Goal: Task Accomplishment & Management: Use online tool/utility

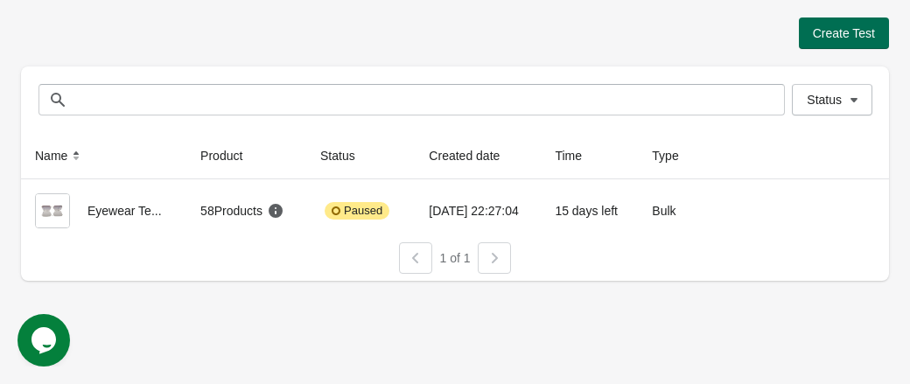
click at [838, 32] on span "Create Test" at bounding box center [844, 33] width 62 height 14
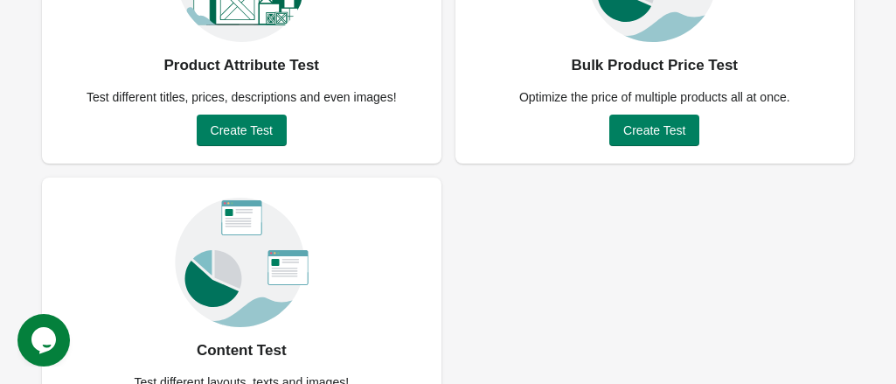
scroll to position [147, 0]
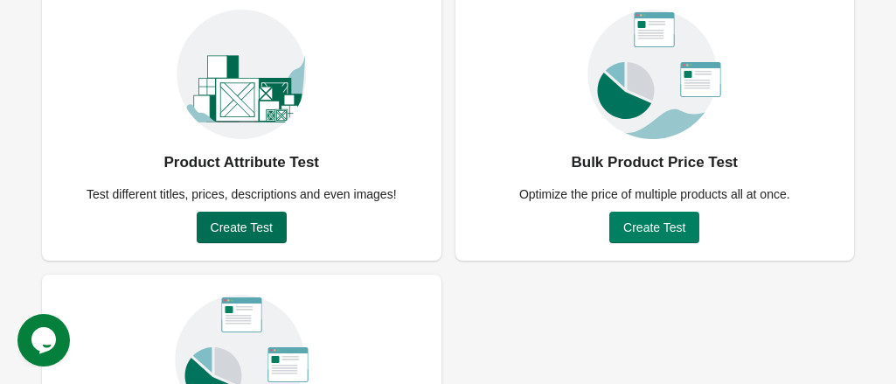
click at [240, 227] on span "Create Test" at bounding box center [242, 227] width 62 height 14
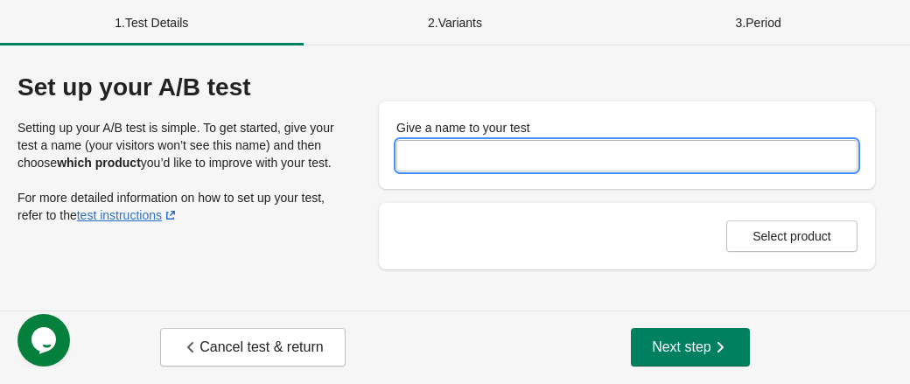
click at [451, 159] on input "Give a name to your test" at bounding box center [626, 155] width 461 height 31
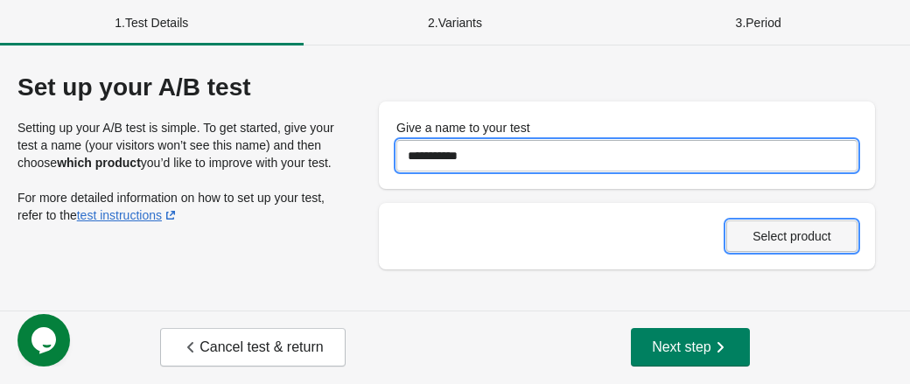
click at [783, 236] on span "Select product" at bounding box center [791, 236] width 79 height 14
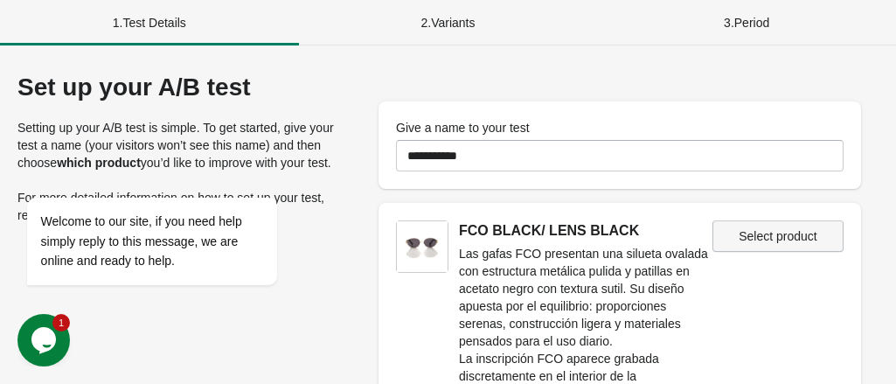
click at [794, 247] on button "Select product" at bounding box center [778, 235] width 131 height 31
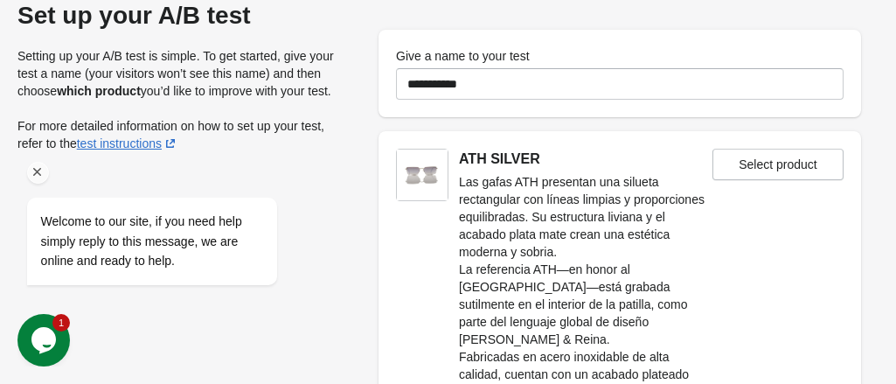
scroll to position [56, 0]
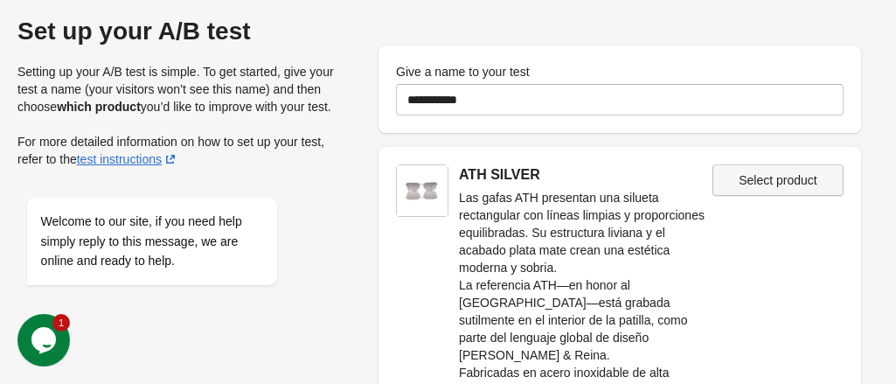
click at [735, 181] on span "Select product" at bounding box center [778, 180] width 101 height 14
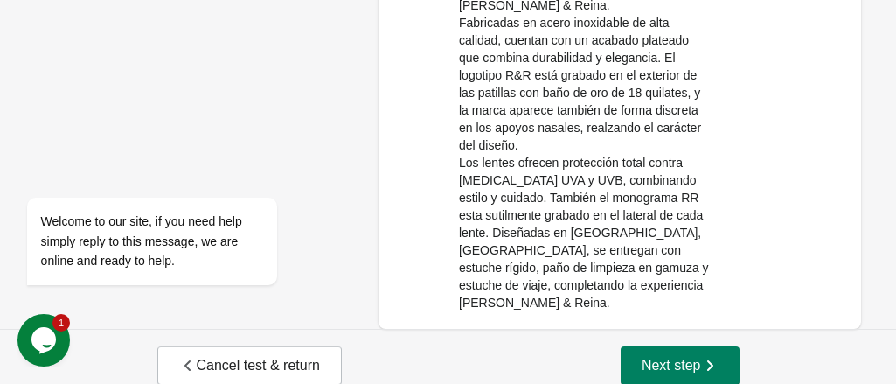
scroll to position [0, 0]
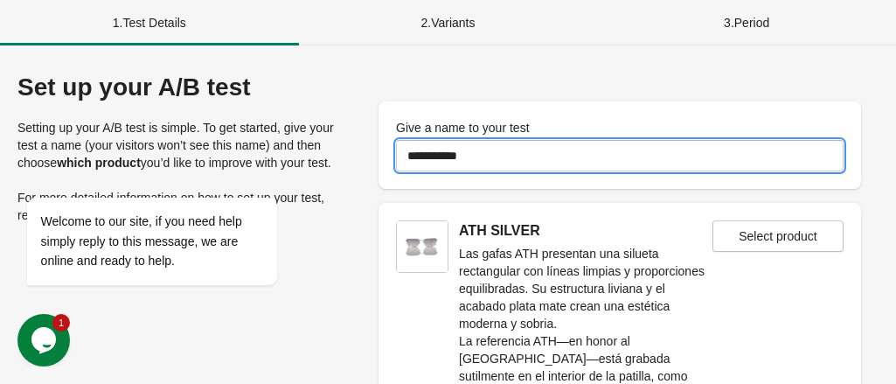
drag, startPoint x: 497, startPoint y: 157, endPoint x: 350, endPoint y: 146, distance: 147.4
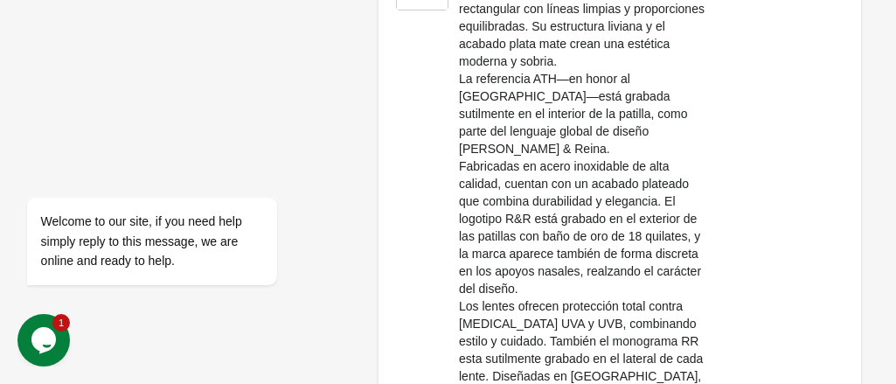
scroll to position [406, 0]
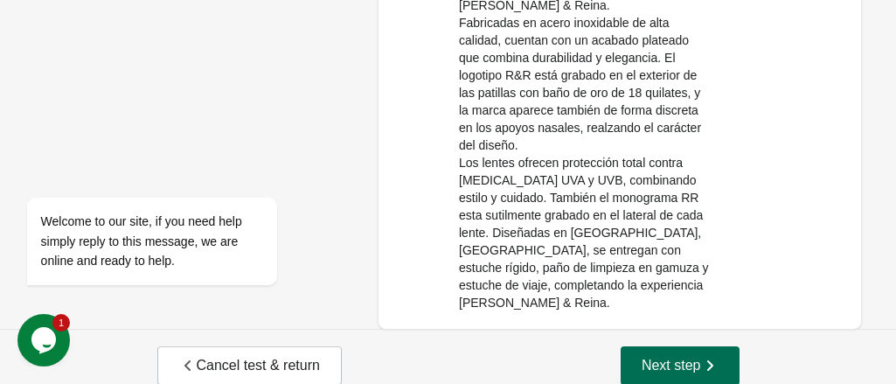
type input "**********"
click at [652, 357] on span "Next step" at bounding box center [680, 365] width 77 height 17
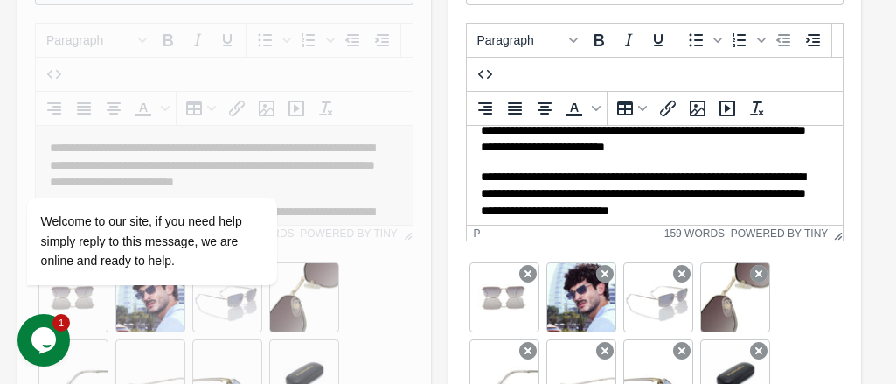
scroll to position [70, 0]
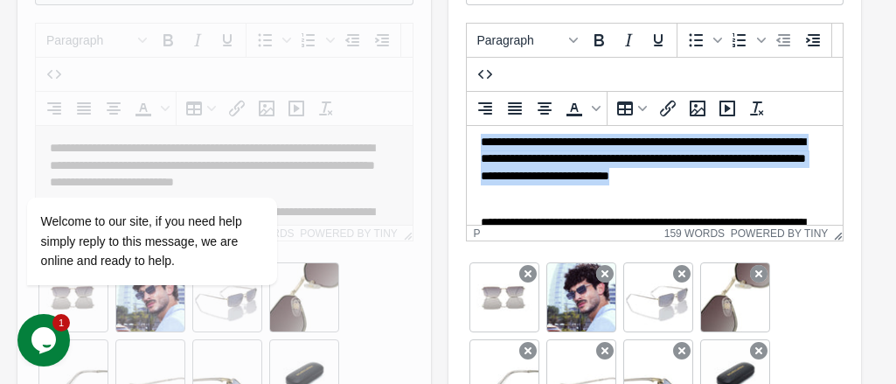
drag, startPoint x: 481, startPoint y: 144, endPoint x: 520, endPoint y: 192, distance: 61.6
click at [520, 192] on p "**********" at bounding box center [648, 168] width 336 height 68
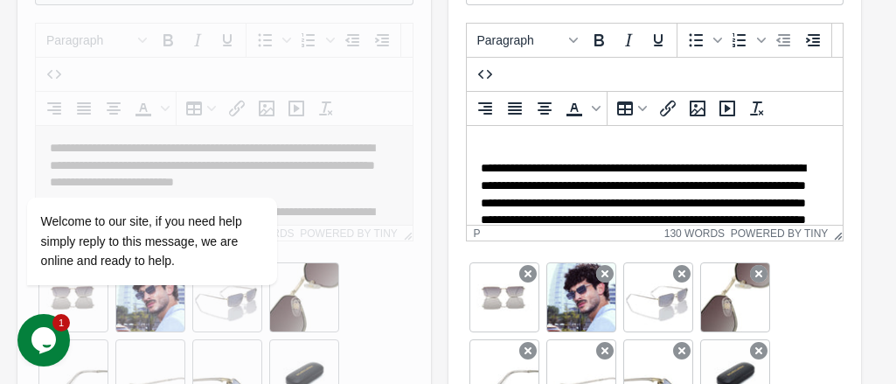
scroll to position [175, 0]
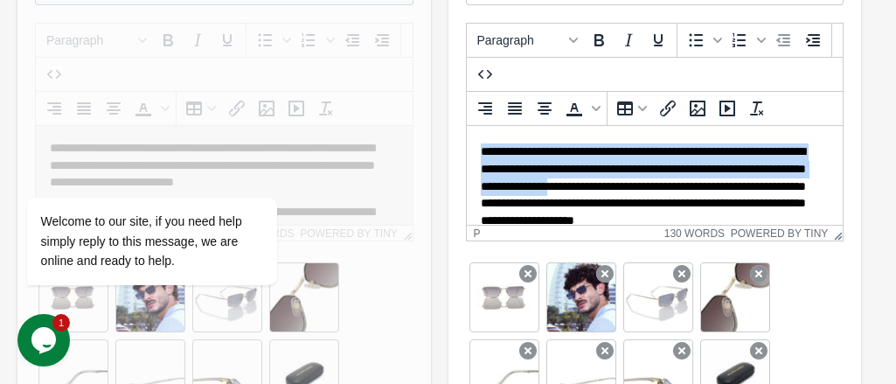
drag, startPoint x: 482, startPoint y: 152, endPoint x: 794, endPoint y: 184, distance: 313.8
click at [794, 184] on p "**********" at bounding box center [648, 194] width 336 height 103
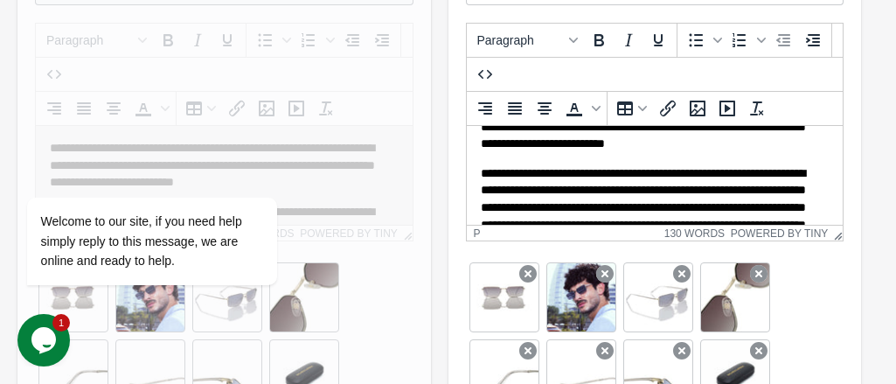
scroll to position [0, 0]
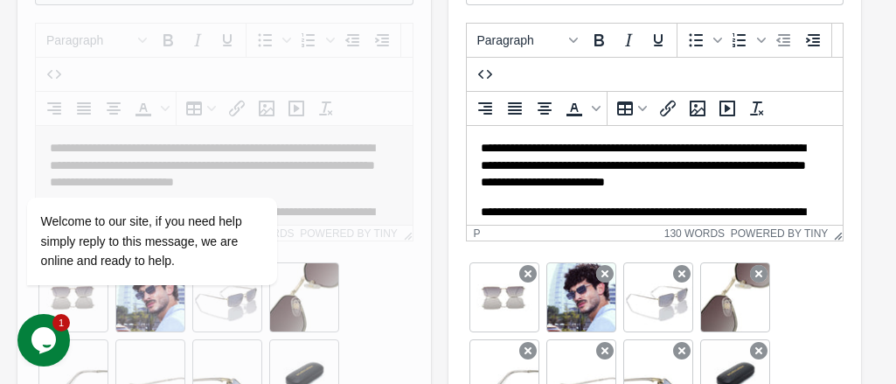
click at [478, 210] on html "**********" at bounding box center [654, 281] width 377 height 310
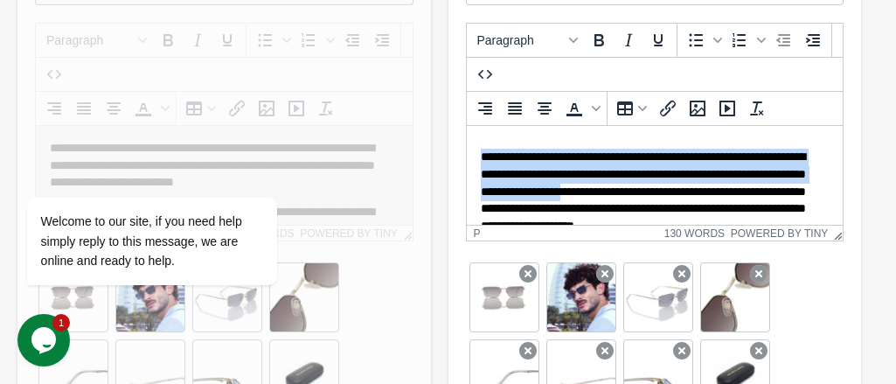
scroll to position [192, 0]
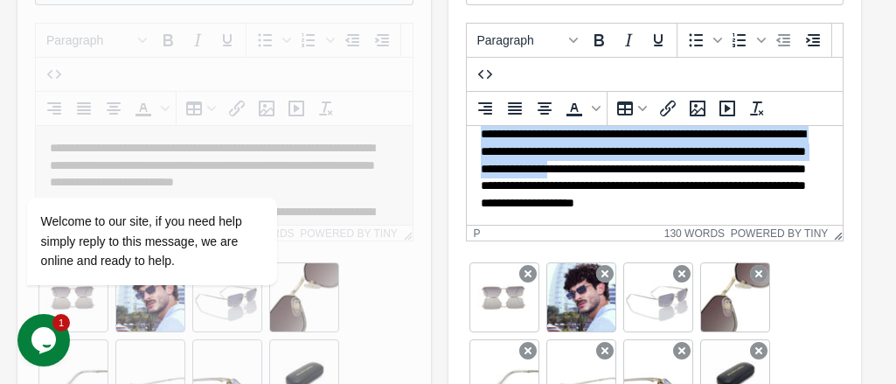
drag, startPoint x: 480, startPoint y: 210, endPoint x: 781, endPoint y: 166, distance: 304.0
click at [781, 166] on body "**********" at bounding box center [654, 89] width 349 height 282
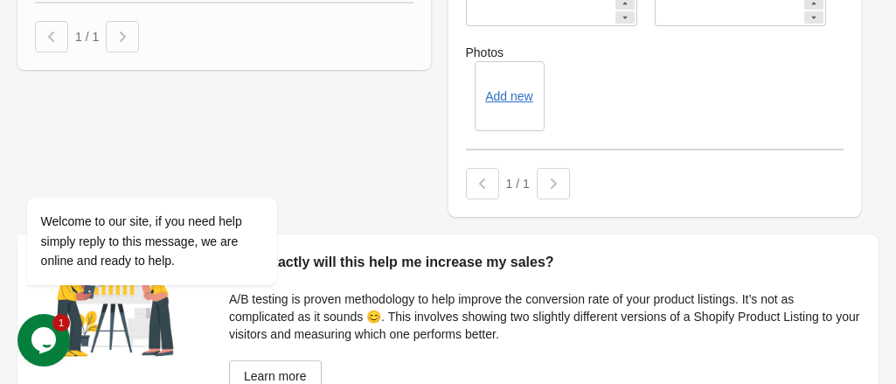
scroll to position [1224, 0]
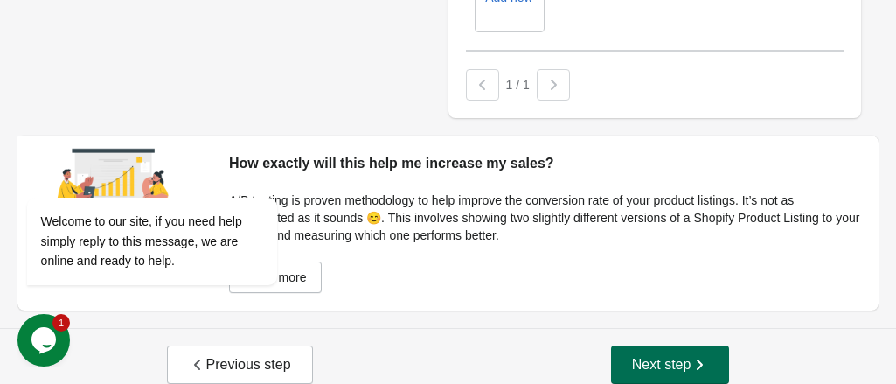
click at [665, 356] on span "Next step" at bounding box center [670, 364] width 77 height 17
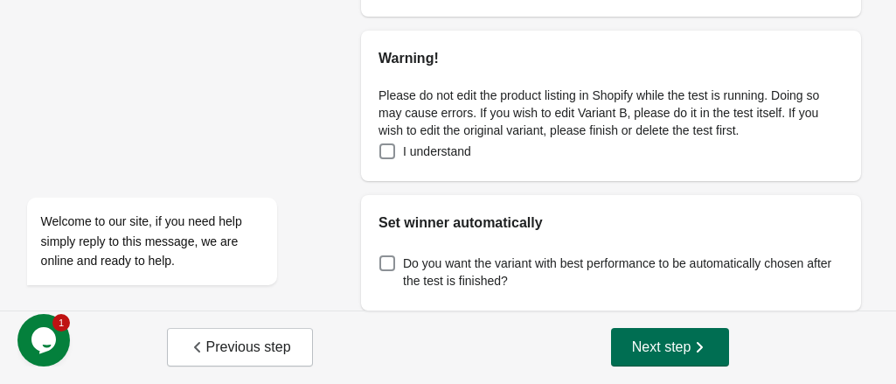
scroll to position [0, 0]
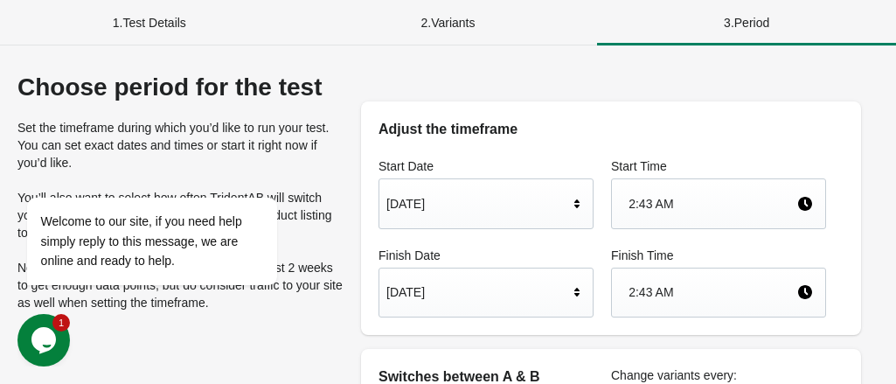
click at [527, 291] on div "[DATE]" at bounding box center [478, 292] width 182 height 33
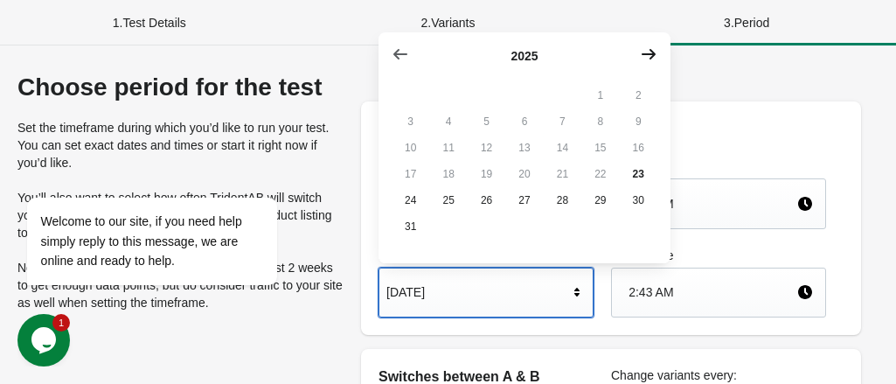
click at [652, 54] on icon "button" at bounding box center [649, 54] width 14 height 10
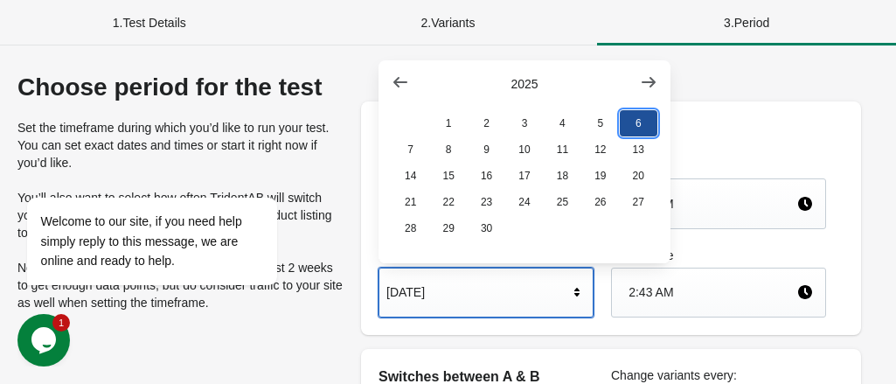
click at [640, 126] on button "6" at bounding box center [639, 123] width 38 height 26
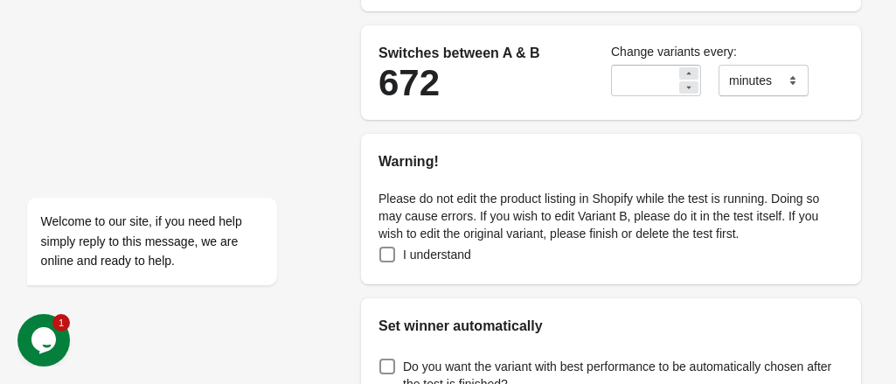
scroll to position [350, 0]
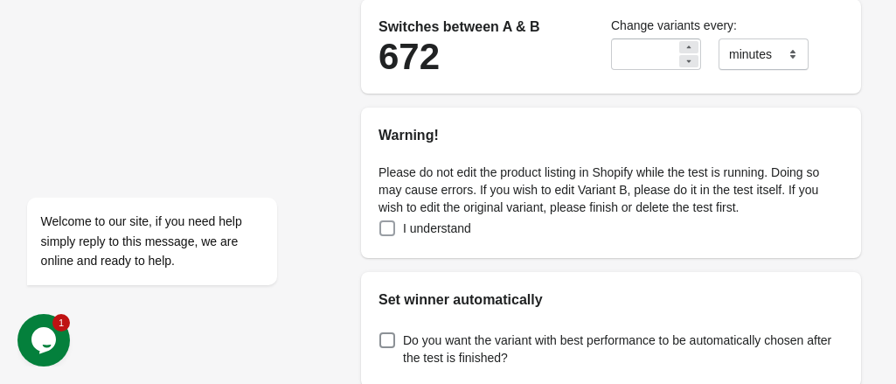
click at [387, 228] on span at bounding box center [388, 228] width 16 height 16
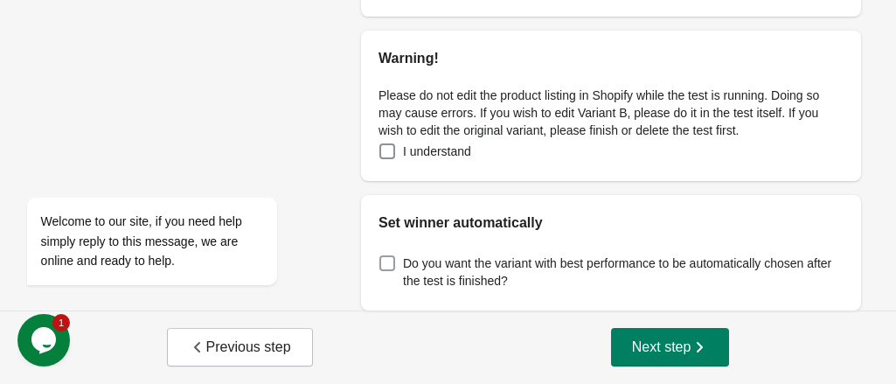
scroll to position [0, 0]
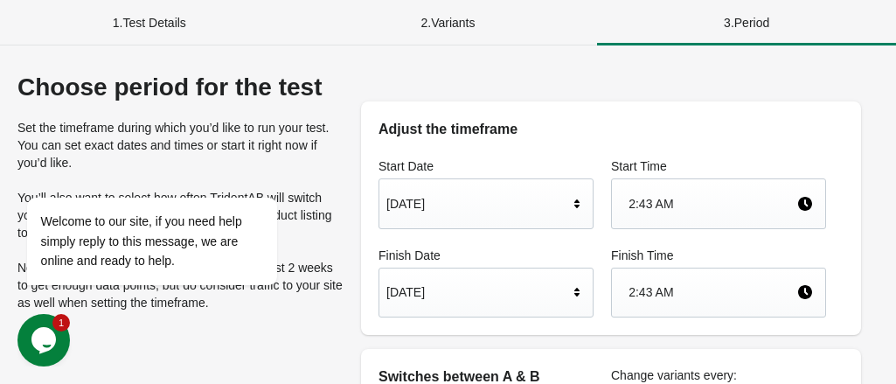
click at [450, 31] on div "2 . Variants" at bounding box center [448, 22] width 299 height 45
click at [136, 13] on div "1 . Test Details" at bounding box center [149, 22] width 299 height 45
click at [59, 215] on span "Welcome to our site, if you need help simply reply to this message, we are onli…" at bounding box center [141, 240] width 201 height 53
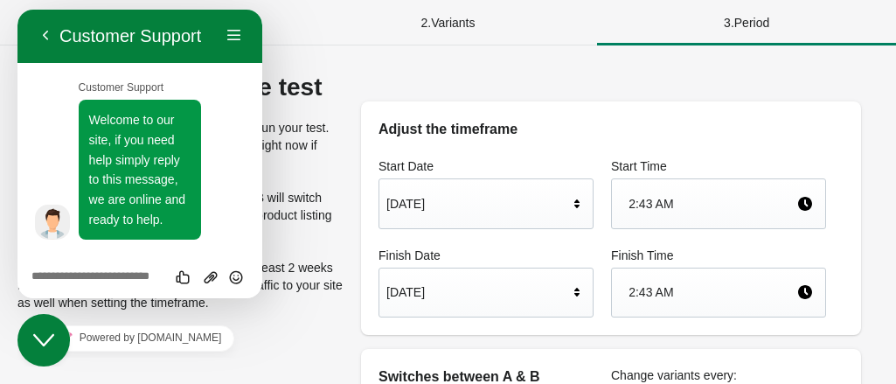
scroll to position [175, 0]
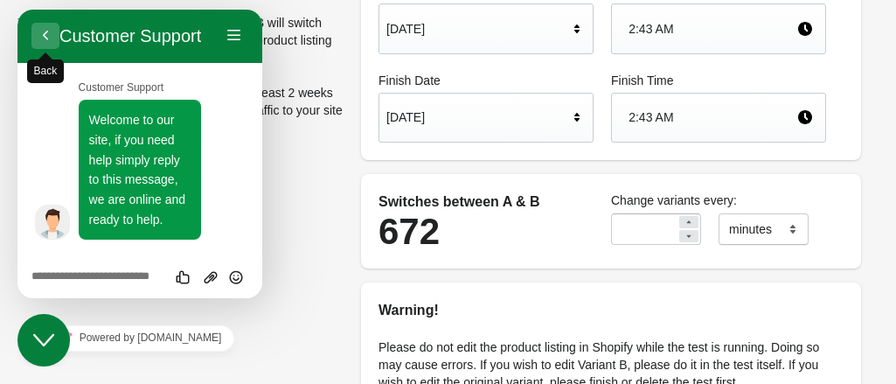
click at [39, 38] on button "Back" at bounding box center [45, 36] width 28 height 26
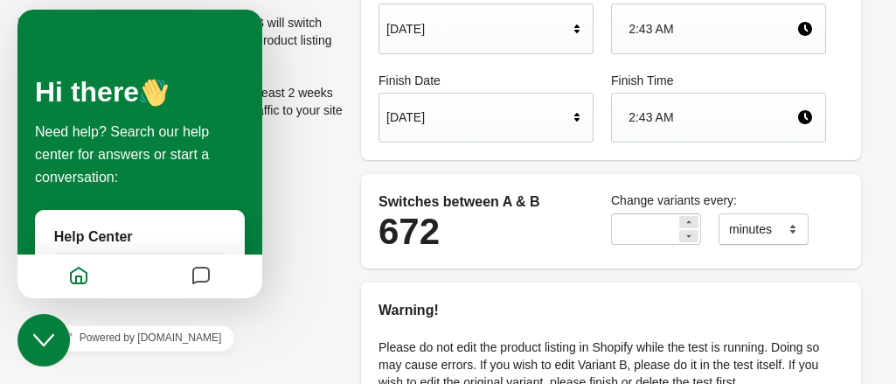
click at [294, 291] on div "Choose period for the test Set the timeframe during which you’d like to run you…" at bounding box center [448, 231] width 862 height 664
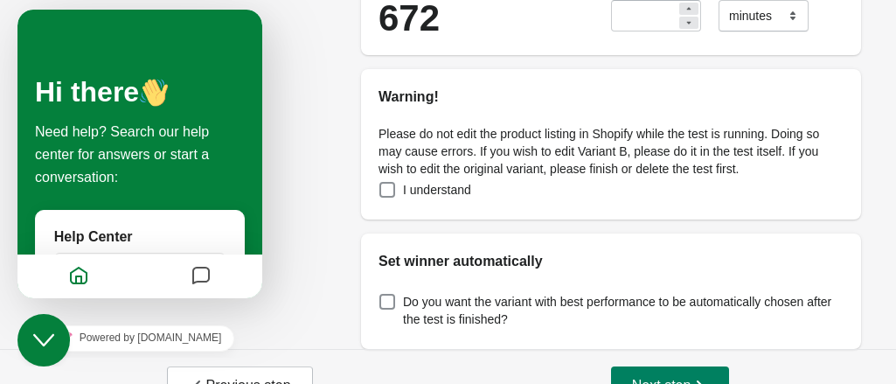
scroll to position [427, 0]
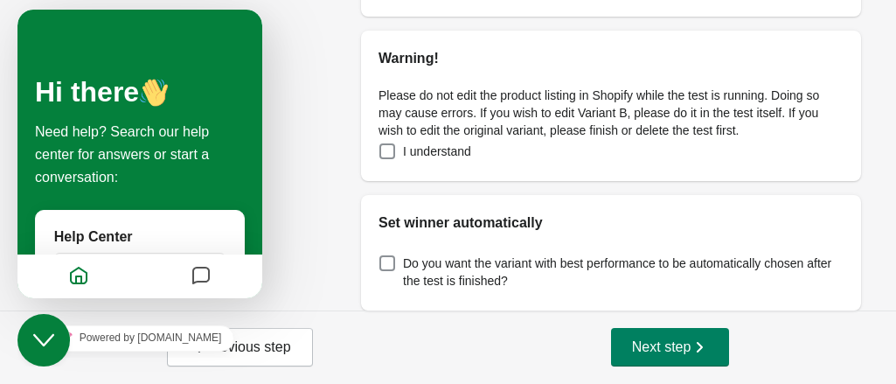
click at [257, 346] on div "Powered by tawk.to" at bounding box center [139, 337] width 245 height 39
click at [255, 348] on div "Powered by tawk.to" at bounding box center [139, 337] width 245 height 39
click at [245, 352] on div "Powered by tawk.to" at bounding box center [139, 337] width 245 height 39
click at [45, 345] on icon "Close Chat This icon closes the chat window." at bounding box center [43, 340] width 21 height 21
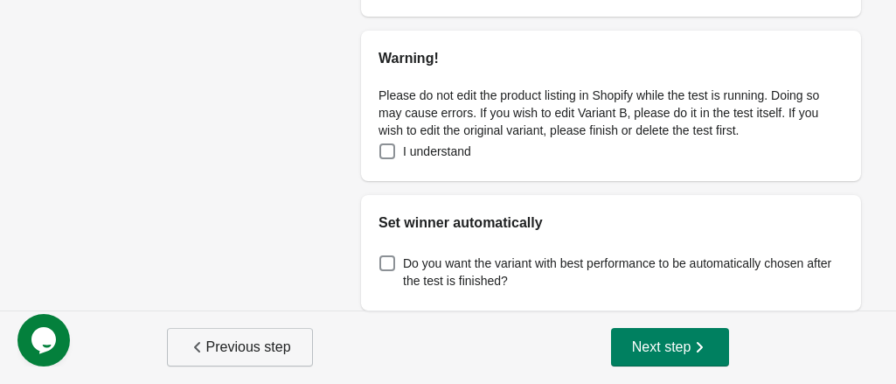
click at [213, 352] on span "Previous step" at bounding box center [240, 346] width 102 height 17
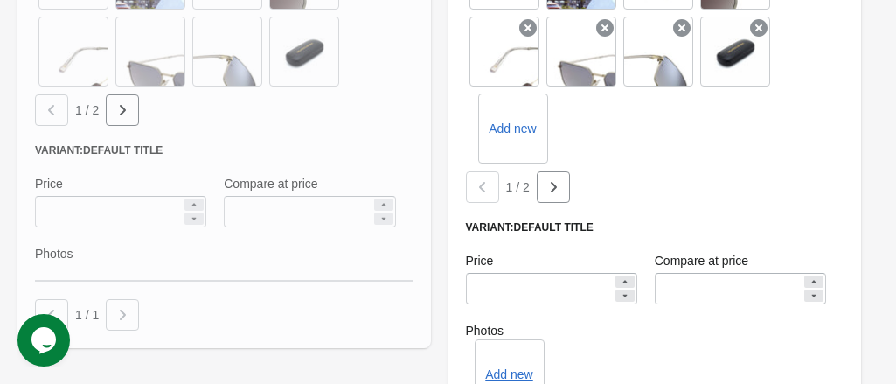
scroll to position [875, 0]
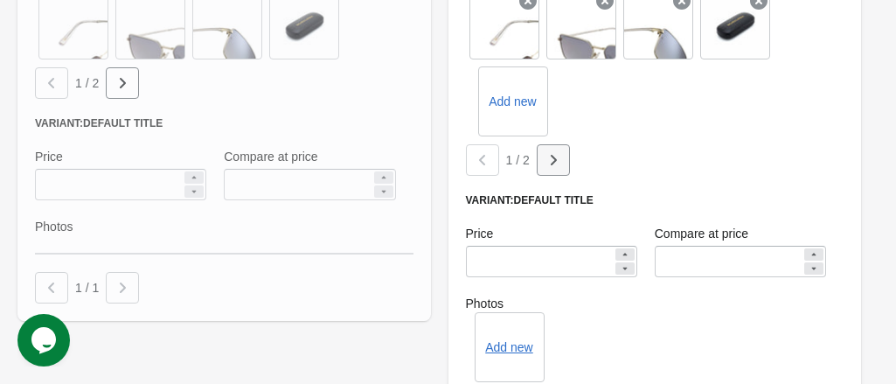
click at [554, 151] on icon "button" at bounding box center [553, 159] width 17 height 17
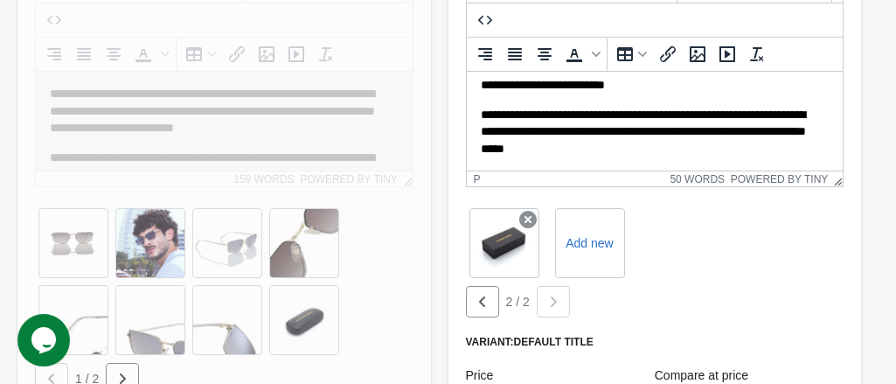
scroll to position [553, 0]
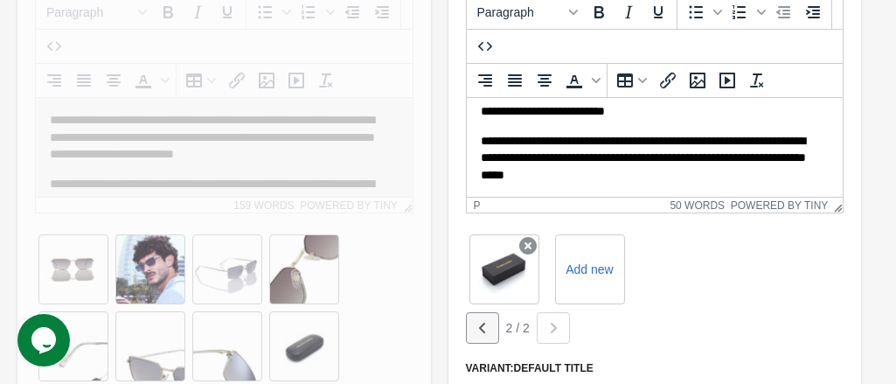
click at [490, 319] on icon "button" at bounding box center [482, 327] width 17 height 17
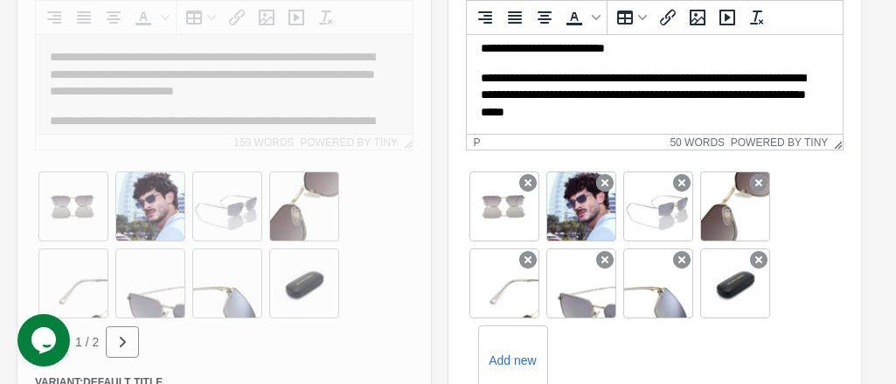
scroll to position [640, 0]
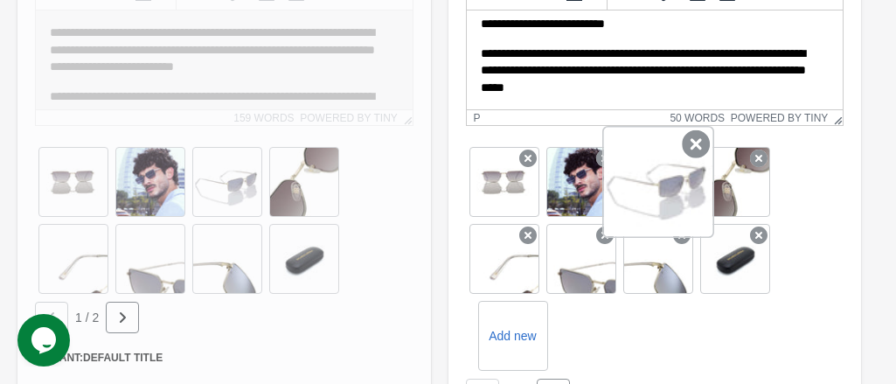
drag, startPoint x: 665, startPoint y: 167, endPoint x: 626, endPoint y: 167, distance: 38.5
click at [626, 167] on div at bounding box center [659, 182] width 112 height 112
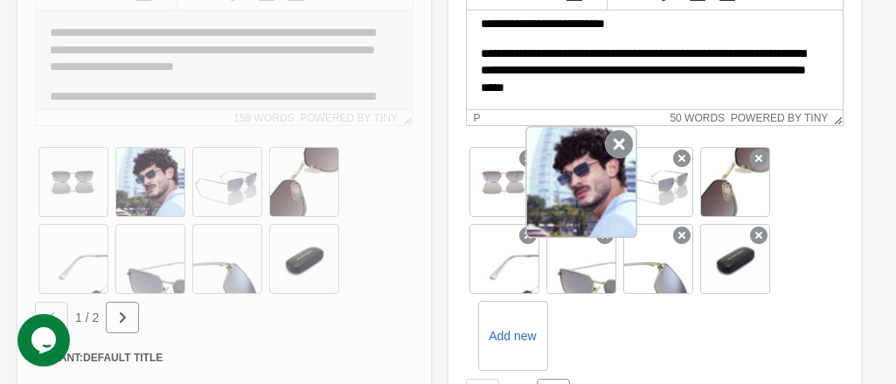
drag, startPoint x: 663, startPoint y: 173, endPoint x: 600, endPoint y: 186, distance: 64.3
click at [600, 186] on div "Add new" at bounding box center [655, 258] width 379 height 231
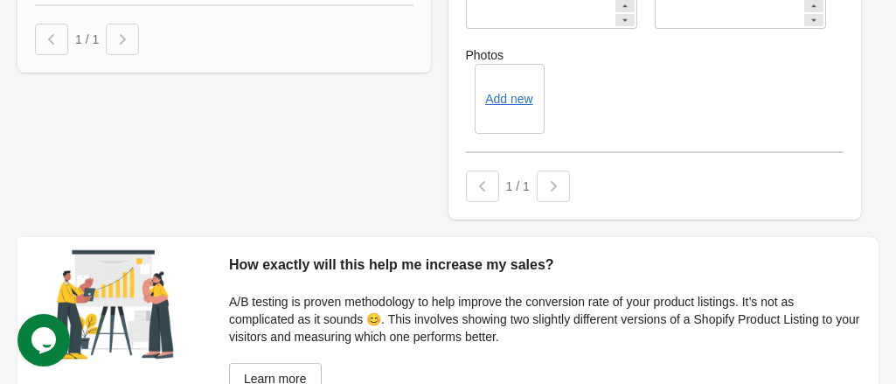
scroll to position [1224, 0]
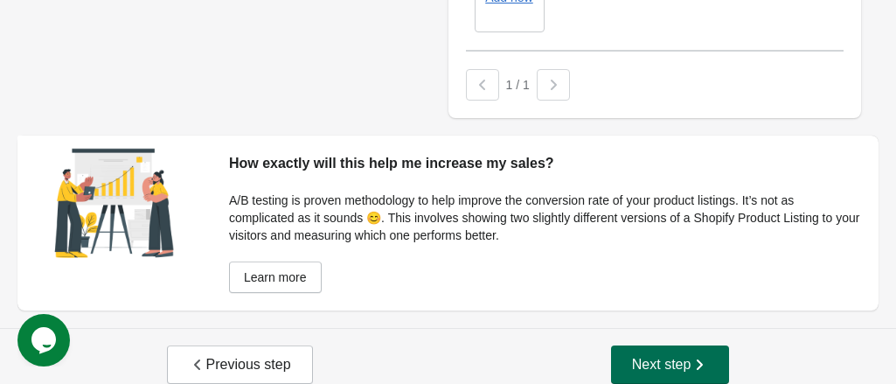
click at [668, 356] on span "Next step" at bounding box center [670, 364] width 77 height 17
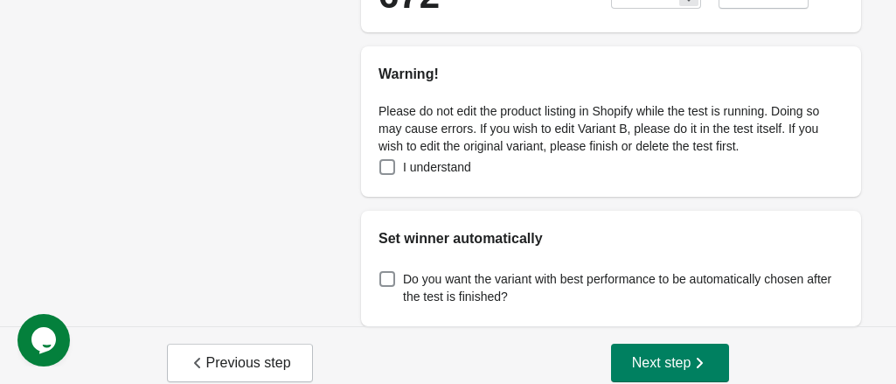
scroll to position [427, 0]
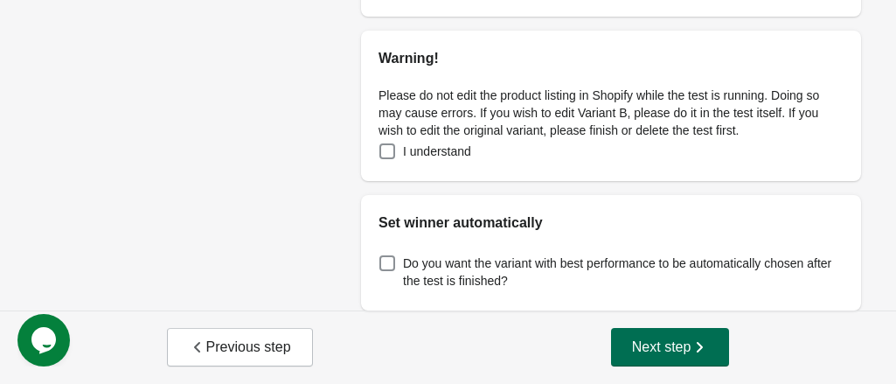
click at [645, 342] on span "Next step" at bounding box center [670, 346] width 77 height 17
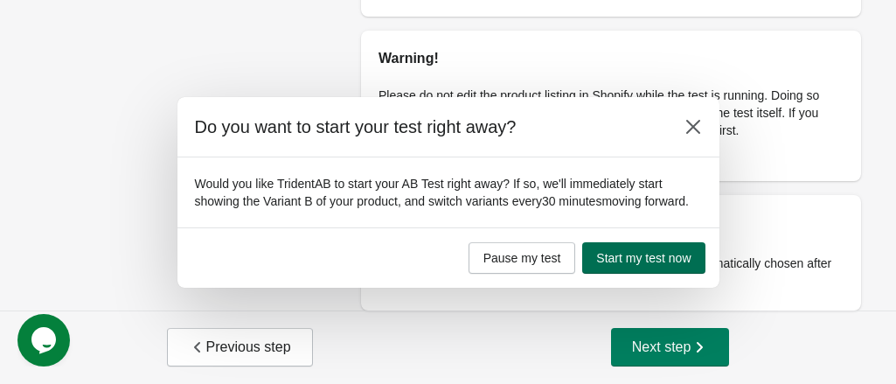
click at [630, 259] on span "Start my test now" at bounding box center [643, 258] width 94 height 14
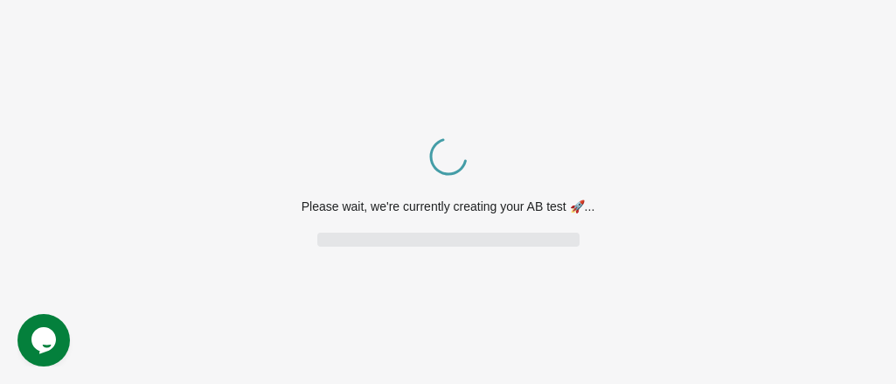
scroll to position [0, 0]
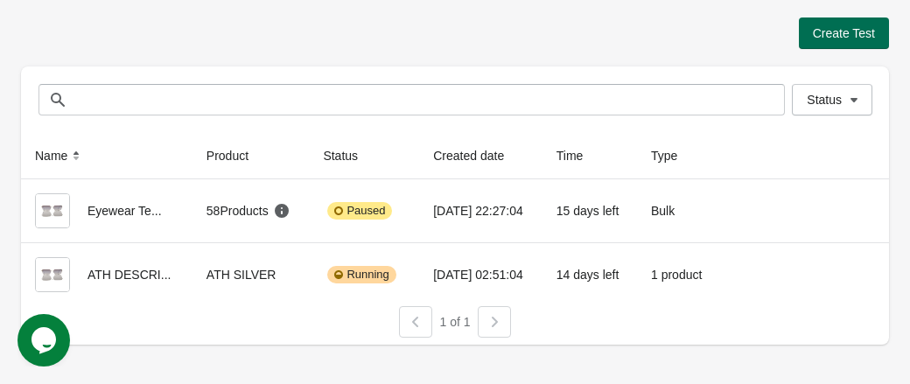
click at [834, 34] on span "Create Test" at bounding box center [844, 33] width 62 height 14
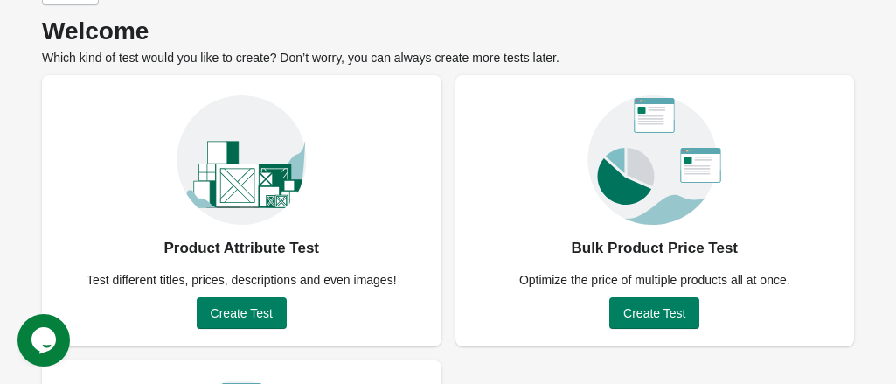
scroll to position [87, 0]
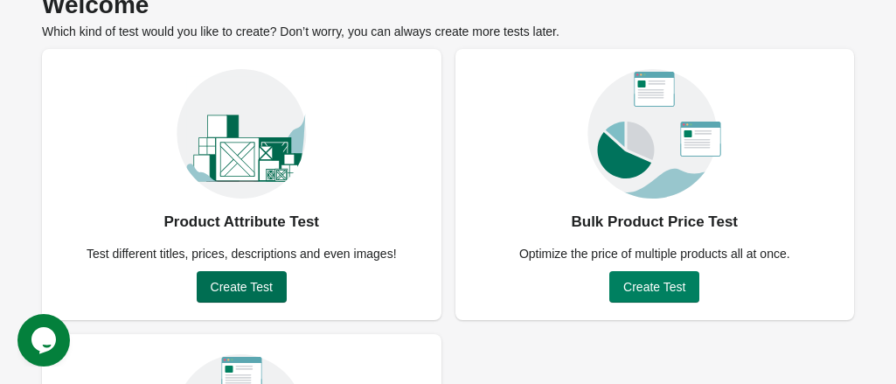
click at [249, 286] on span "Create Test" at bounding box center [242, 287] width 62 height 14
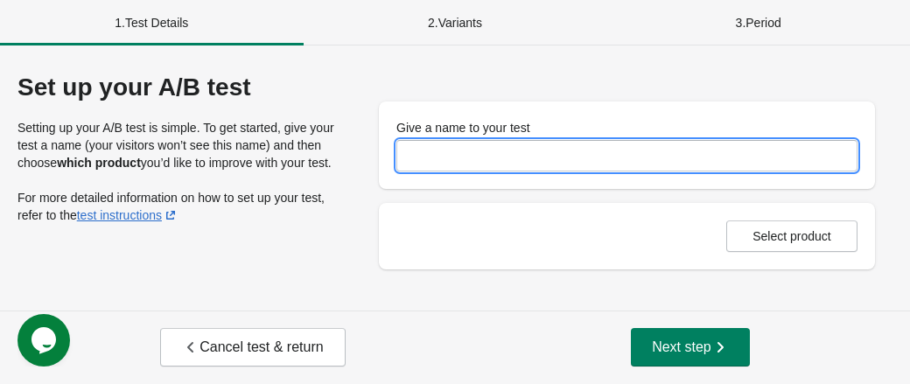
click at [426, 161] on input "Give a name to your test" at bounding box center [626, 155] width 461 height 31
type input "*"
type input "**********"
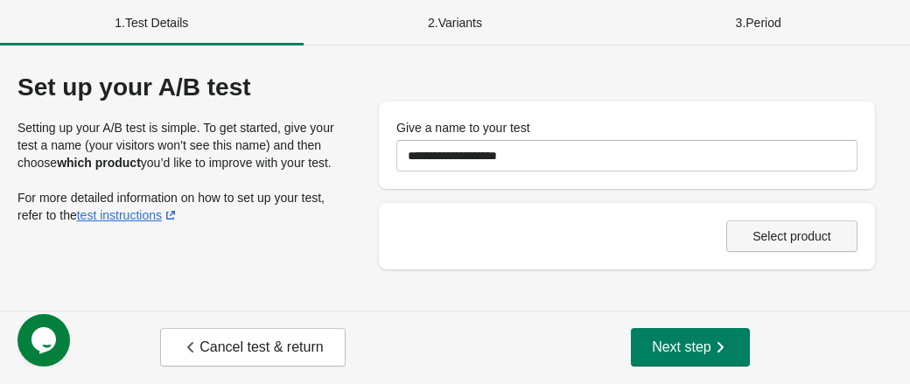
click at [756, 237] on span "Select product" at bounding box center [791, 236] width 79 height 14
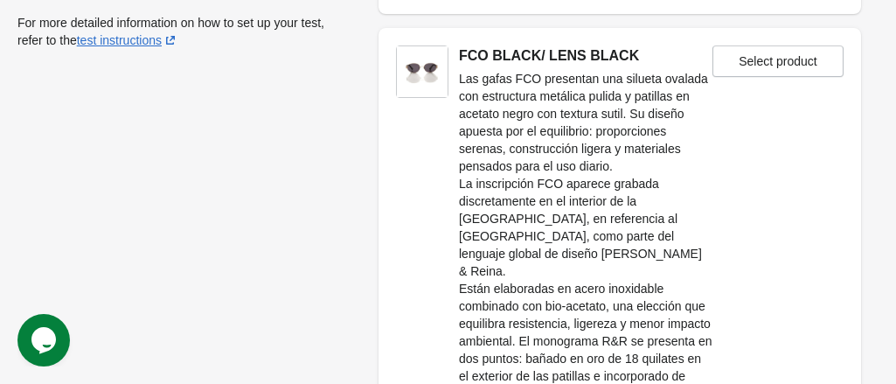
scroll to position [423, 0]
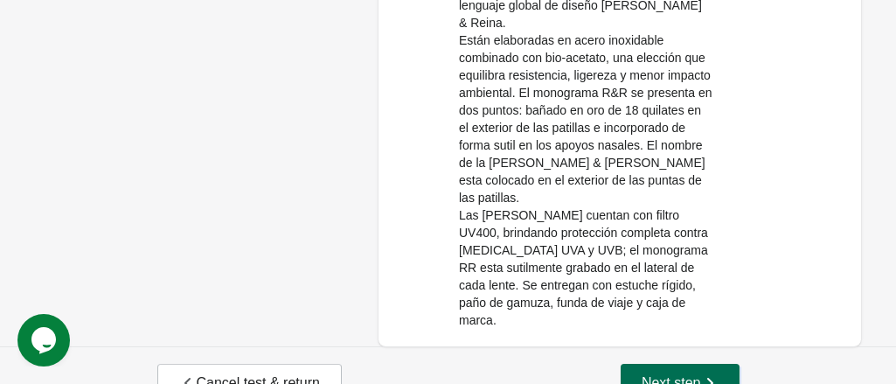
click at [675, 374] on span "Next step" at bounding box center [680, 382] width 77 height 17
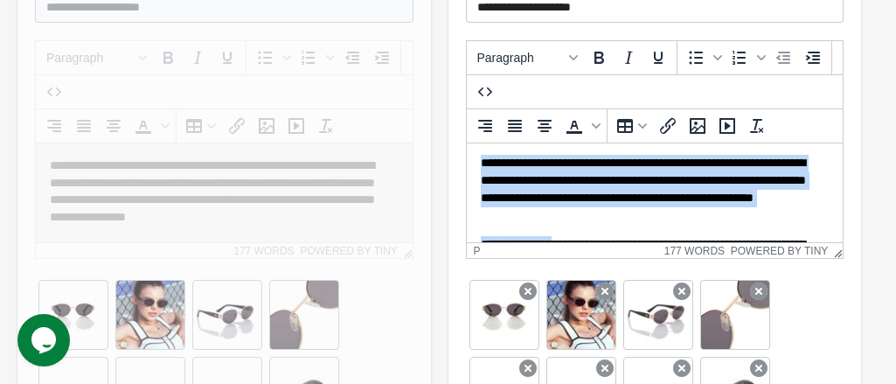
scroll to position [94, 0]
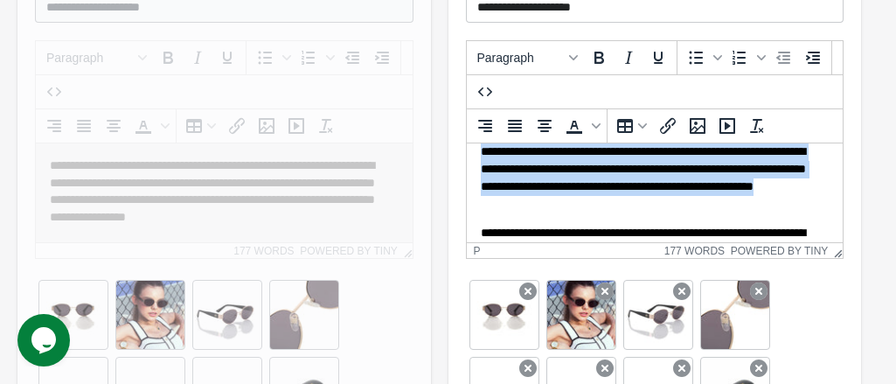
drag, startPoint x: 481, startPoint y: 231, endPoint x: 707, endPoint y: 203, distance: 227.4
click at [707, 203] on p "**********" at bounding box center [648, 177] width 336 height 68
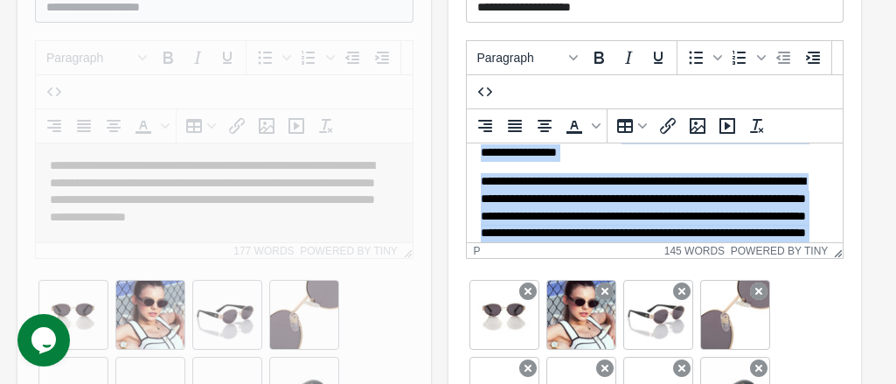
scroll to position [26, 0]
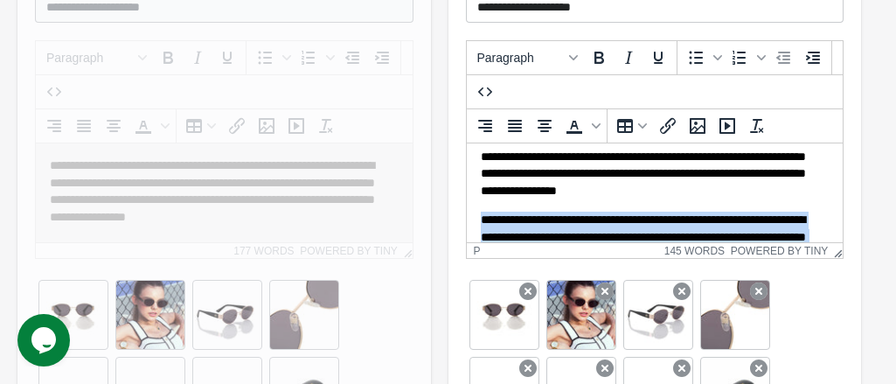
drag, startPoint x: 766, startPoint y: 211, endPoint x: 480, endPoint y: 208, distance: 286.0
click at [480, 208] on body "**********" at bounding box center [654, 280] width 349 height 299
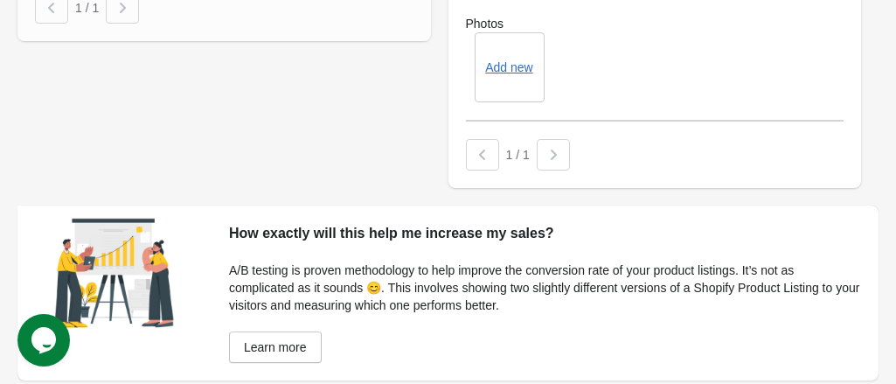
scroll to position [1259, 0]
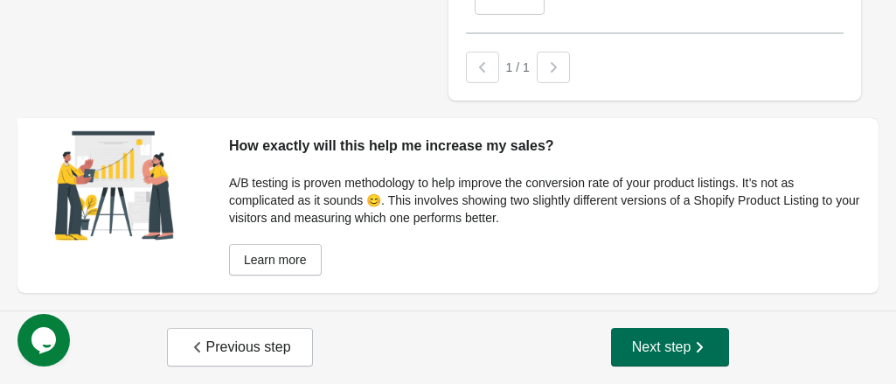
click at [654, 347] on span "Next step" at bounding box center [670, 346] width 77 height 17
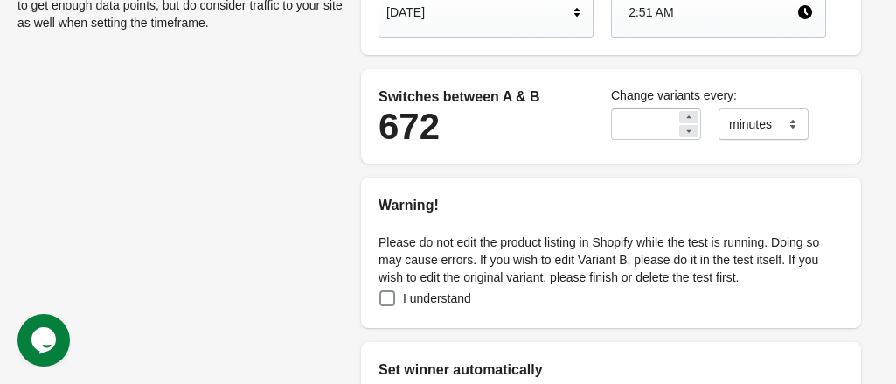
scroll to position [350, 0]
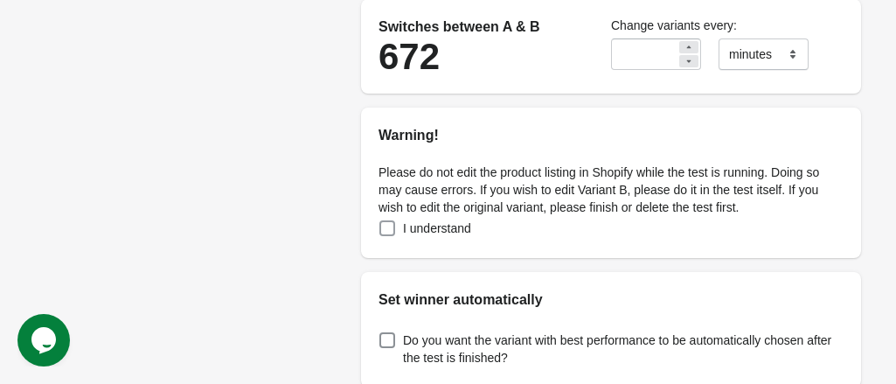
click at [389, 227] on span at bounding box center [388, 228] width 16 height 16
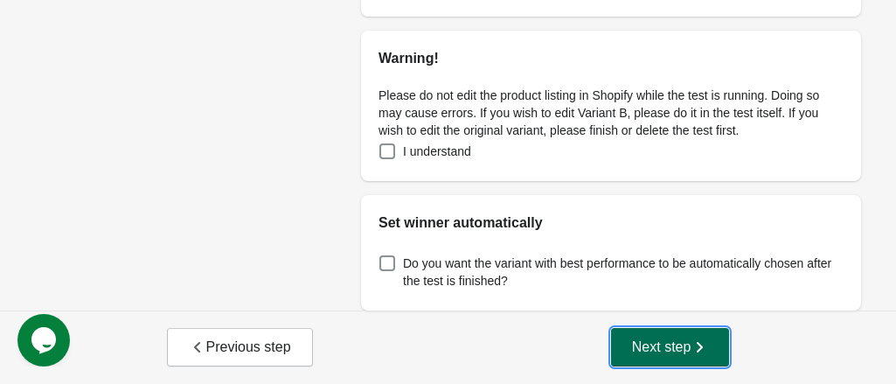
click at [667, 346] on span "Next step" at bounding box center [670, 346] width 77 height 17
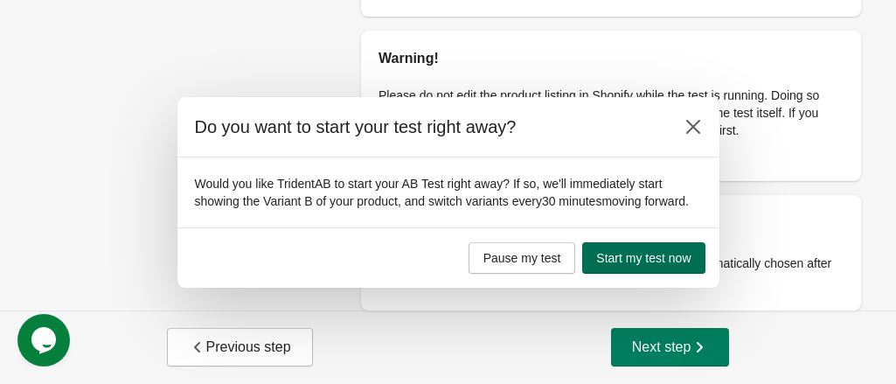
click at [628, 262] on span "Start my test now" at bounding box center [643, 258] width 94 height 14
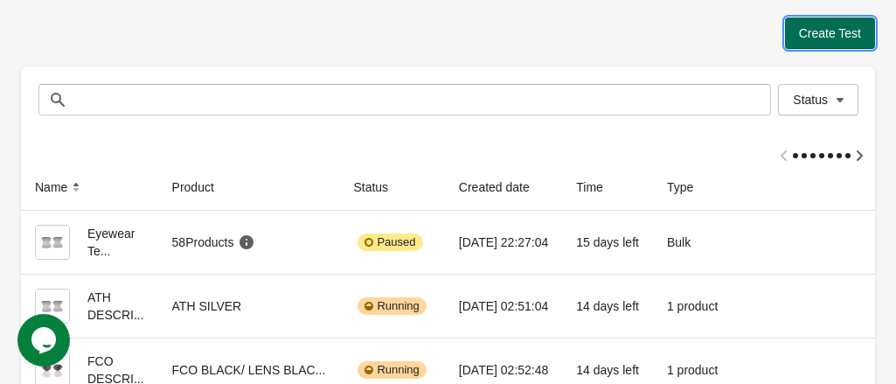
click at [818, 31] on span "Create Test" at bounding box center [830, 33] width 62 height 14
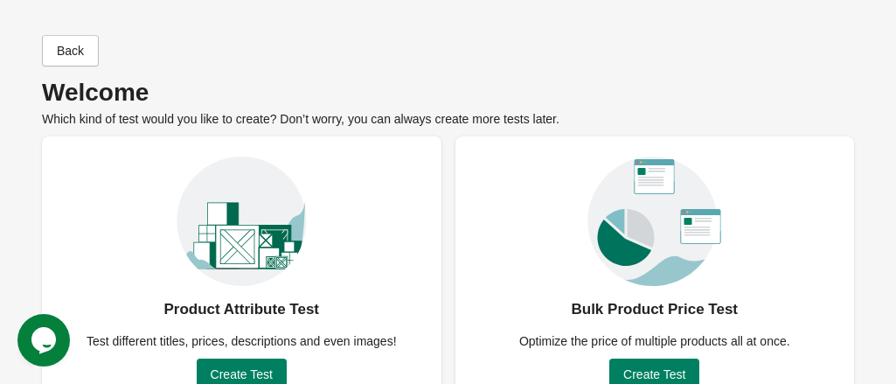
scroll to position [175, 0]
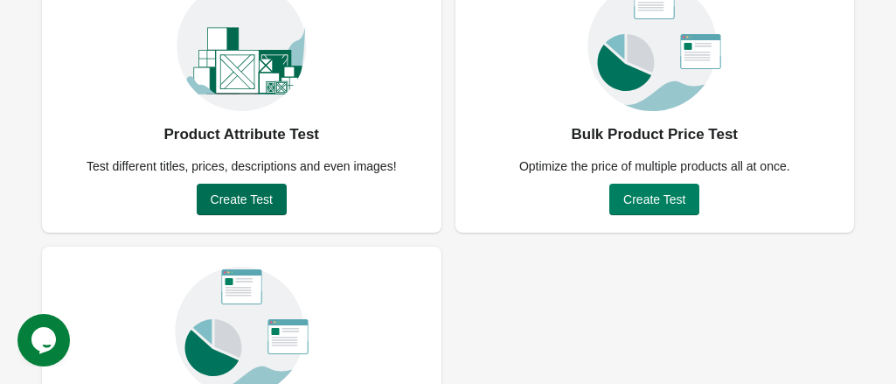
click at [254, 197] on span "Create Test" at bounding box center [242, 199] width 62 height 14
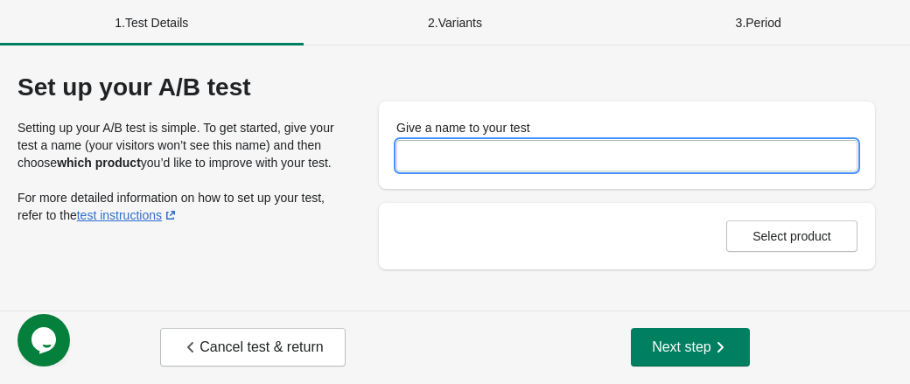
click at [467, 164] on input "Give a name to your test" at bounding box center [626, 155] width 461 height 31
type input "**********"
click at [785, 241] on span "Select product" at bounding box center [791, 236] width 79 height 14
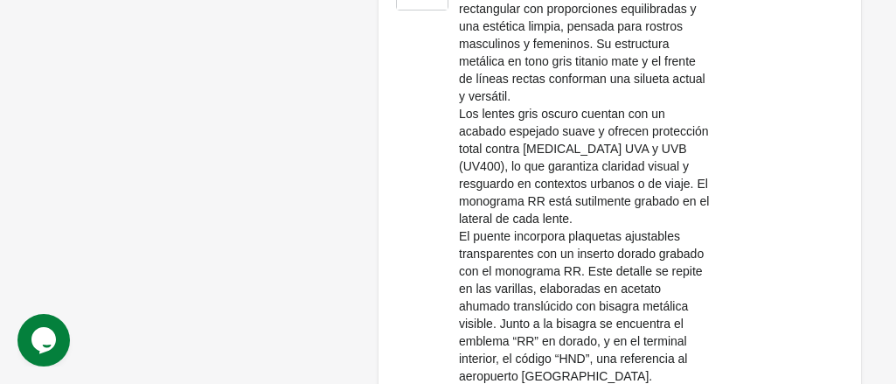
scroll to position [581, 0]
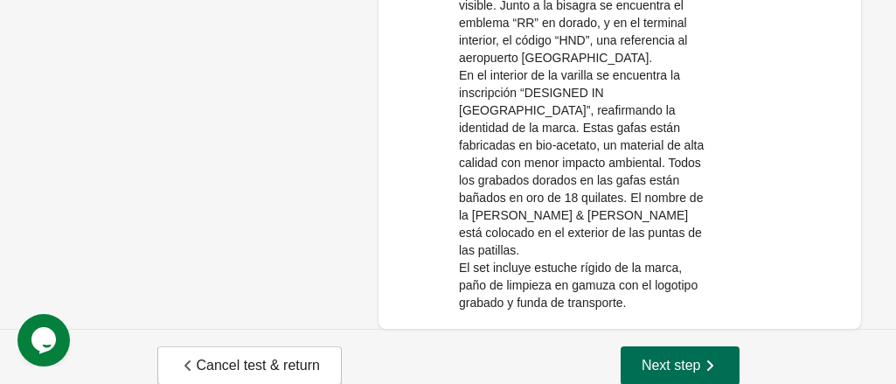
click at [674, 357] on span "Next step" at bounding box center [680, 365] width 77 height 17
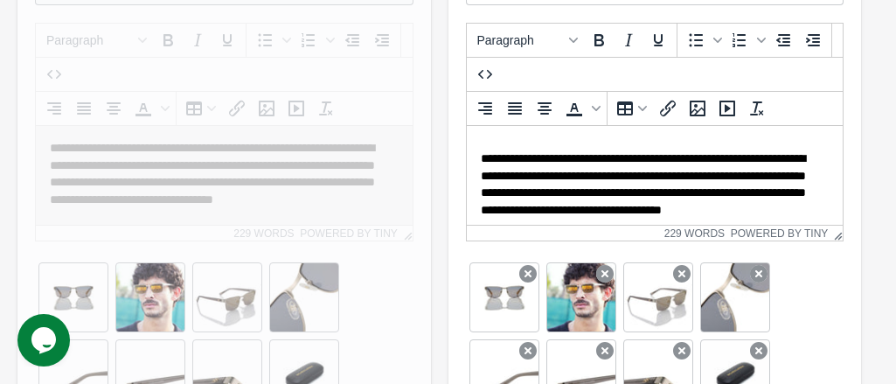
scroll to position [0, 0]
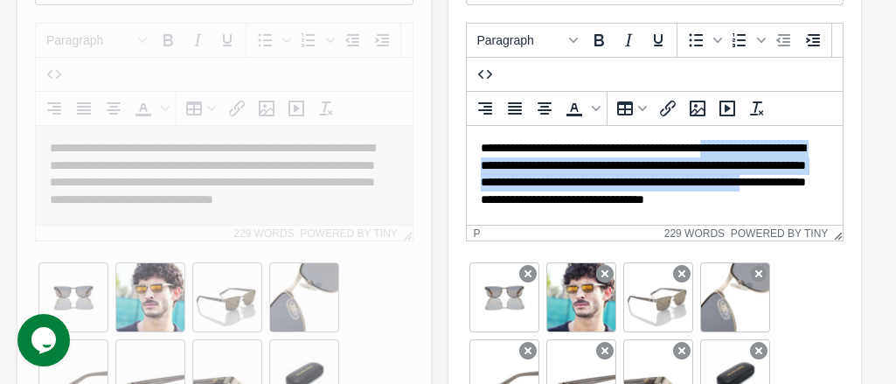
drag, startPoint x: 478, startPoint y: 160, endPoint x: 691, endPoint y: 207, distance: 217.7
click at [691, 207] on html "**********" at bounding box center [654, 387] width 377 height 522
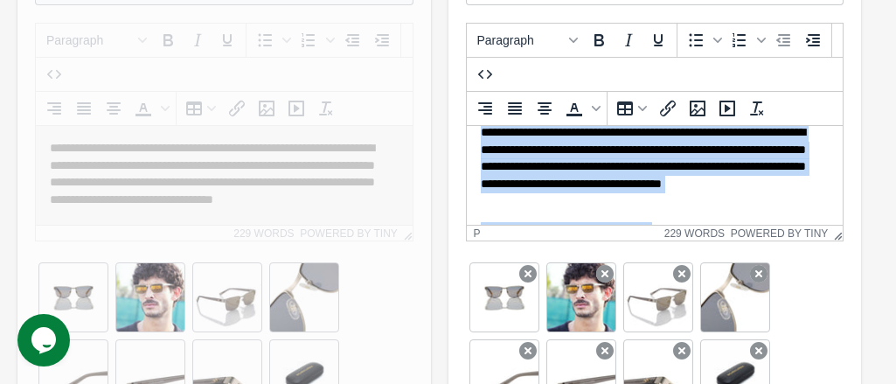
scroll to position [180, 0]
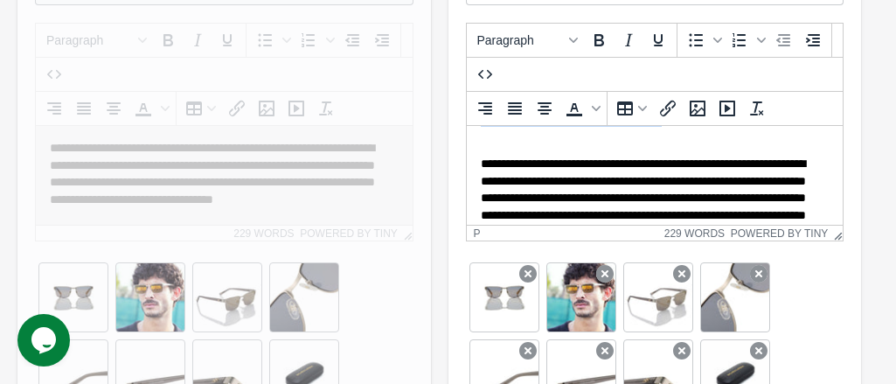
drag, startPoint x: 479, startPoint y: 149, endPoint x: 768, endPoint y: 139, distance: 288.8
click at [768, 139] on body "**********" at bounding box center [654, 207] width 349 height 494
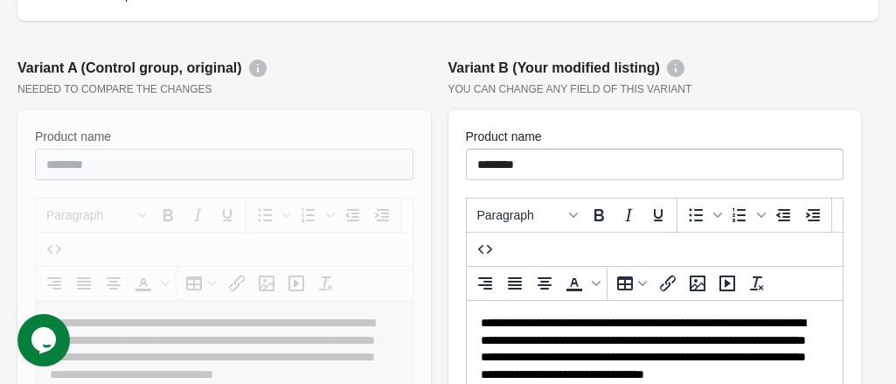
scroll to position [175, 0]
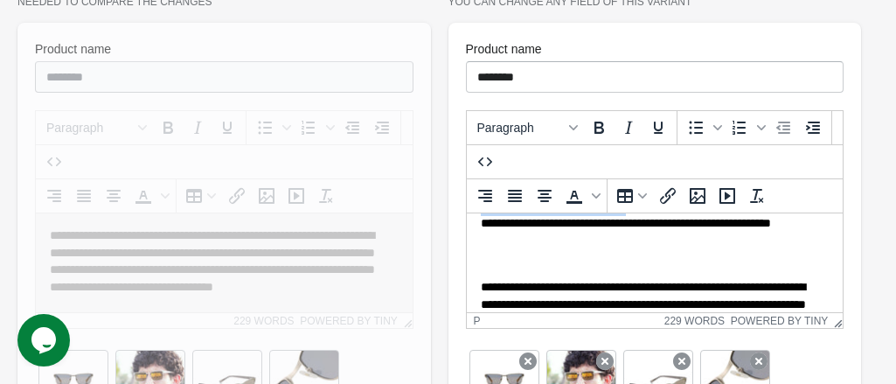
scroll to position [252, 0]
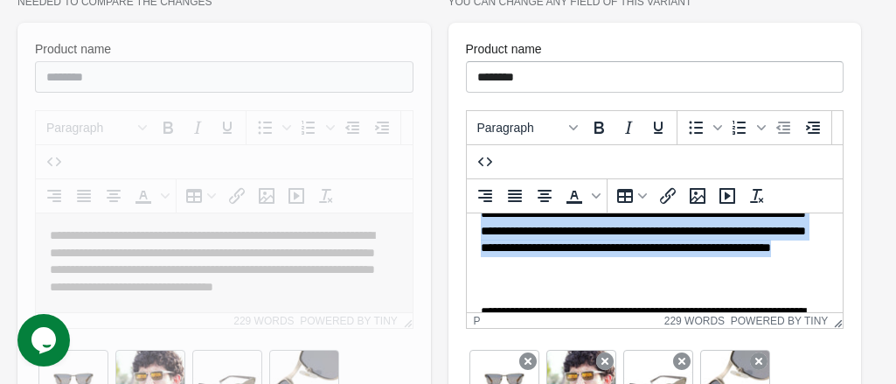
drag, startPoint x: 479, startPoint y: 269, endPoint x: 648, endPoint y: 283, distance: 169.3
click at [648, 283] on body "**********" at bounding box center [654, 223] width 349 height 494
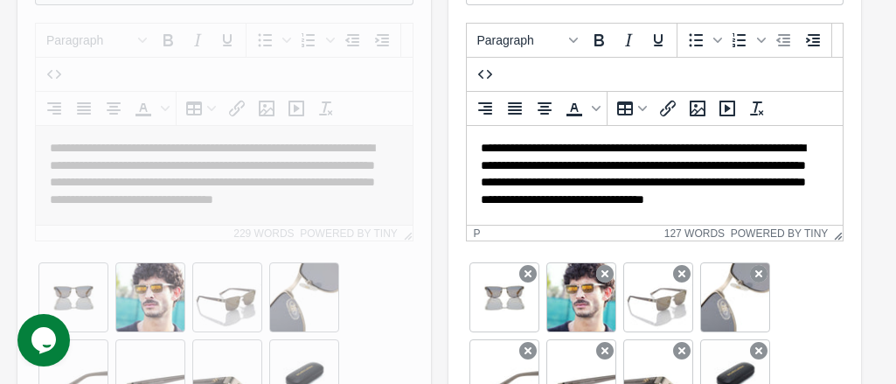
scroll to position [87, 0]
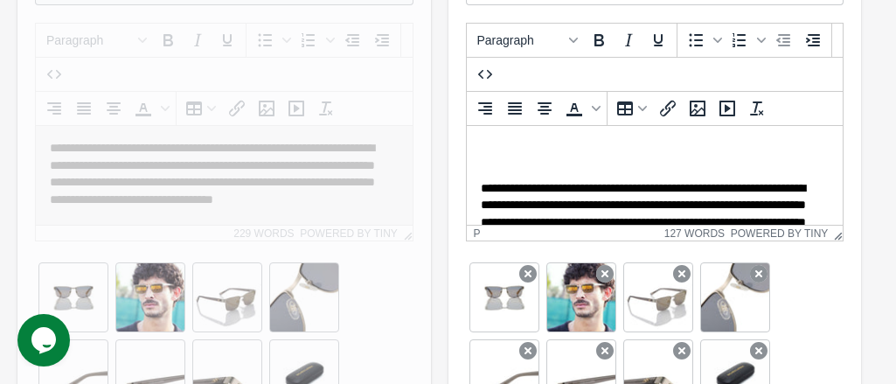
click at [502, 177] on body "**********" at bounding box center [654, 199] width 349 height 294
click at [480, 192] on p "**********" at bounding box center [648, 240] width 336 height 120
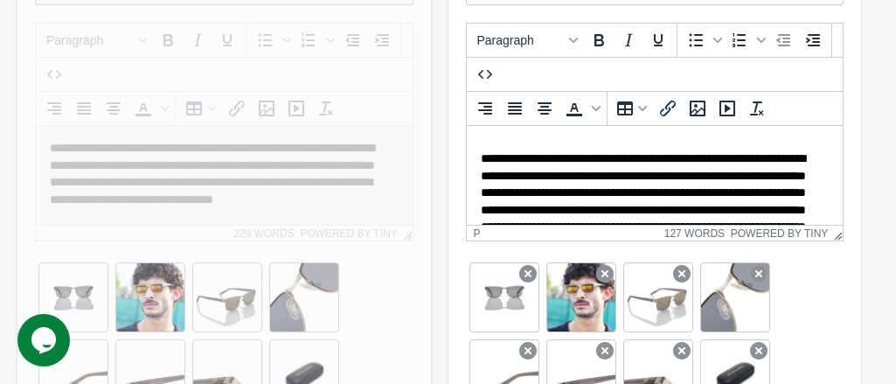
click at [478, 159] on html "**********" at bounding box center [654, 184] width 377 height 292
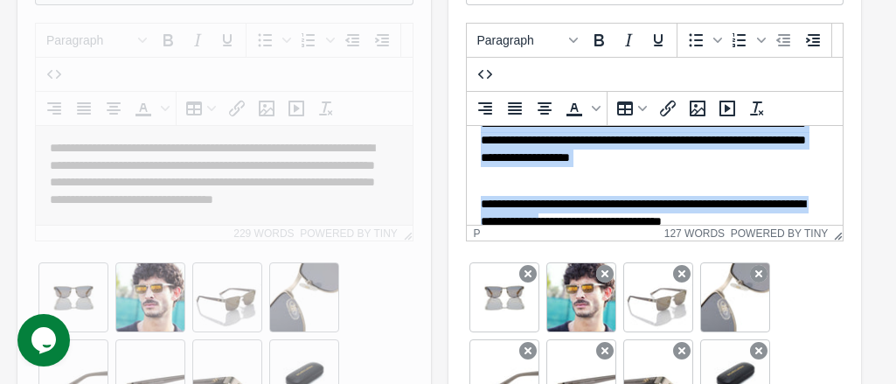
scroll to position [192, 0]
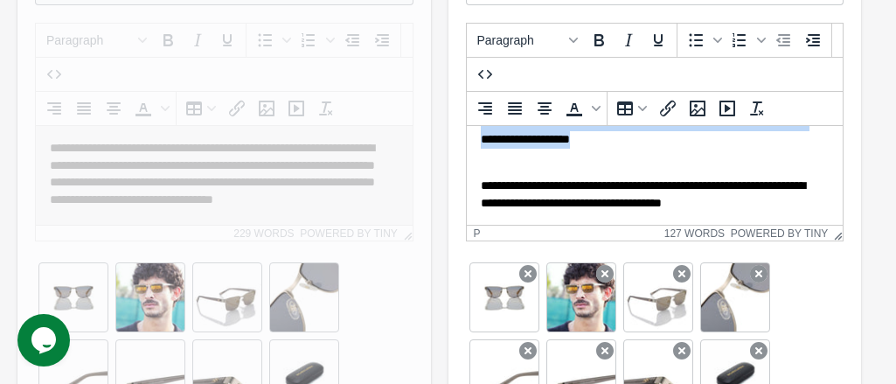
drag, startPoint x: 482, startPoint y: 159, endPoint x: 776, endPoint y: 159, distance: 293.9
click at [776, 159] on p "**********" at bounding box center [648, 105] width 336 height 120
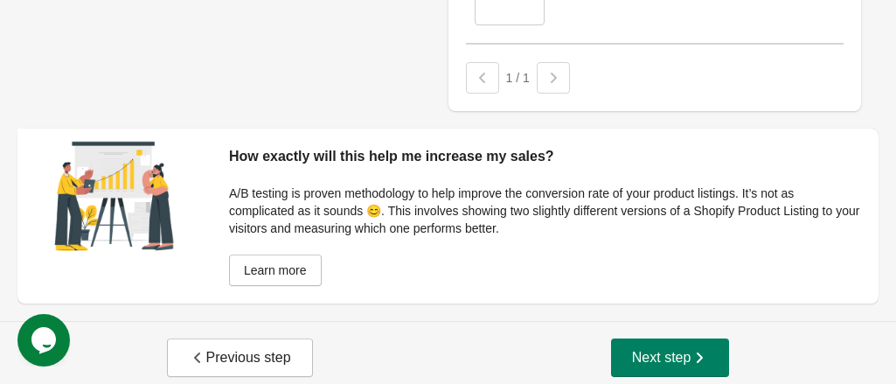
scroll to position [0, 0]
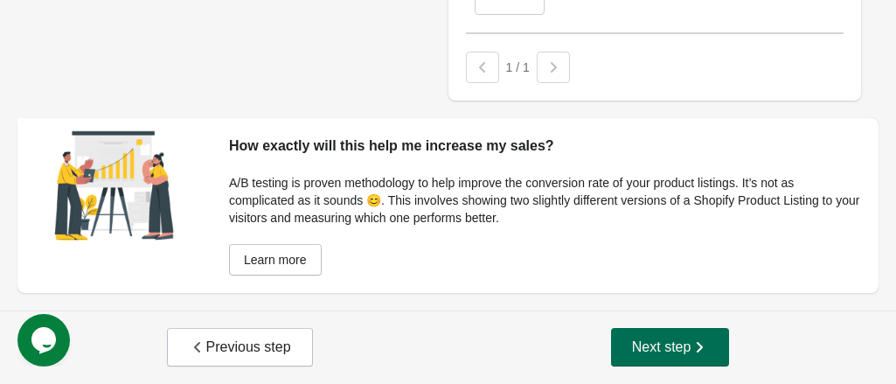
click at [659, 354] on span "Next step" at bounding box center [670, 346] width 77 height 17
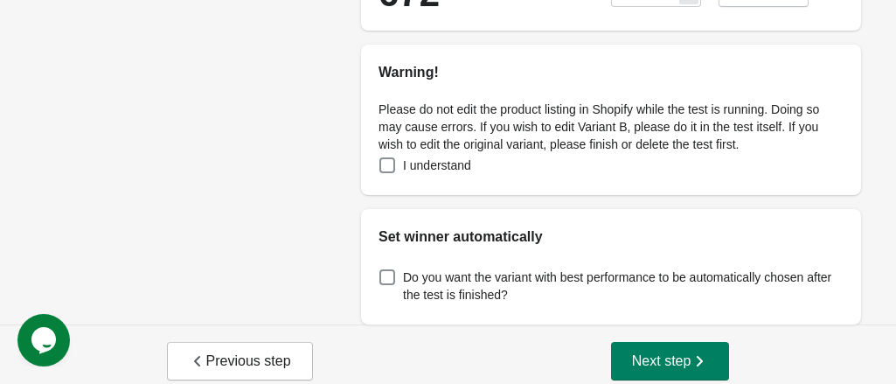
scroll to position [427, 0]
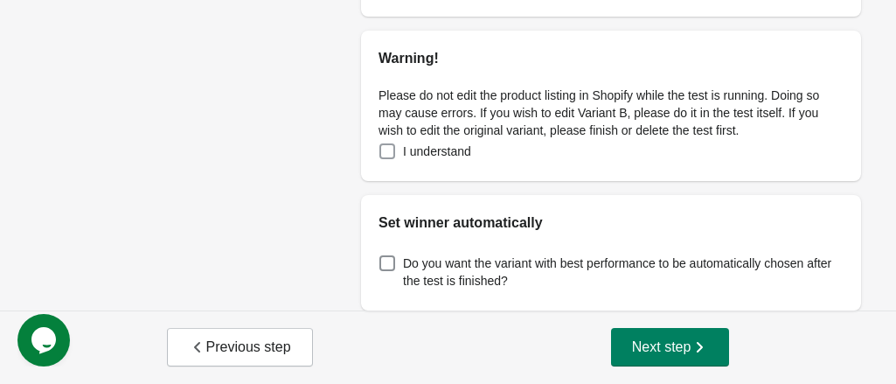
click at [389, 150] on span at bounding box center [388, 151] width 16 height 16
click at [652, 354] on span "Next step" at bounding box center [670, 346] width 77 height 17
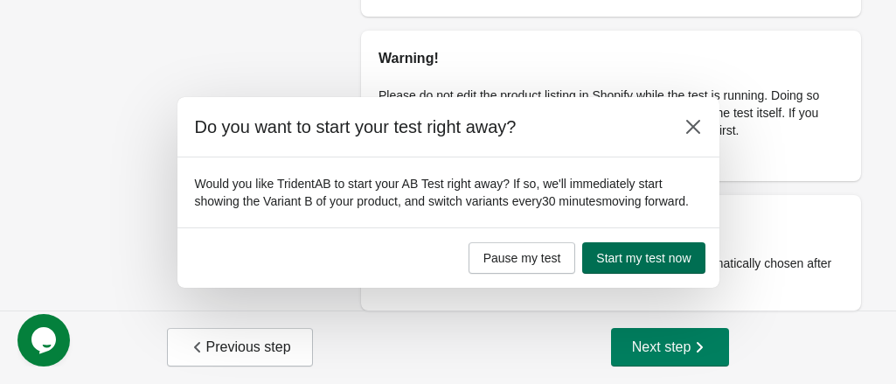
click at [637, 259] on span "Start my test now" at bounding box center [643, 258] width 94 height 14
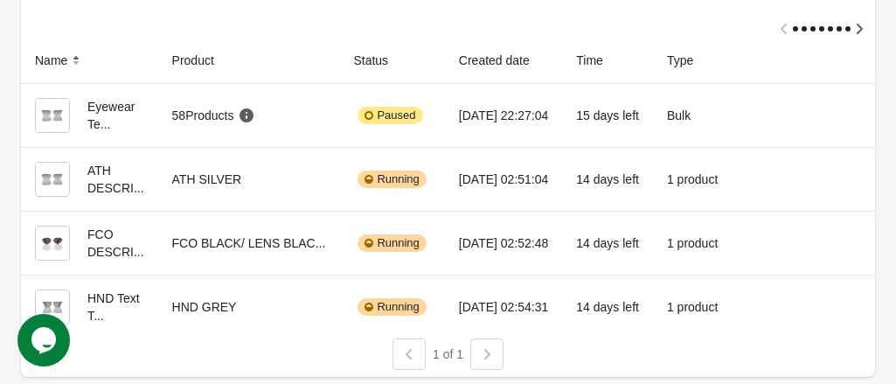
scroll to position [89, 0]
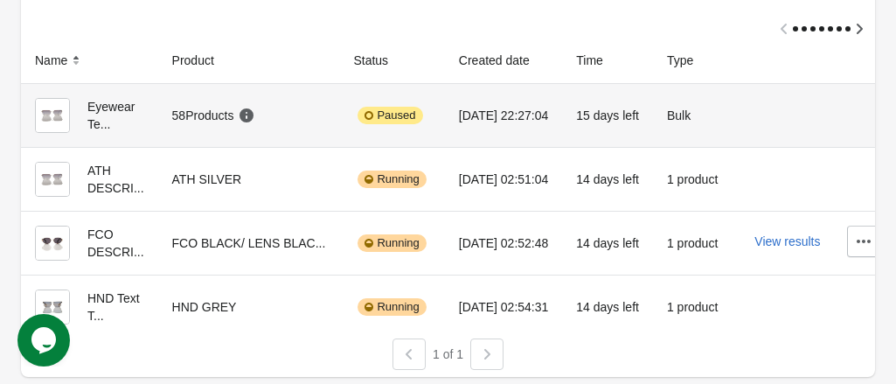
scroll to position [138, 0]
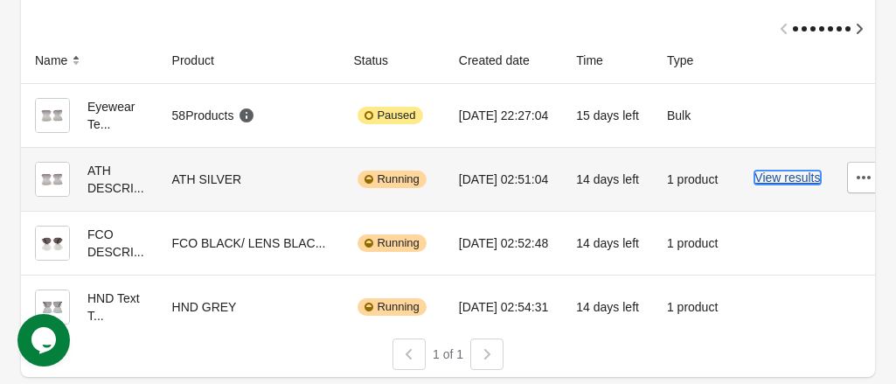
click at [771, 171] on button "View results" at bounding box center [788, 178] width 66 height 14
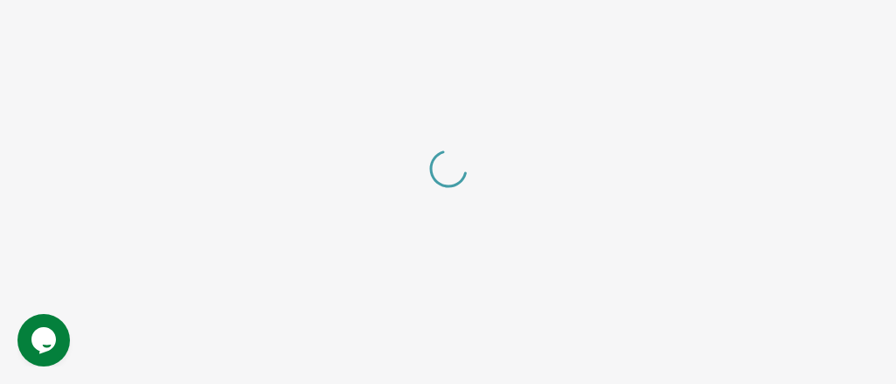
scroll to position [67, 0]
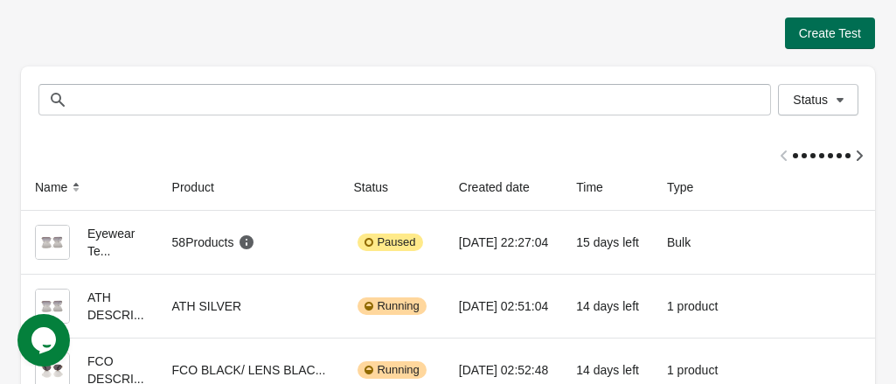
click at [822, 32] on span "Create Test" at bounding box center [830, 33] width 62 height 14
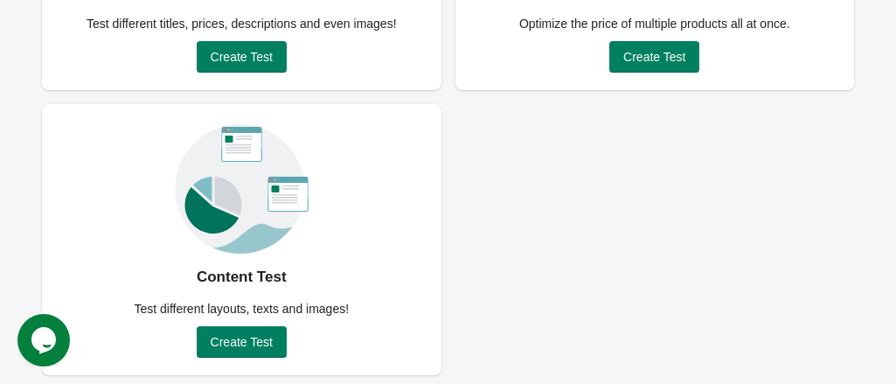
scroll to position [322, 0]
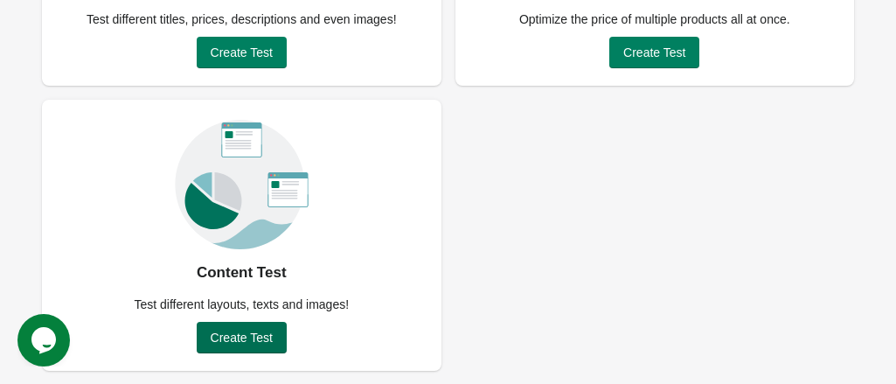
click at [242, 336] on span "Create Test" at bounding box center [242, 338] width 62 height 14
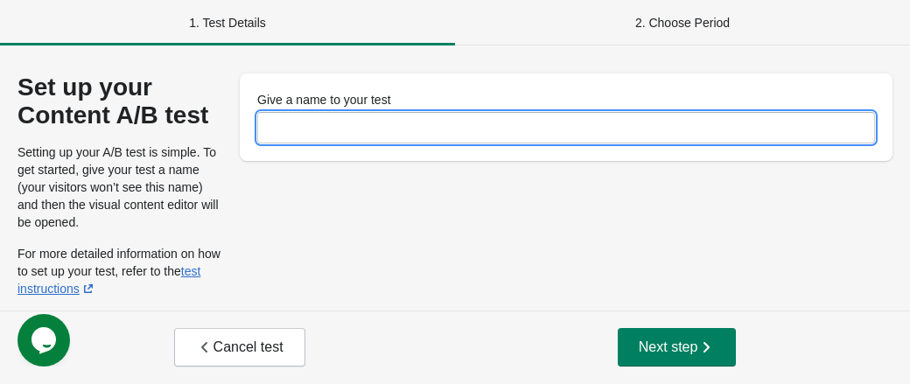
click at [318, 133] on input "Give a name to your test" at bounding box center [565, 127] width 617 height 31
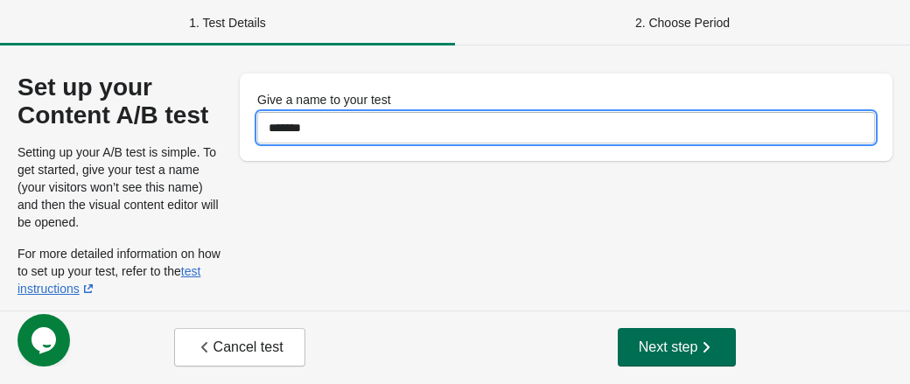
type input "*******"
click at [656, 354] on span "Next step" at bounding box center [676, 346] width 77 height 17
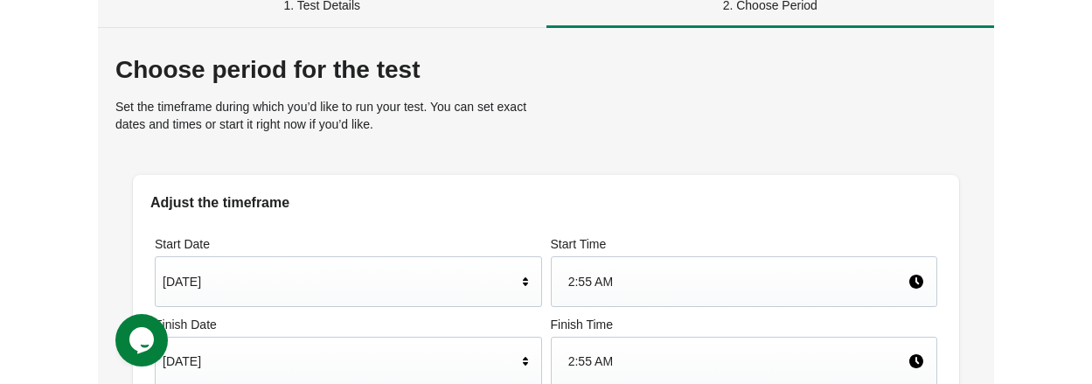
scroll to position [24, 0]
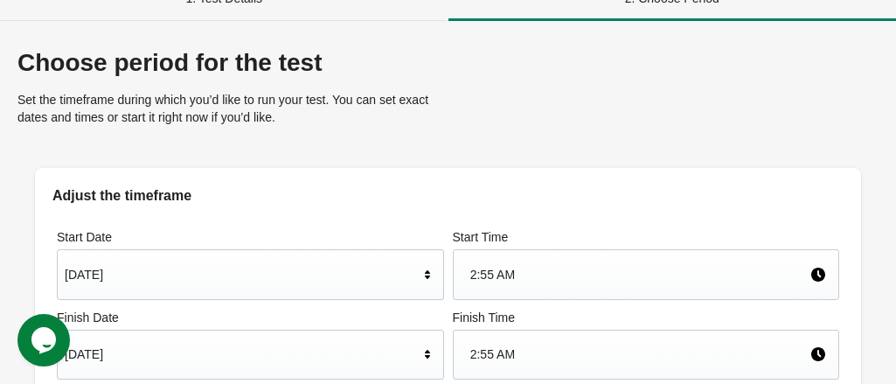
click at [358, 338] on div "Aug 30, 2025" at bounding box center [242, 354] width 354 height 33
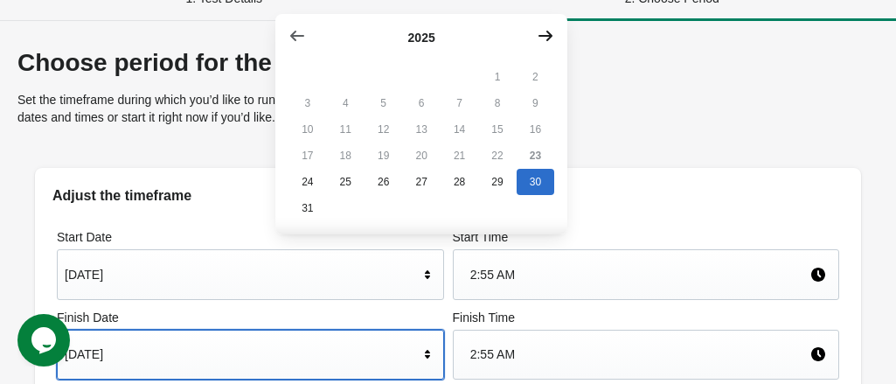
click at [548, 36] on icon "button" at bounding box center [546, 36] width 14 height 10
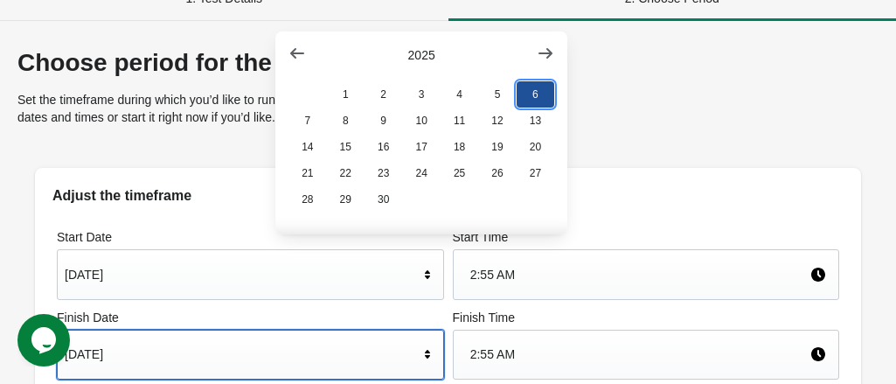
click at [534, 97] on button "6" at bounding box center [536, 94] width 38 height 26
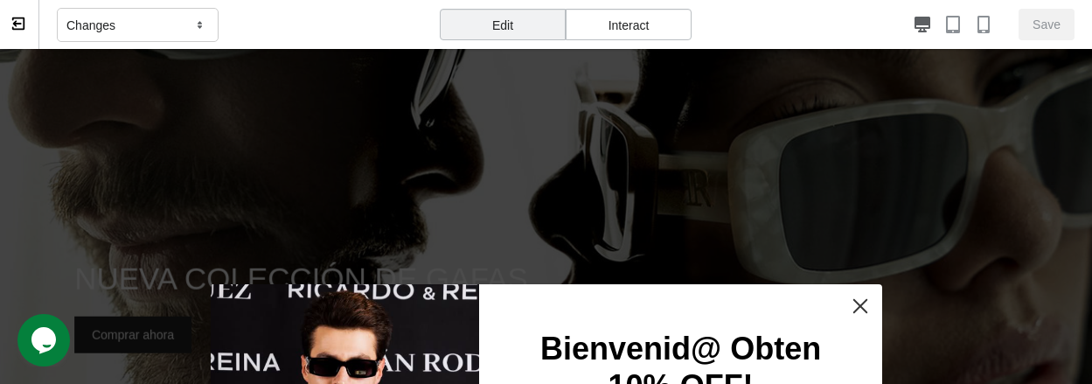
scroll to position [525, 0]
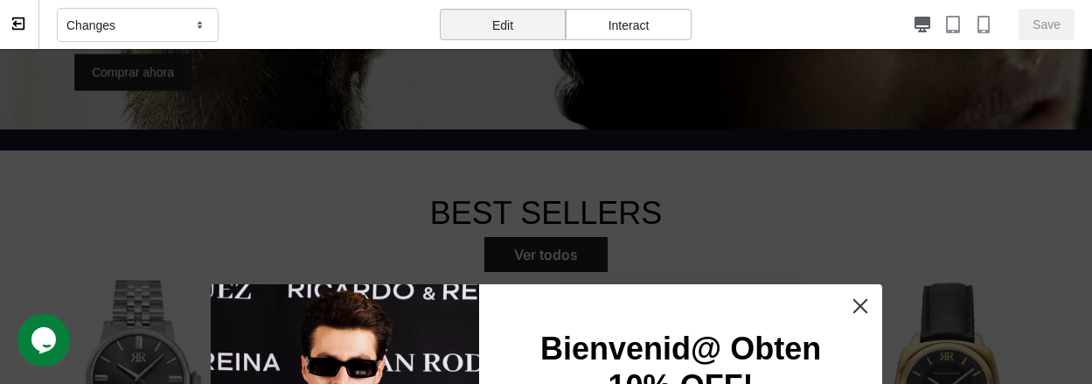
click at [854, 310] on icon "Close" at bounding box center [860, 306] width 34 height 34
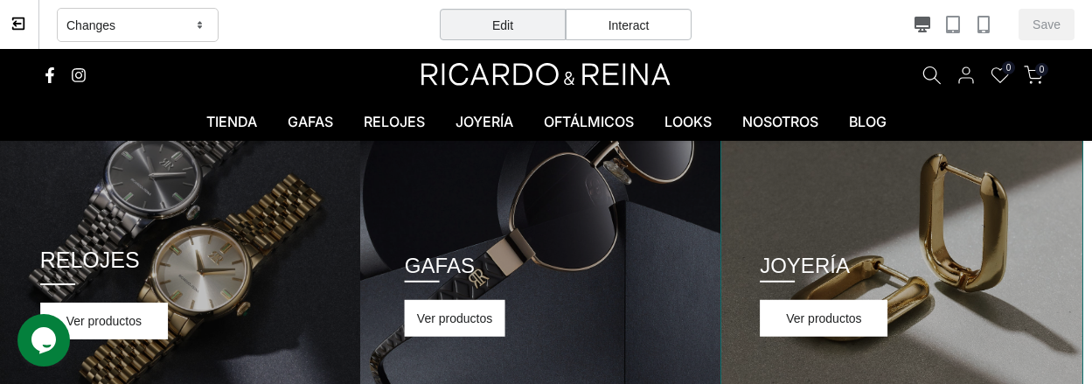
scroll to position [1134, 0]
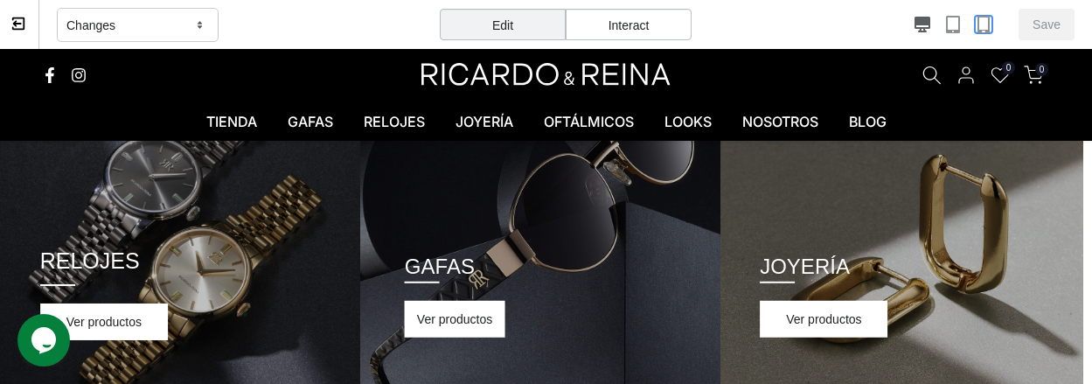
click at [909, 28] on icon "button" at bounding box center [983, 24] width 17 height 17
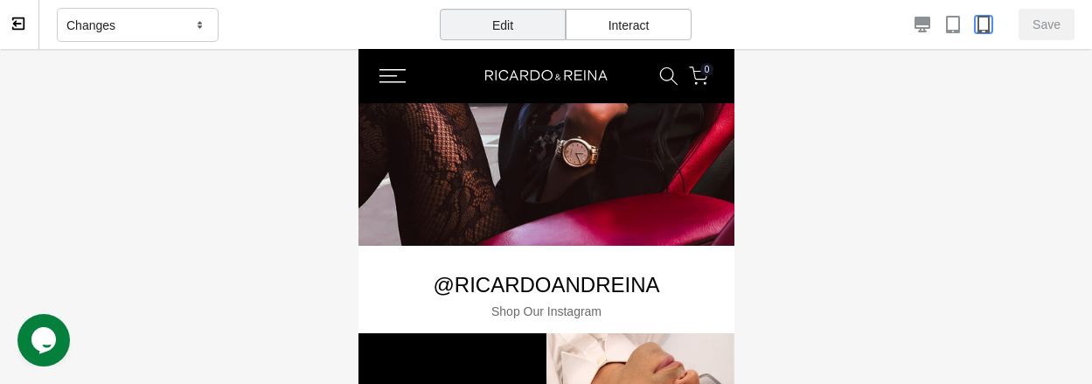
scroll to position [3147, 0]
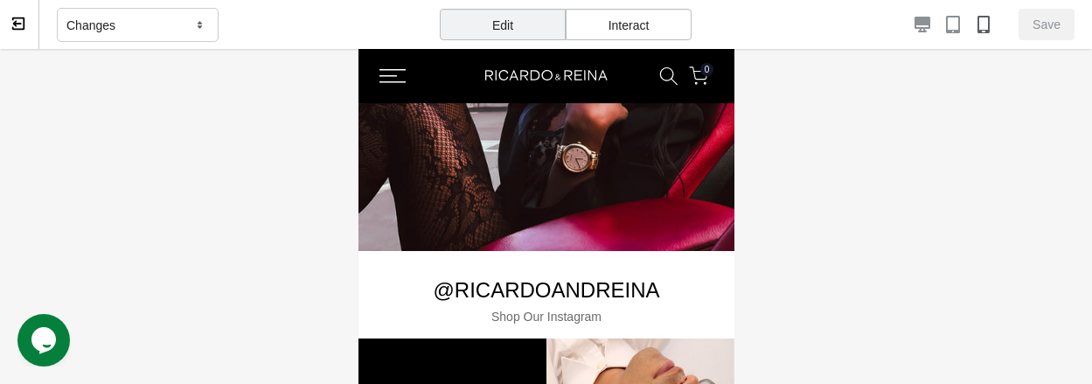
click at [192, 28] on icon at bounding box center [200, 25] width 17 height 16
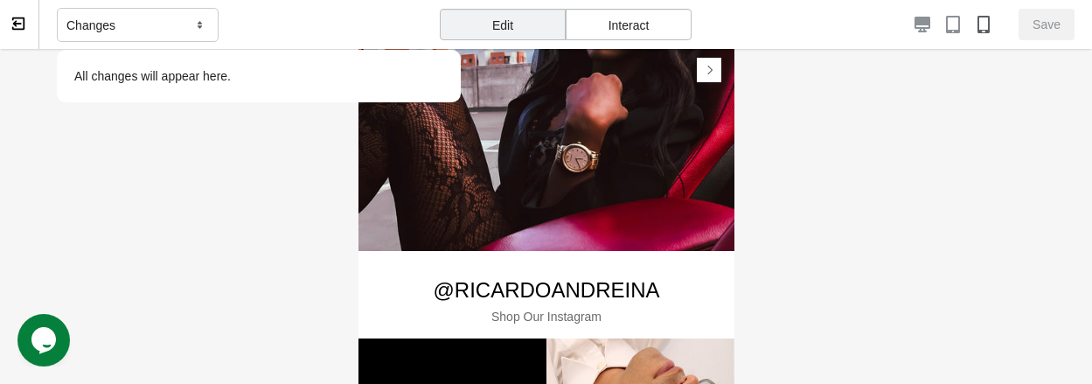
click at [607, 23] on div "Interact" at bounding box center [629, 24] width 126 height 31
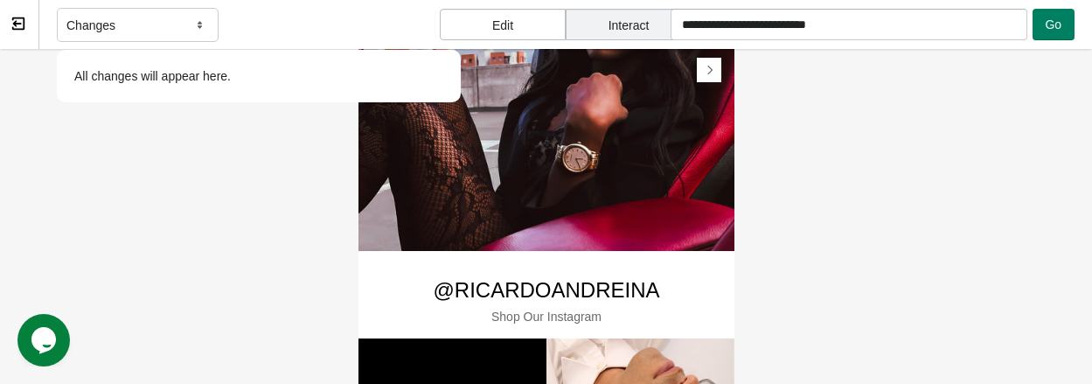
click at [518, 22] on div "Edit" at bounding box center [503, 24] width 126 height 31
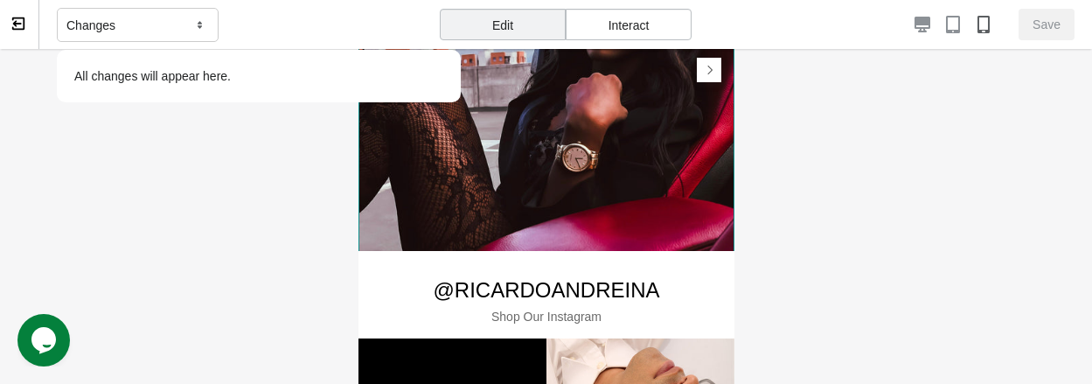
click at [518, 111] on img at bounding box center [546, 76] width 376 height 376
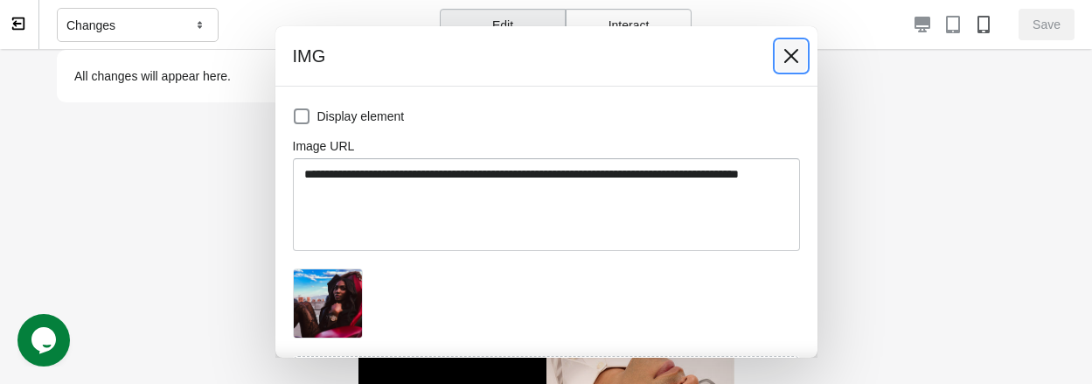
click at [788, 55] on icon at bounding box center [791, 55] width 17 height 17
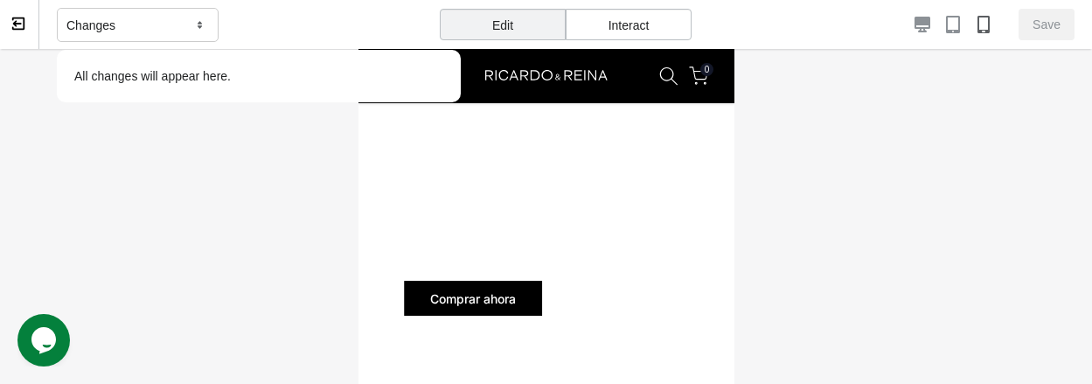
scroll to position [2535, 0]
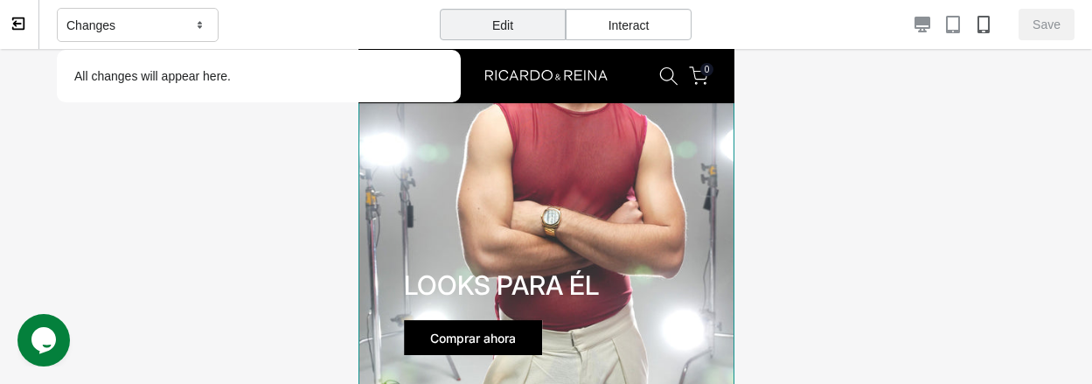
click at [603, 196] on img at bounding box center [546, 160] width 376 height 564
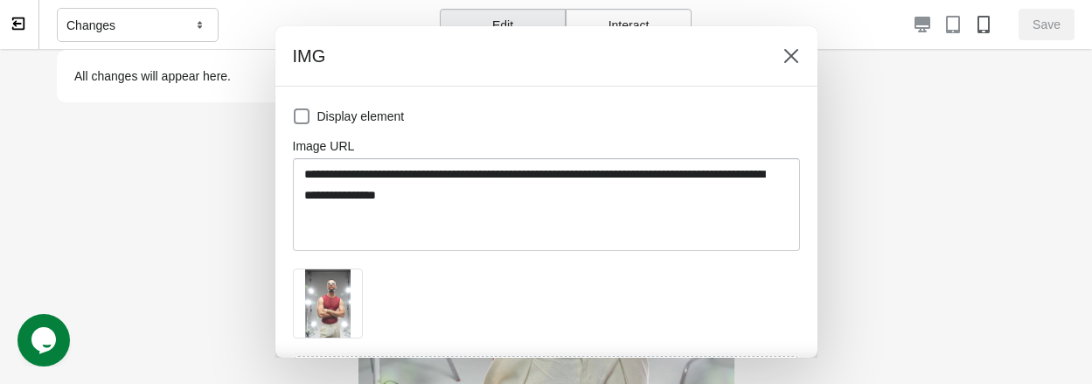
click at [339, 298] on img at bounding box center [327, 303] width 45 height 68
click at [789, 57] on icon at bounding box center [791, 56] width 14 height 14
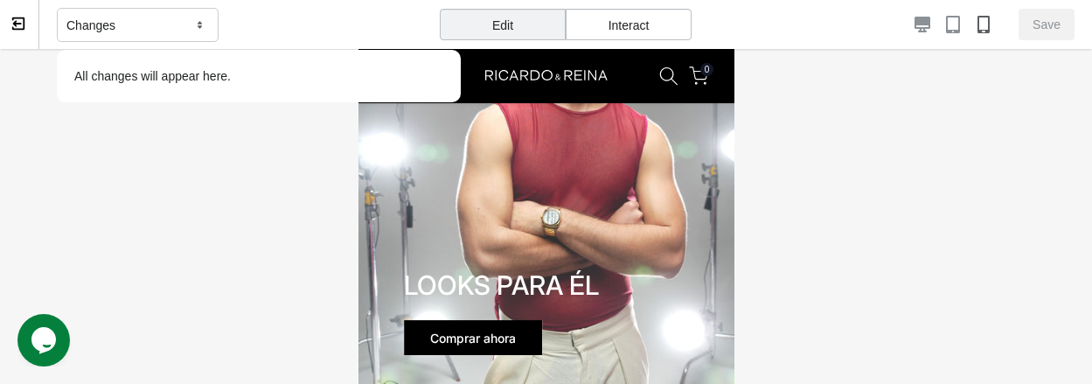
click at [537, 32] on div "Edit" at bounding box center [503, 24] width 126 height 31
click at [609, 27] on div "Interact" at bounding box center [629, 24] width 126 height 31
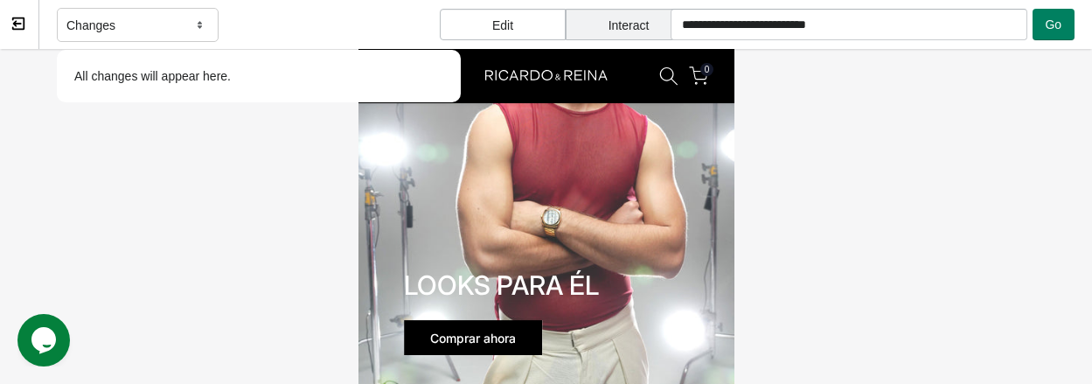
click at [526, 22] on div "Edit" at bounding box center [503, 24] width 126 height 31
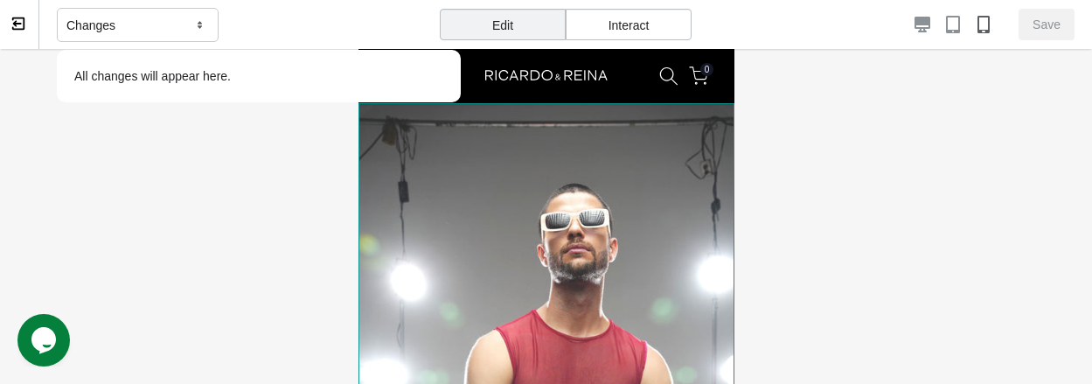
scroll to position [2272, 0]
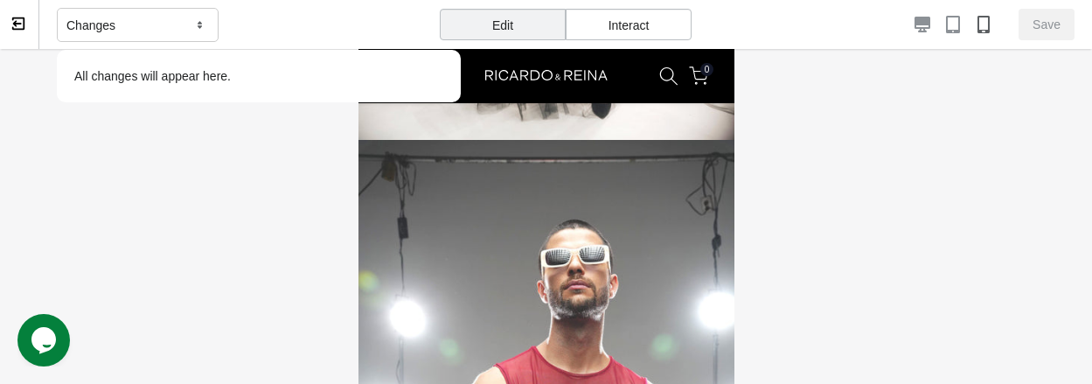
click at [185, 76] on p "All changes will appear here." at bounding box center [259, 76] width 387 height 35
click at [199, 25] on icon at bounding box center [200, 25] width 17 height 16
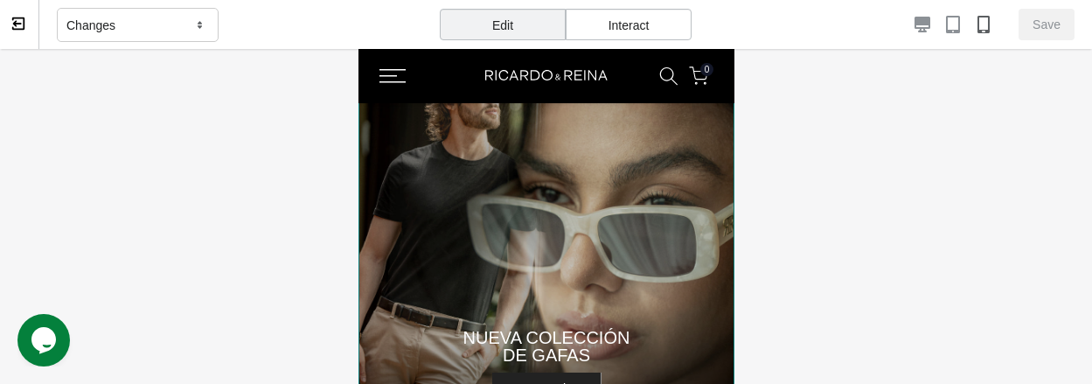
scroll to position [0, 0]
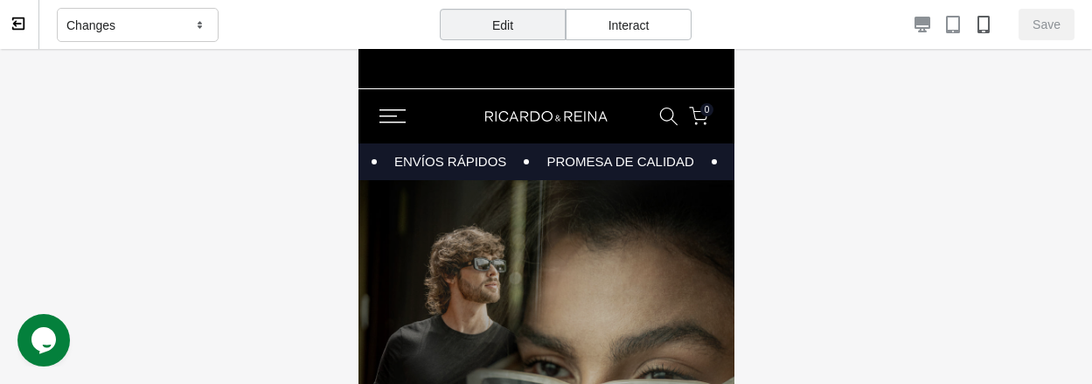
click at [729, 166] on p "PAGOS SEGUROS" at bounding box center [787, 161] width 116 height 19
select select "*********"
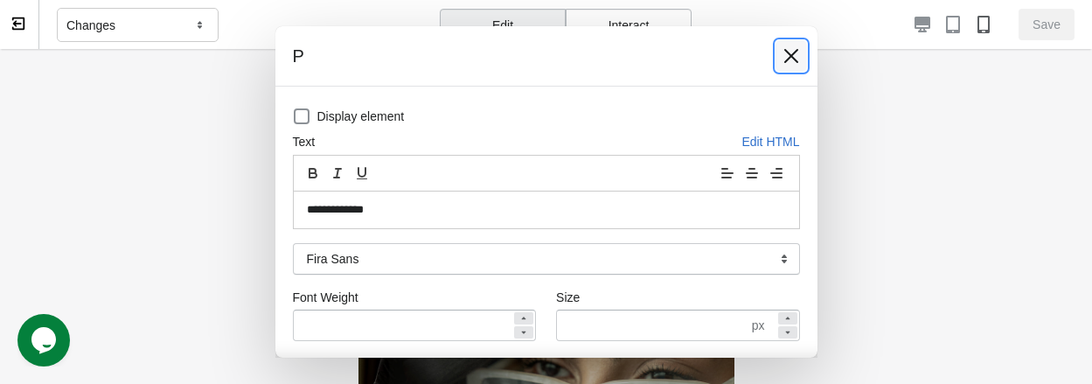
click at [792, 56] on icon at bounding box center [791, 56] width 14 height 14
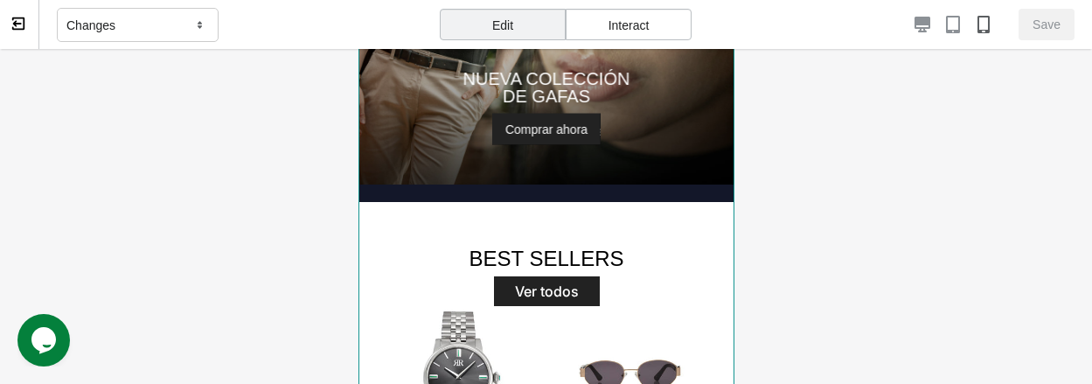
scroll to position [437, 0]
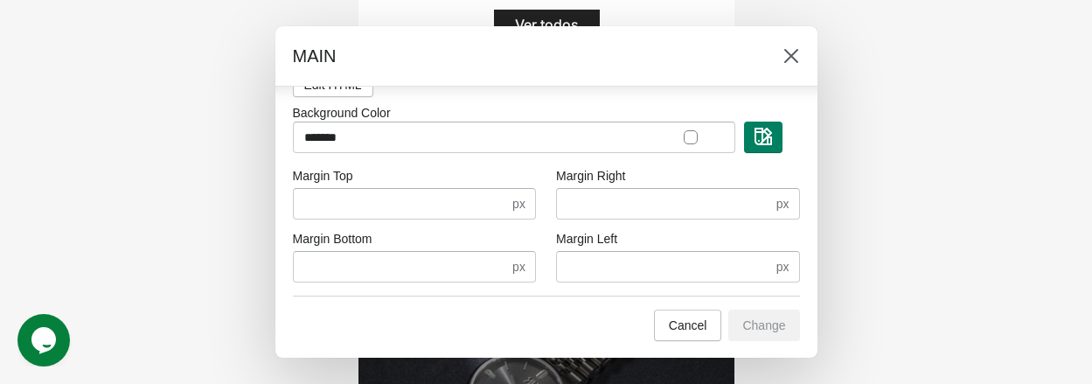
scroll to position [0, 0]
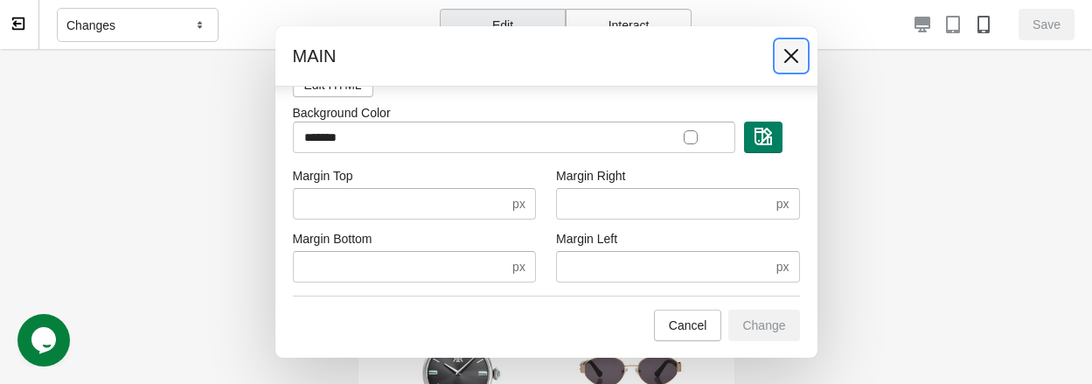
click at [793, 56] on icon at bounding box center [791, 55] width 17 height 17
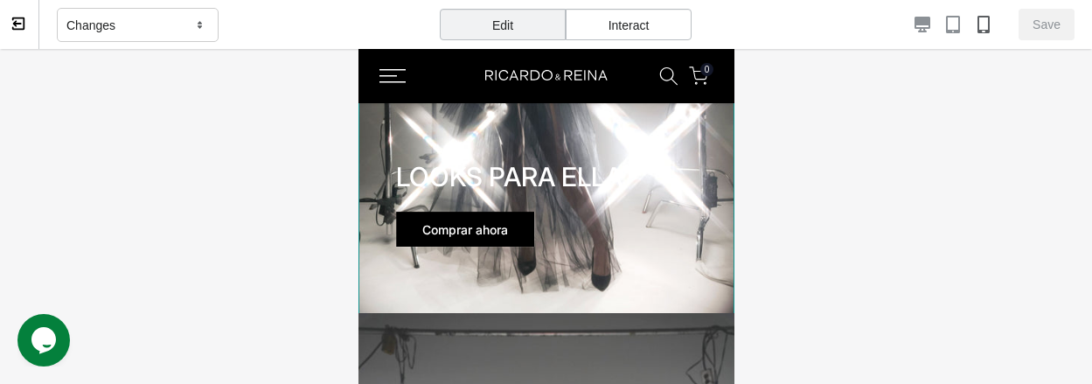
scroll to position [2097, 0]
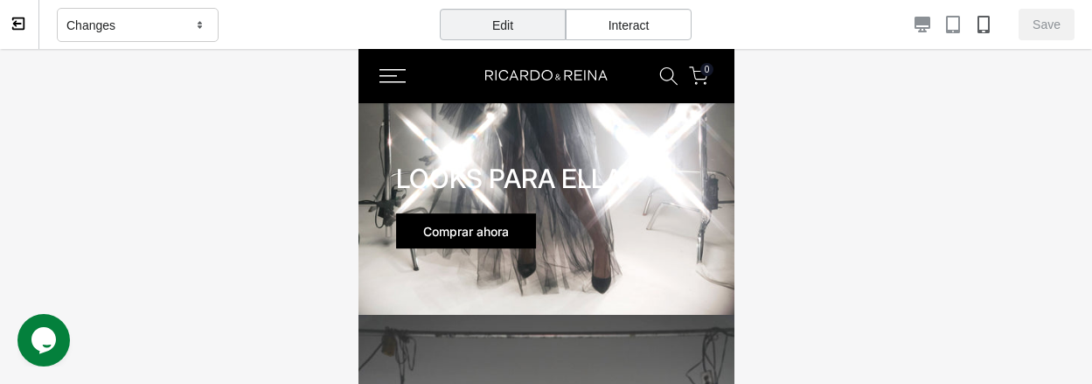
click at [484, 218] on link "Comprar ahora" at bounding box center [465, 230] width 140 height 35
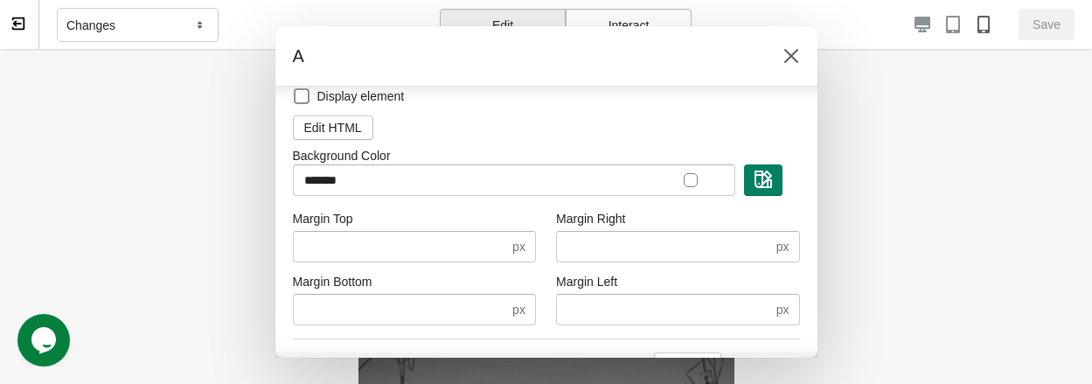
scroll to position [0, 0]
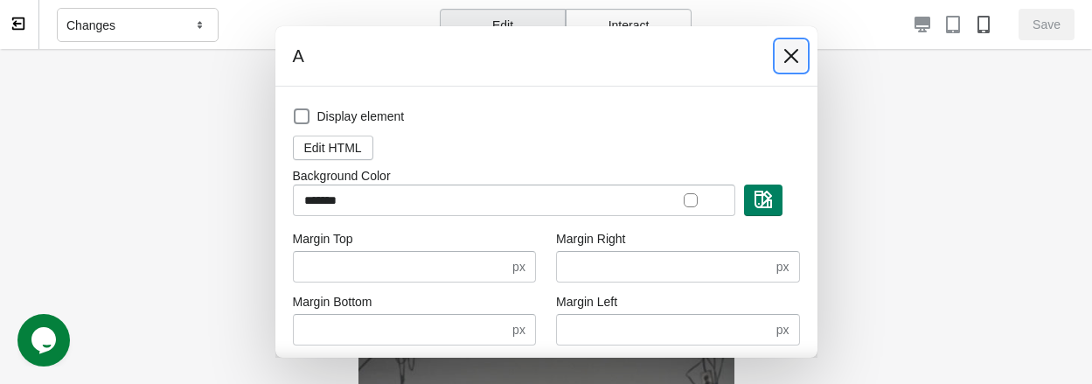
click at [791, 53] on icon at bounding box center [791, 55] width 17 height 17
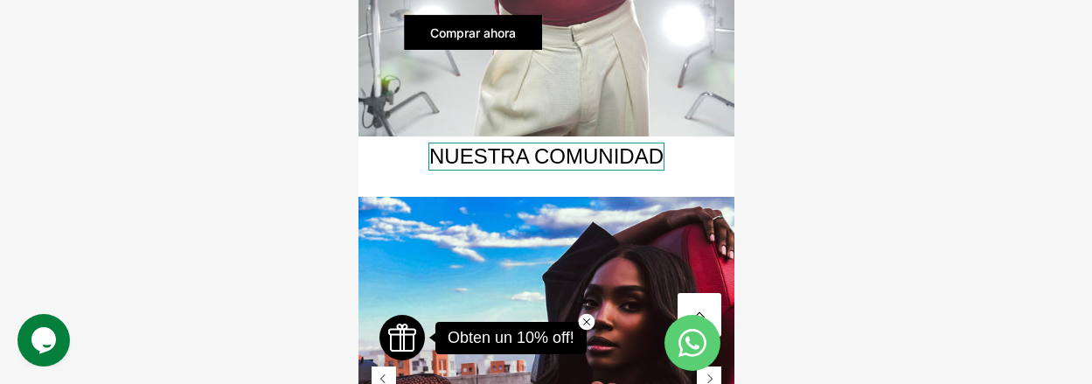
scroll to position [2360, 0]
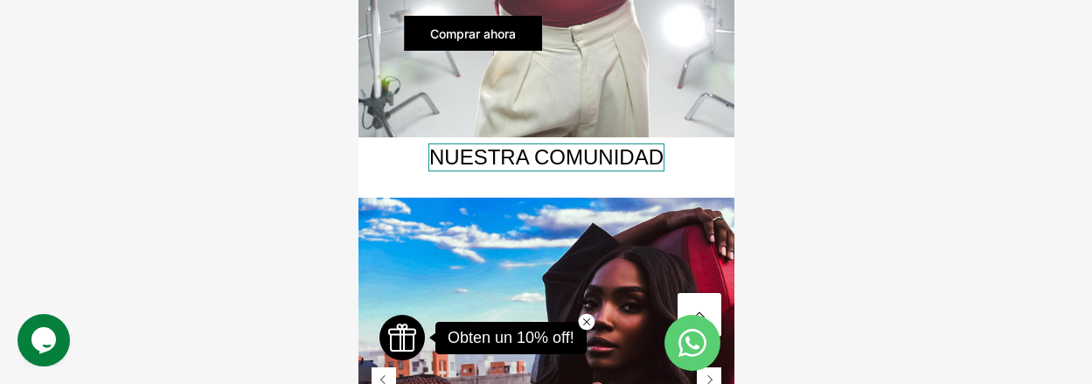
click at [471, 164] on span "NUESTRA COMUNIDAD" at bounding box center [546, 157] width 236 height 28
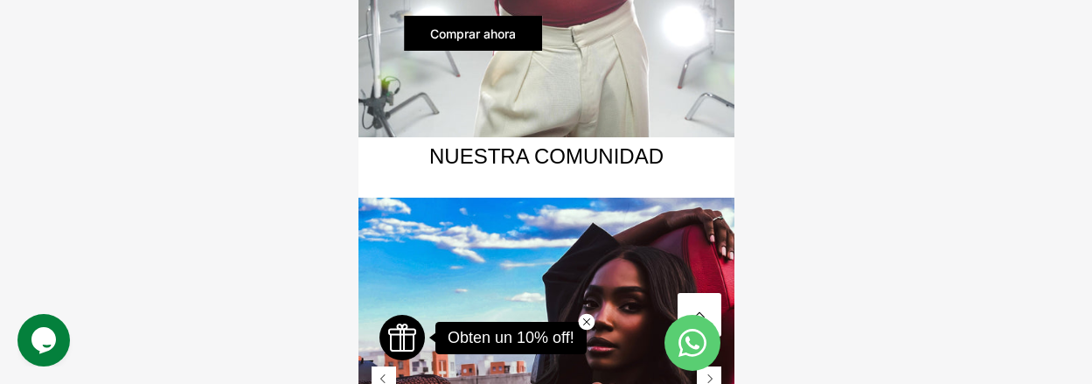
select select "******"
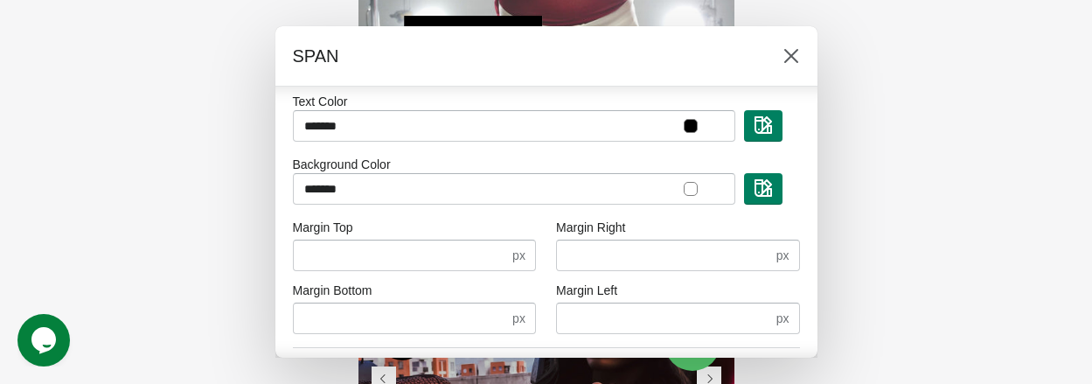
scroll to position [313, 0]
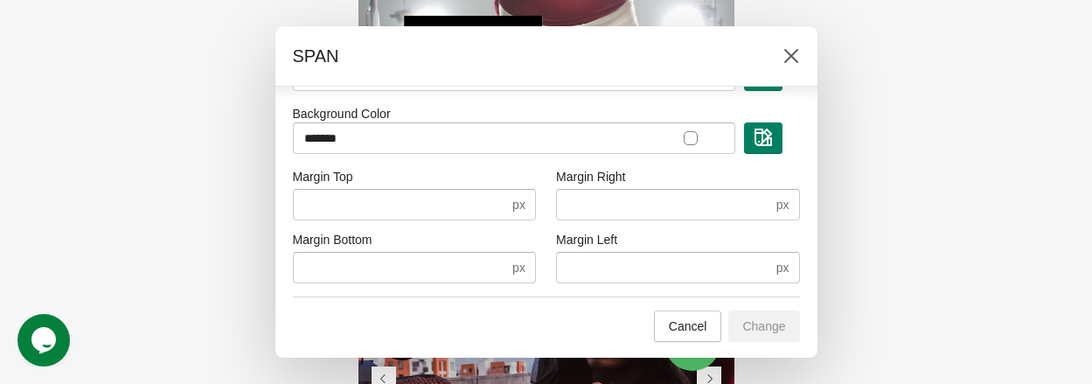
click at [200, 221] on div at bounding box center [546, 192] width 1092 height 384
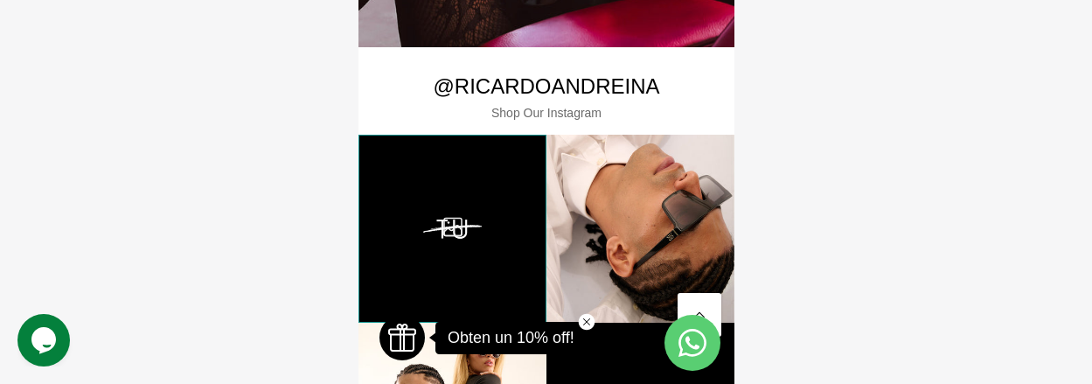
scroll to position [2885, 0]
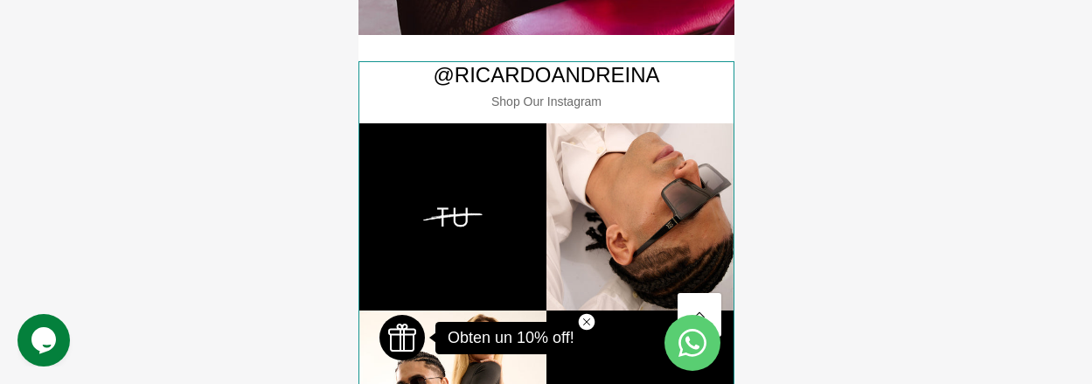
click at [464, 120] on div "@RICARDOANDREINA Shop Our Instagram" at bounding box center [546, 373] width 376 height 624
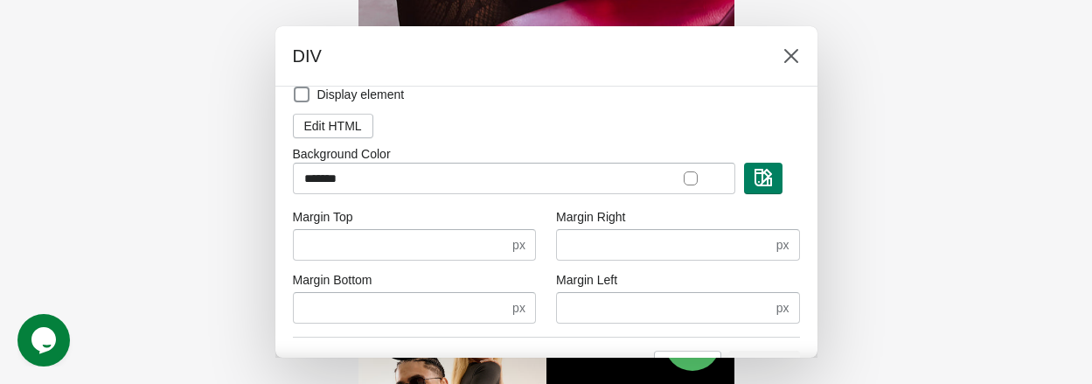
scroll to position [0, 0]
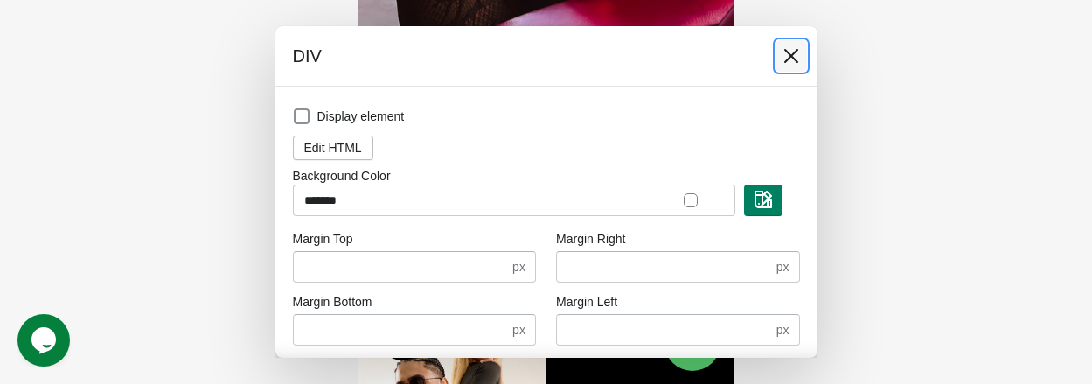
click at [789, 64] on icon at bounding box center [791, 55] width 17 height 17
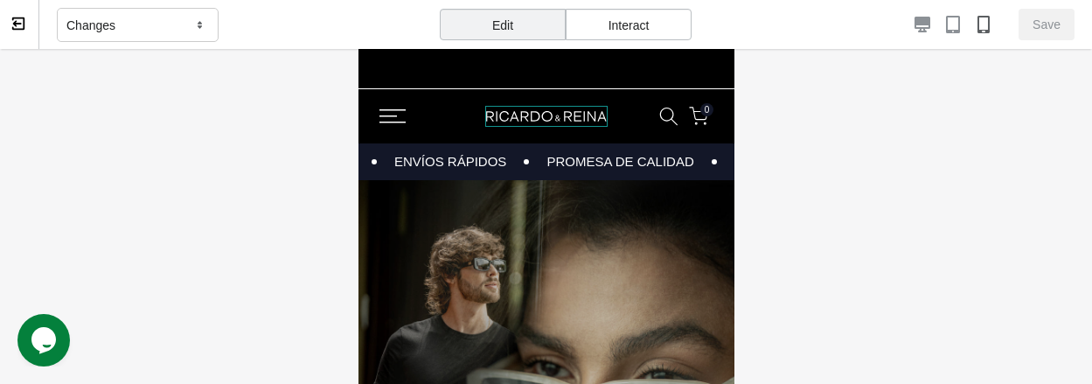
click at [534, 116] on img at bounding box center [546, 117] width 122 height 22
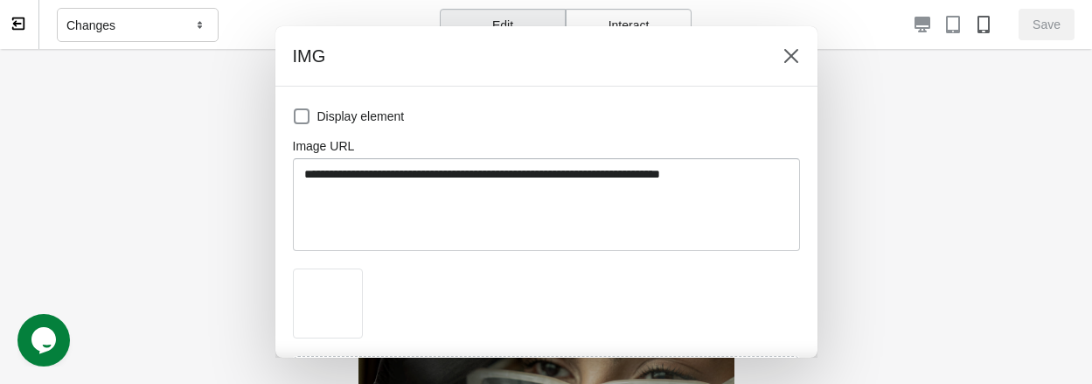
click at [223, 279] on div at bounding box center [546, 192] width 1092 height 384
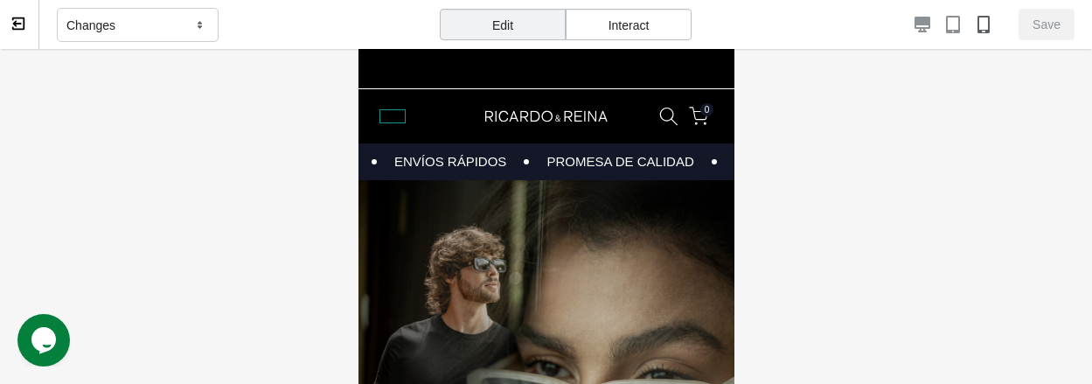
click at [392, 122] on icon at bounding box center [392, 116] width 26 height 14
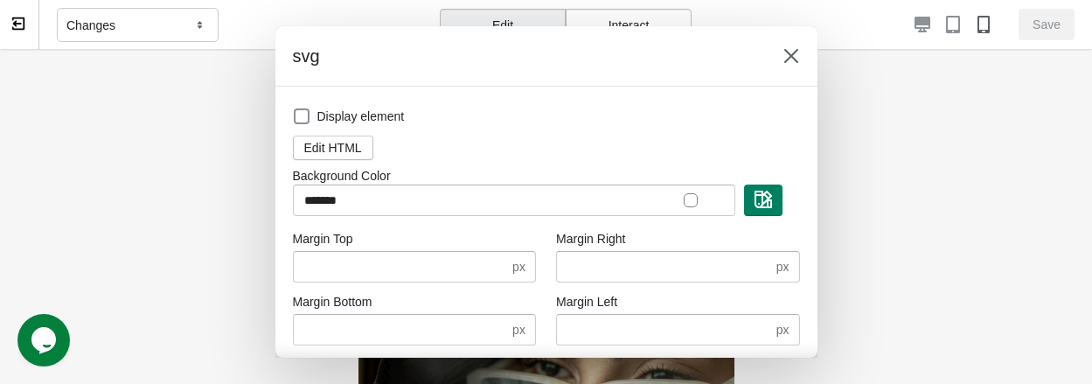
click at [240, 227] on div at bounding box center [546, 192] width 1092 height 384
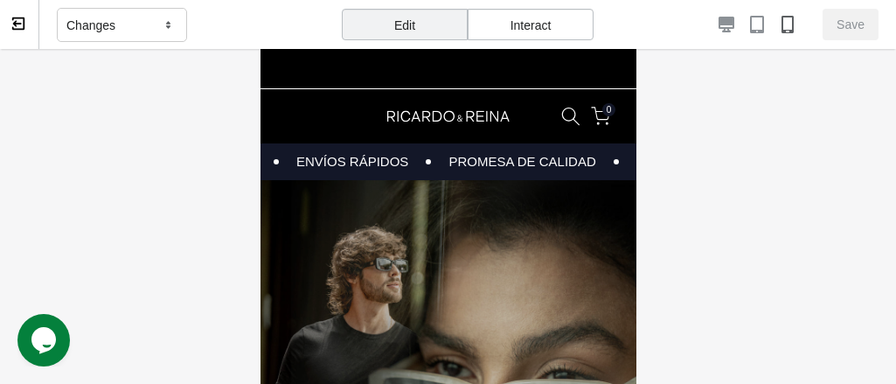
click at [23, 22] on icon at bounding box center [18, 24] width 16 height 16
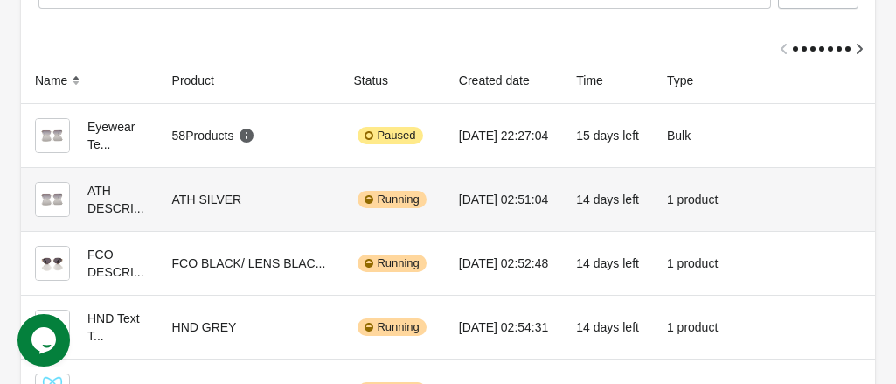
scroll to position [27, 0]
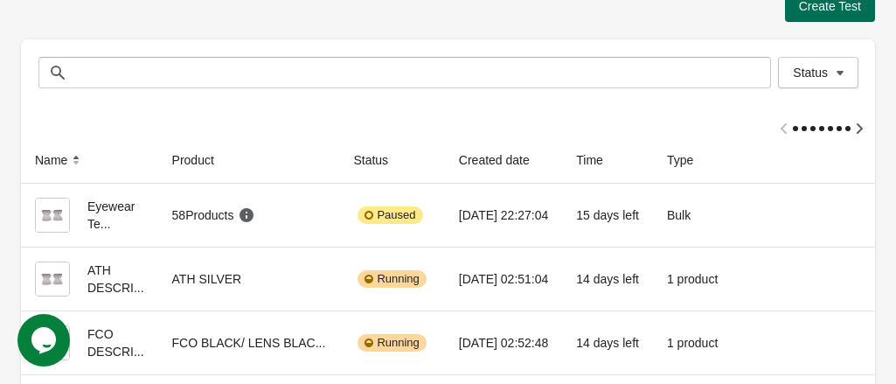
click at [813, 15] on button "Create Test" at bounding box center [830, 5] width 90 height 31
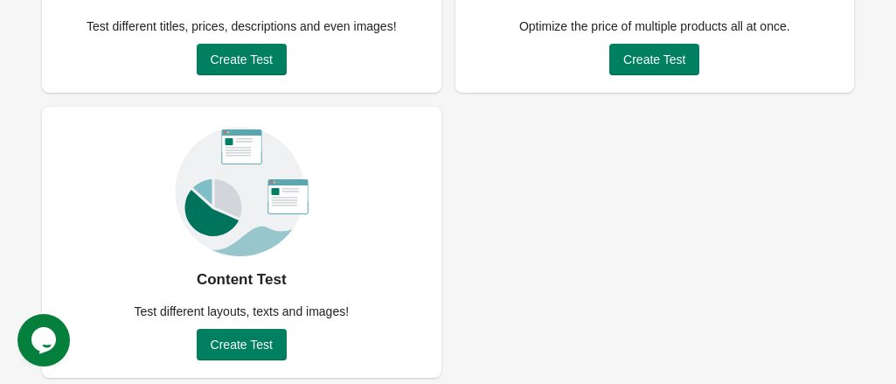
scroll to position [322, 0]
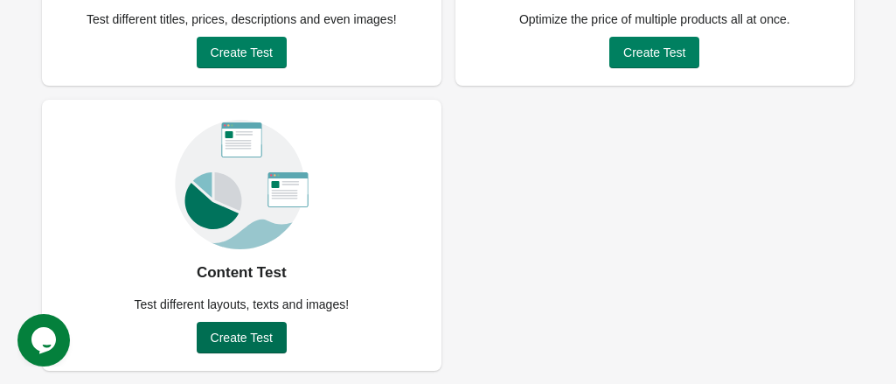
click at [227, 334] on span "Create Test" at bounding box center [242, 338] width 62 height 14
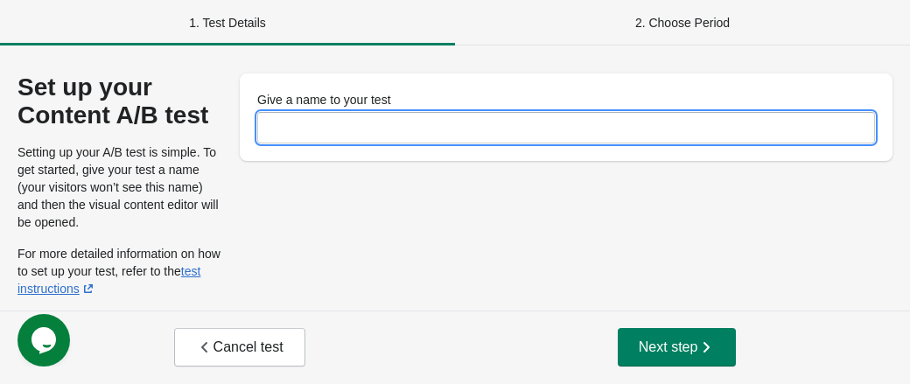
click at [359, 123] on input "Give a name to your test" at bounding box center [565, 127] width 617 height 31
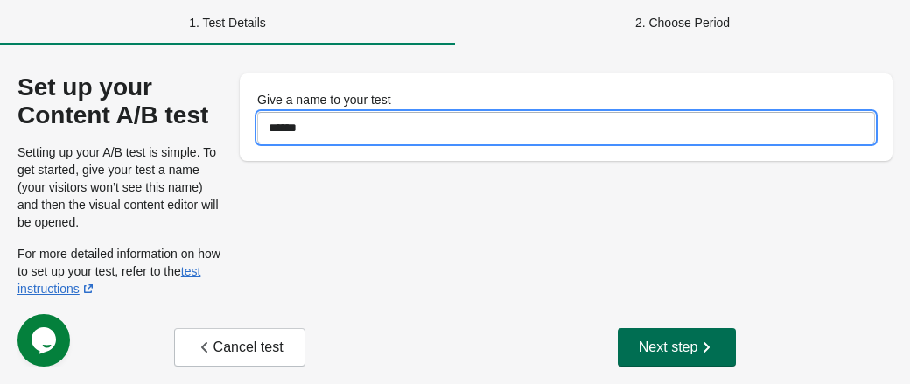
type input "******"
click at [661, 342] on span "Next step" at bounding box center [676, 346] width 77 height 17
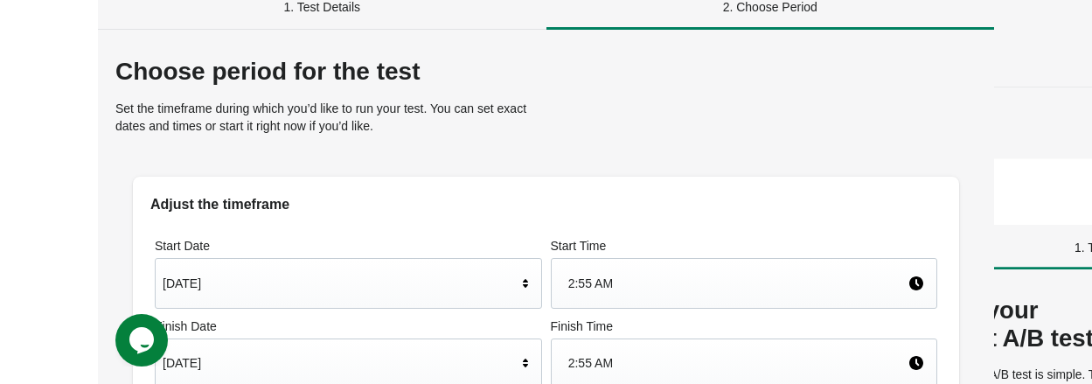
scroll to position [24, 0]
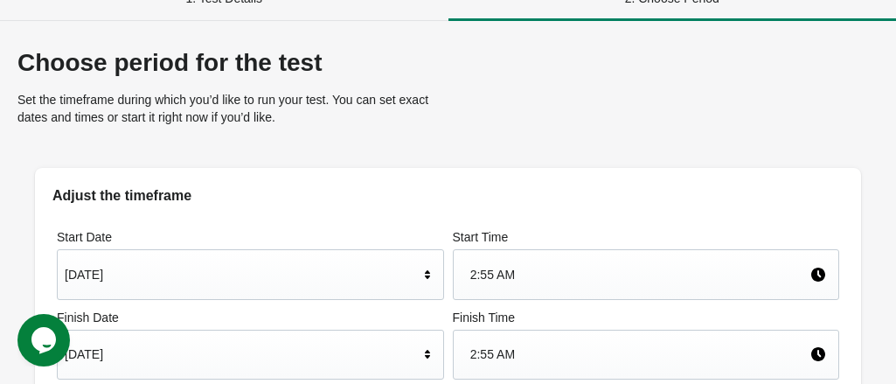
click at [419, 338] on div "Aug 30, 2025" at bounding box center [242, 354] width 354 height 33
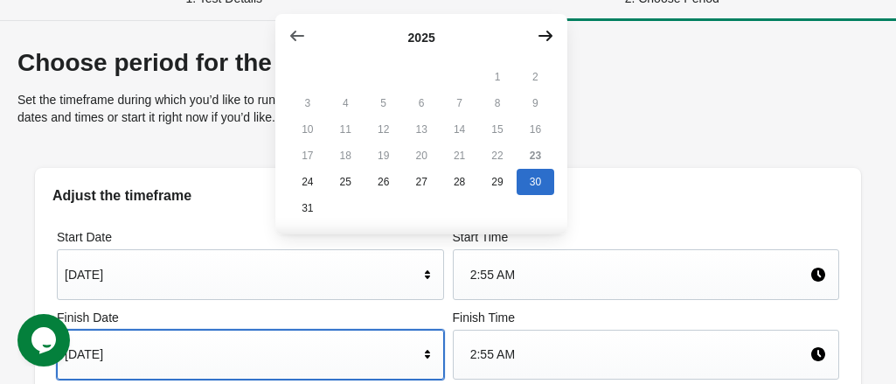
click at [548, 37] on icon "button" at bounding box center [545, 35] width 17 height 17
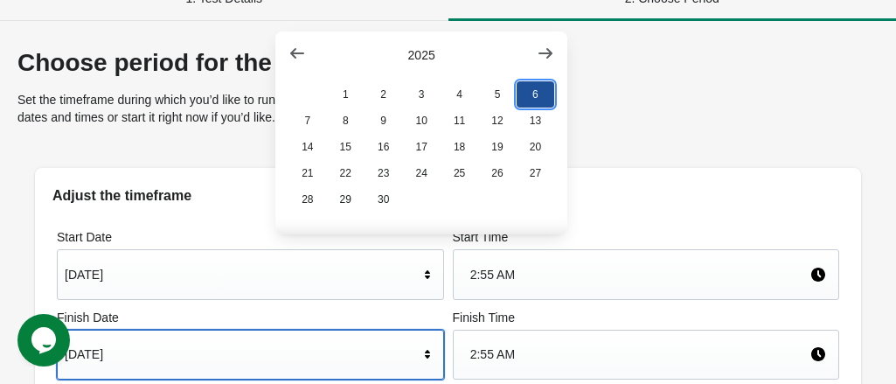
click at [534, 100] on button "6" at bounding box center [536, 94] width 38 height 26
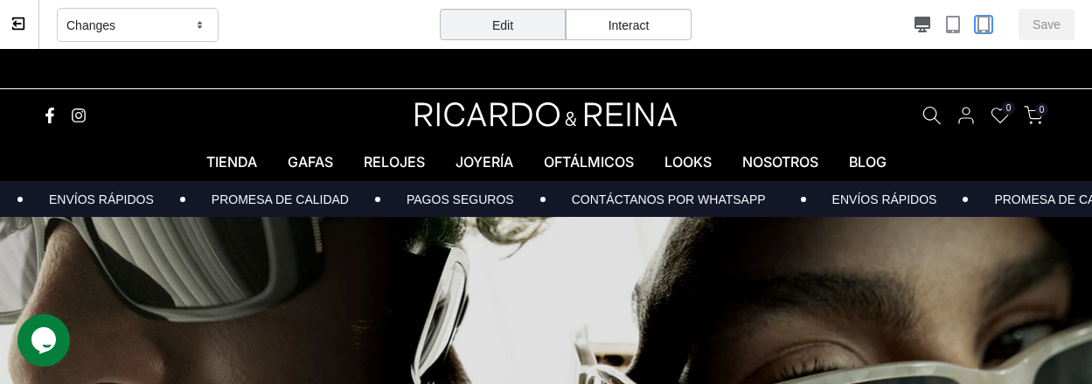
click at [909, 29] on icon "button" at bounding box center [983, 24] width 17 height 17
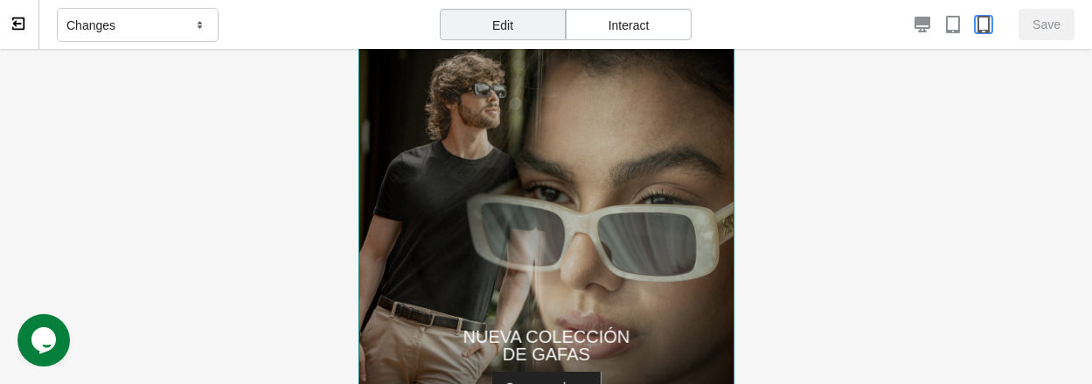
scroll to position [175, 0]
click at [570, 232] on img at bounding box center [546, 222] width 376 height 437
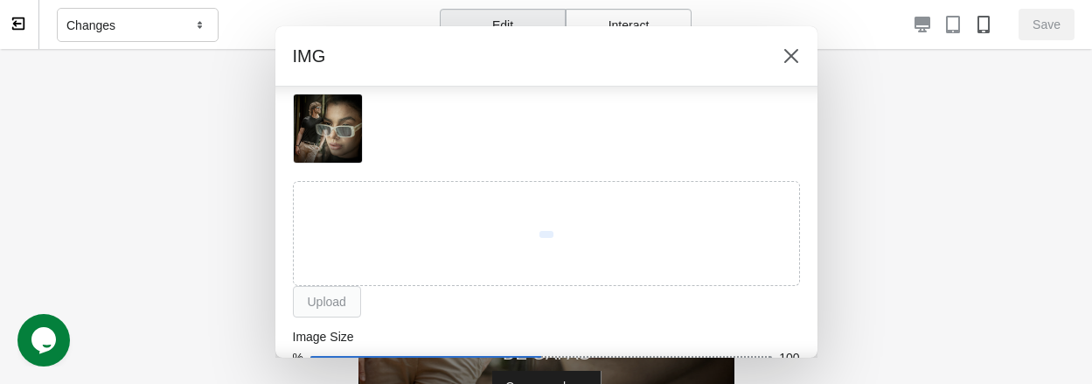
click at [331, 309] on div "Upload" at bounding box center [546, 249] width 507 height 136
click at [325, 300] on div "Upload" at bounding box center [546, 249] width 507 height 136
click at [397, 243] on div at bounding box center [546, 233] width 499 height 96
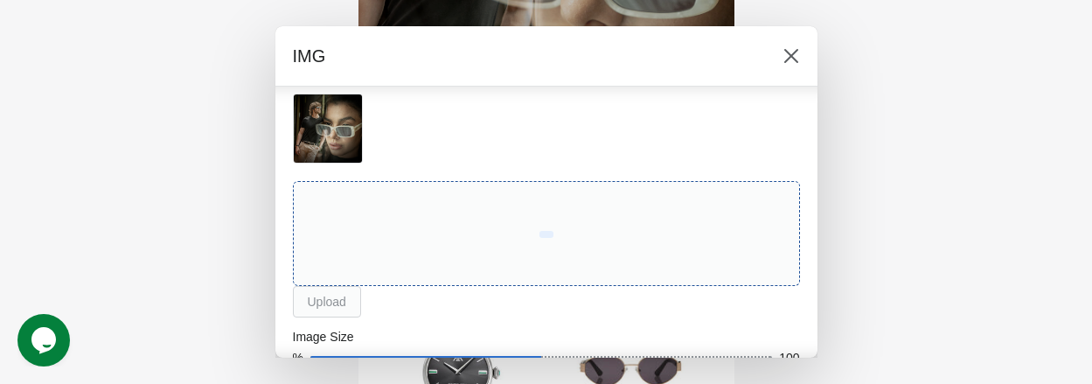
scroll to position [350, 0]
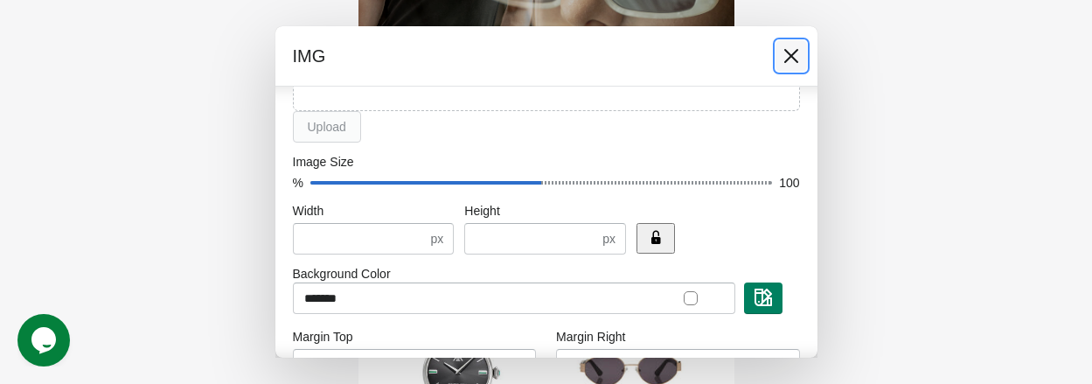
click at [792, 59] on icon at bounding box center [791, 56] width 14 height 14
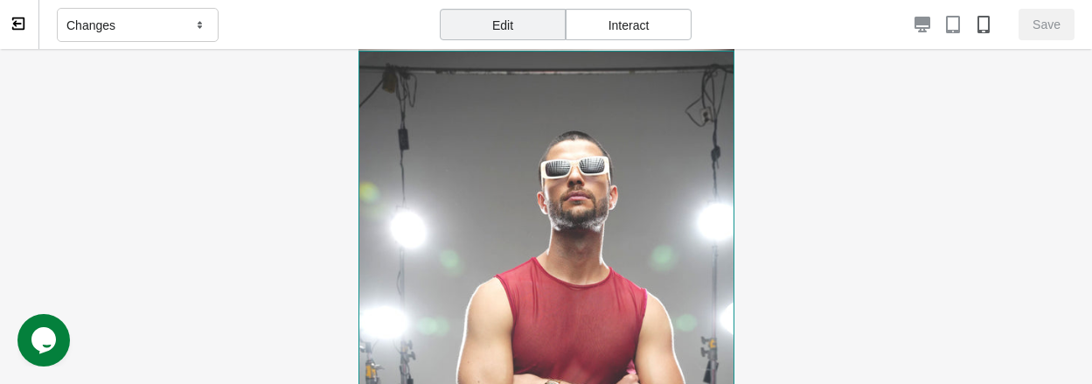
scroll to position [2536, 0]
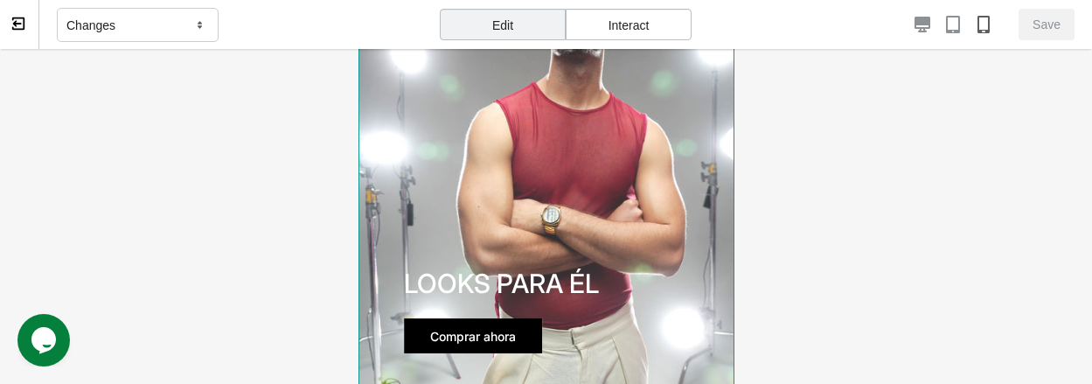
click at [581, 172] on img at bounding box center [546, 158] width 376 height 564
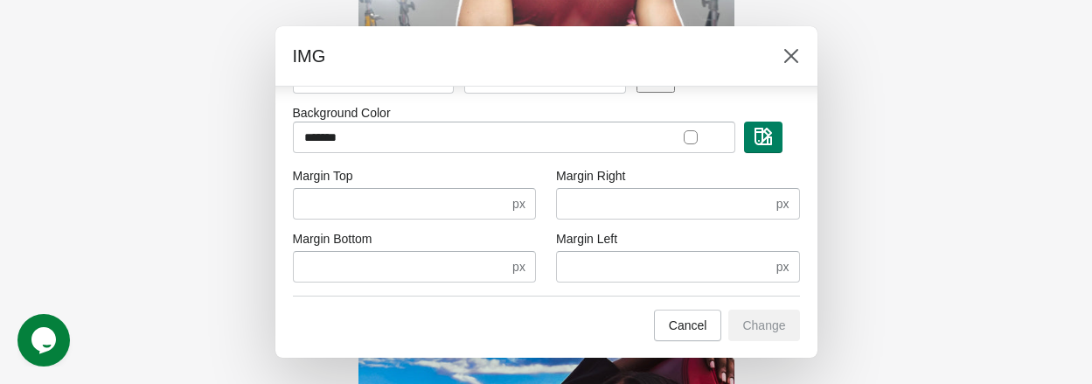
scroll to position [350, 0]
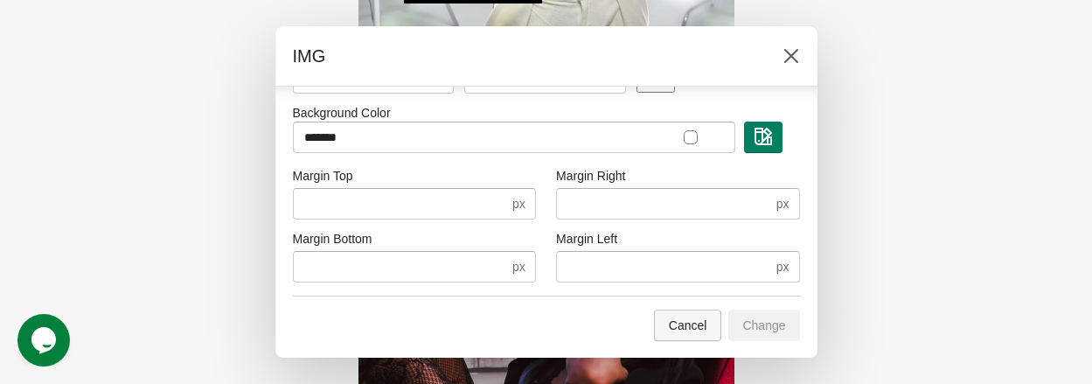
click at [680, 330] on span "Cancel" at bounding box center [688, 325] width 38 height 14
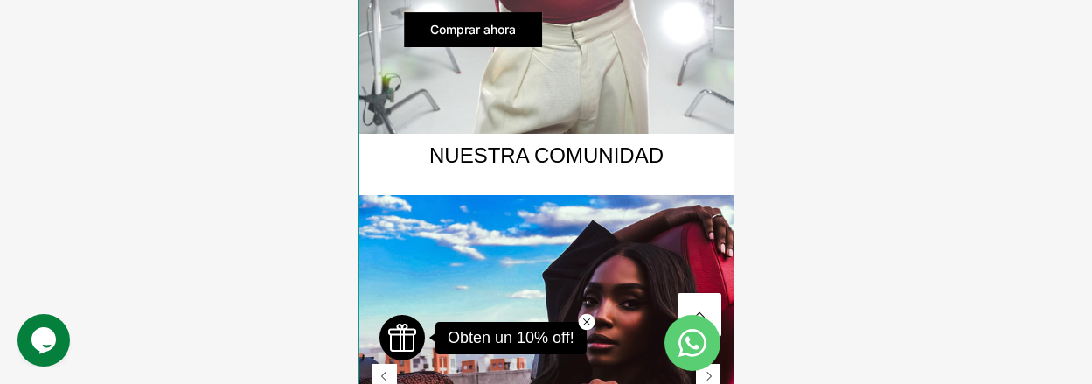
scroll to position [2361, 0]
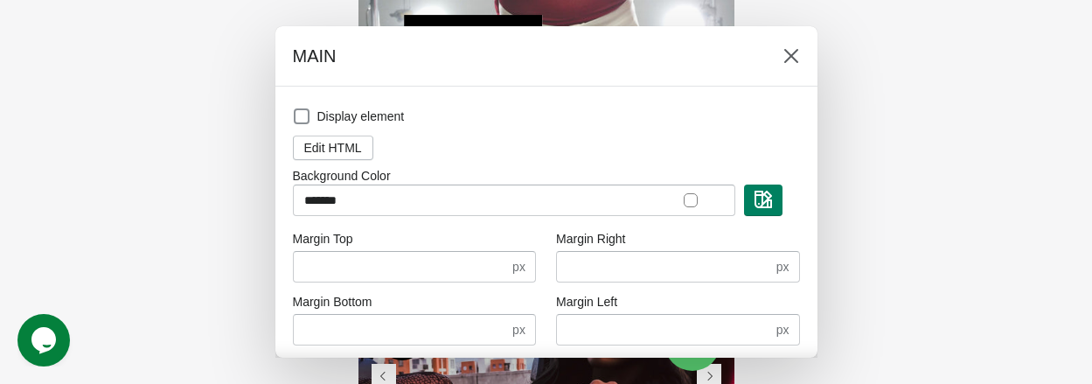
scroll to position [63, 0]
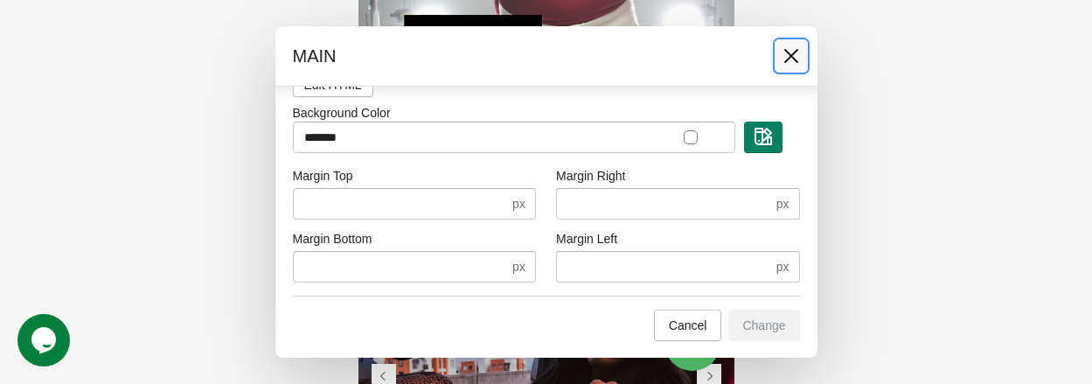
click at [799, 64] on icon at bounding box center [791, 55] width 17 height 17
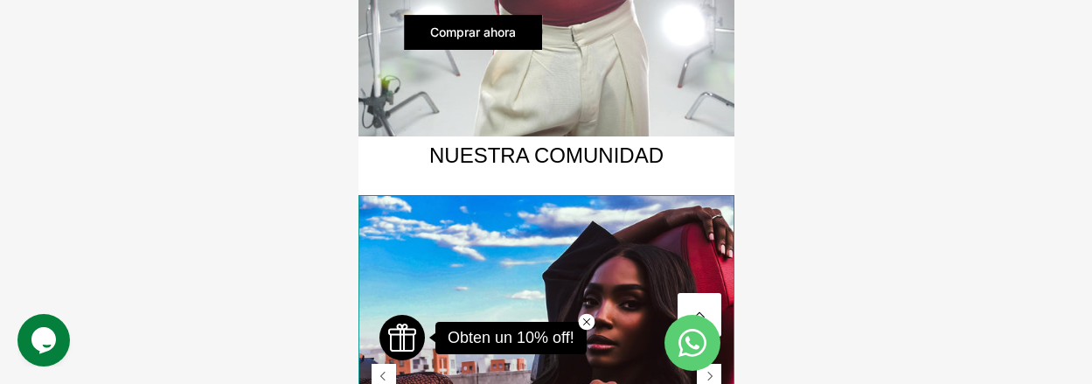
click at [527, 240] on img at bounding box center [546, 383] width 376 height 376
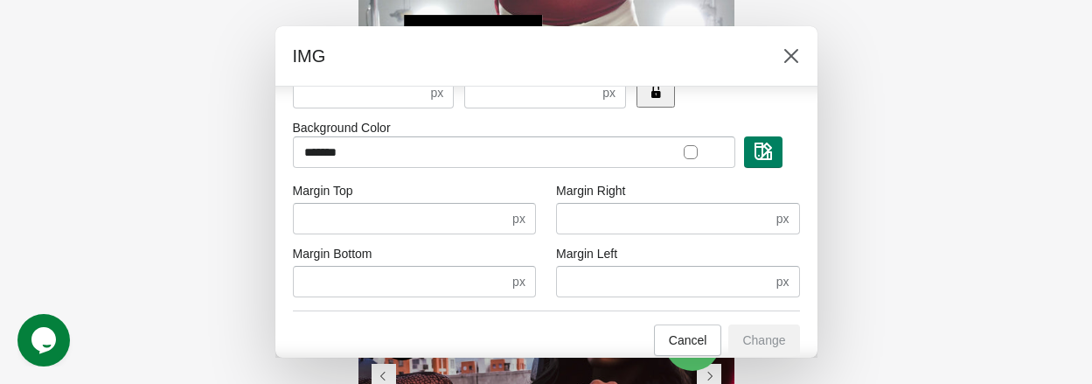
scroll to position [511, 0]
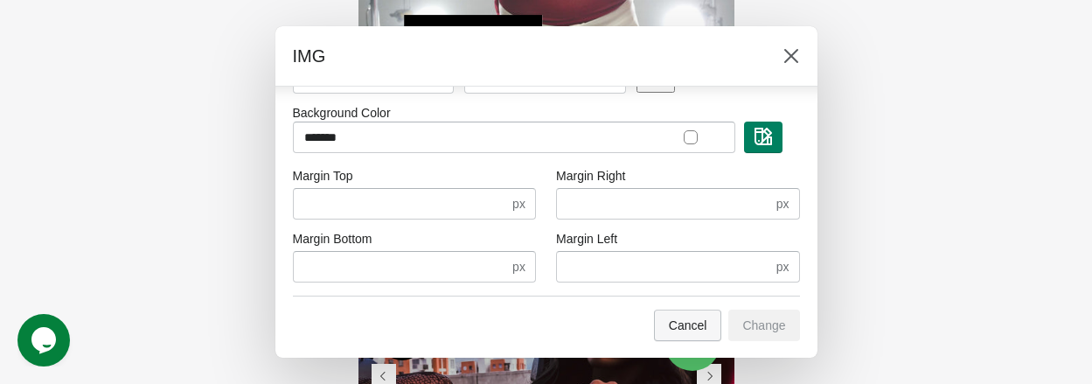
click at [680, 320] on span "Cancel" at bounding box center [688, 325] width 38 height 14
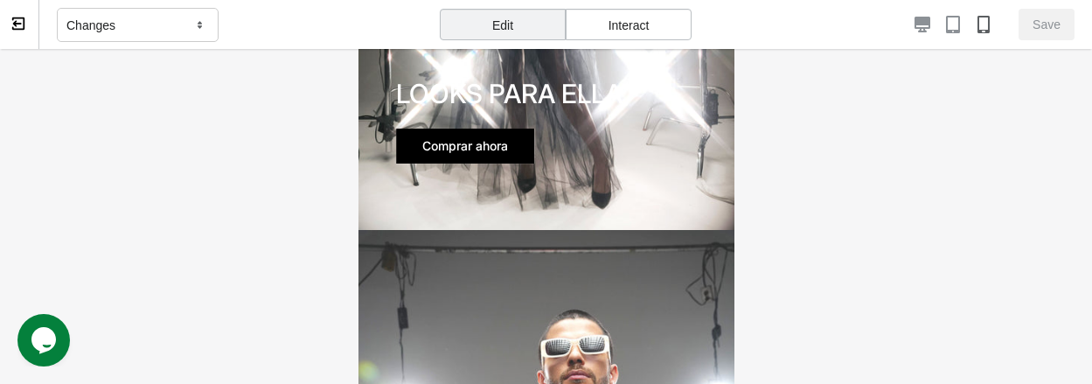
scroll to position [2187, 0]
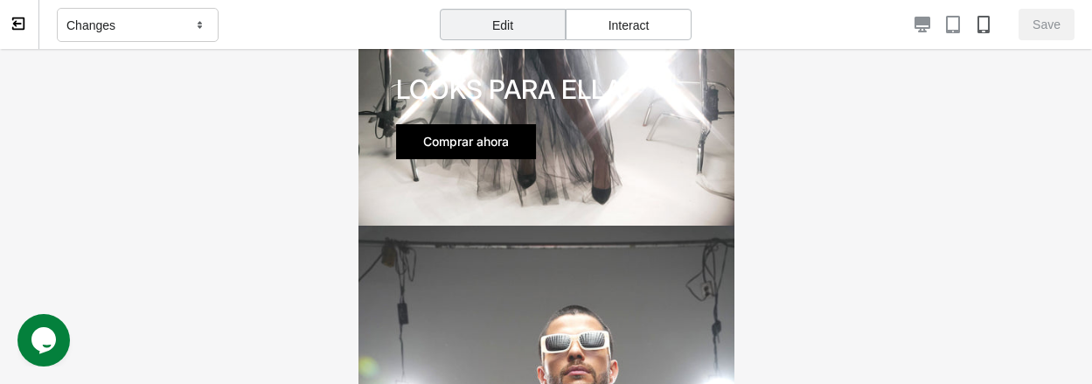
click at [453, 127] on link "Comprar ahora" at bounding box center [465, 141] width 140 height 35
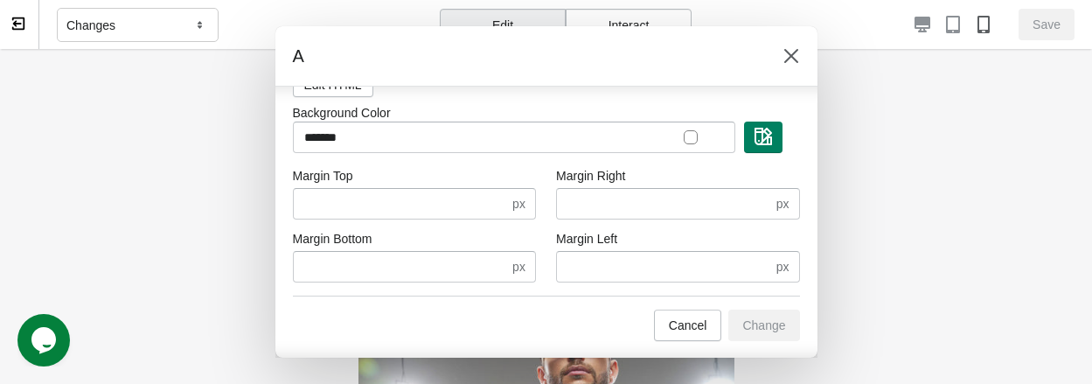
scroll to position [0, 0]
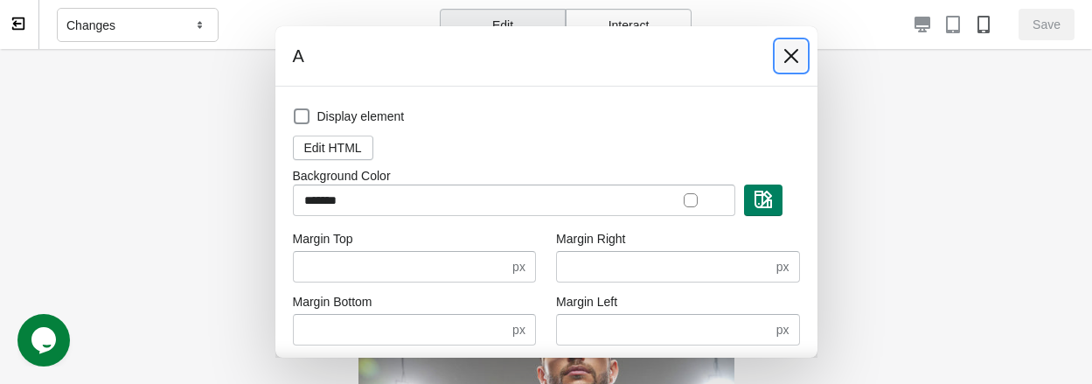
click at [789, 60] on icon at bounding box center [791, 55] width 17 height 17
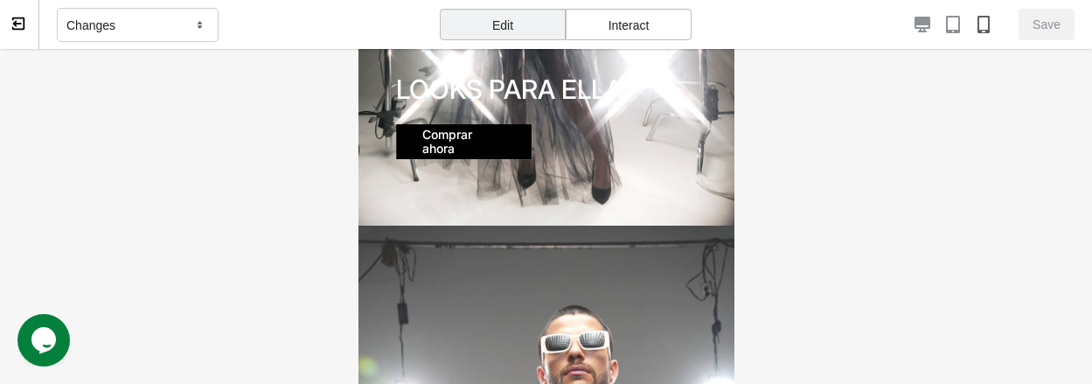
click at [178, 25] on div "Changes" at bounding box center [138, 25] width 162 height 35
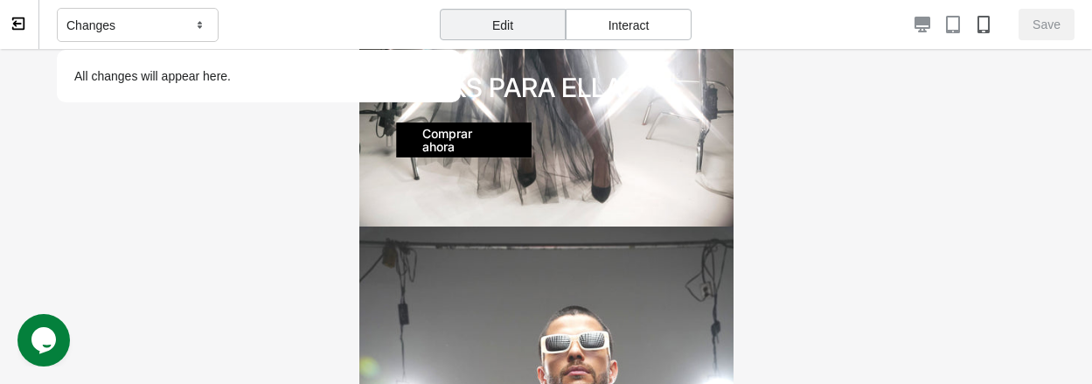
scroll to position [2186, 0]
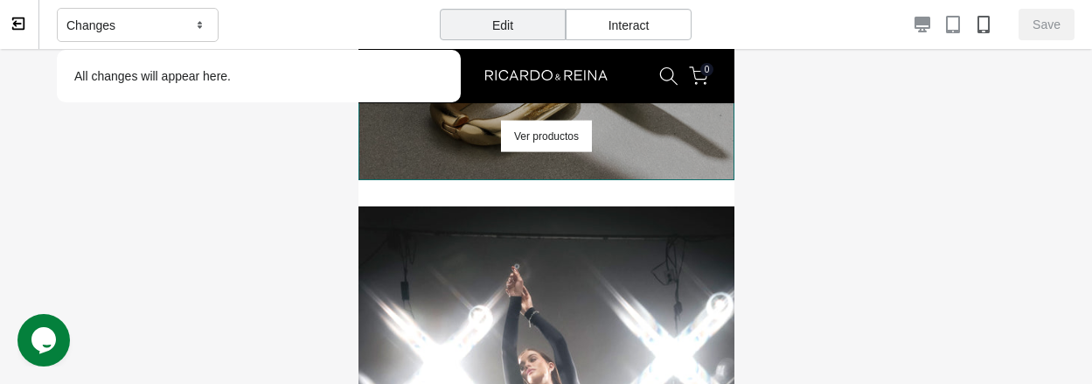
scroll to position [1661, 0]
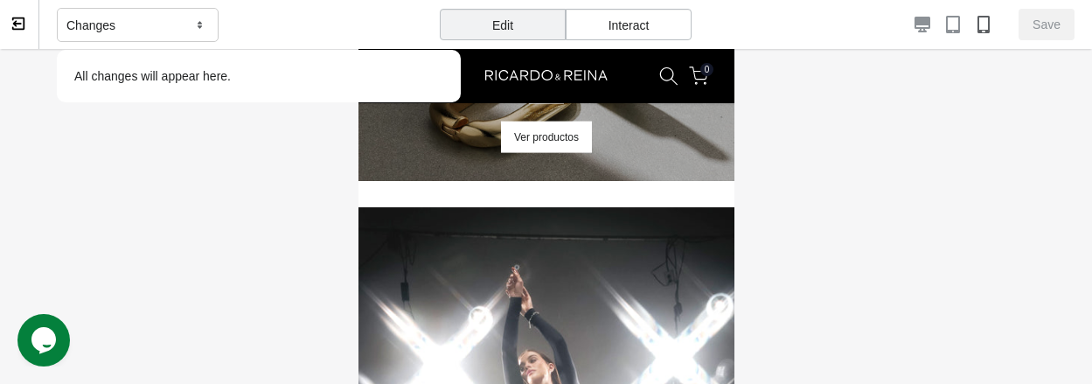
click at [282, 87] on p "All changes will appear here." at bounding box center [259, 76] width 387 height 35
click at [250, 44] on div "Changes All changes will appear here." at bounding box center [259, 25] width 404 height 50
click at [258, 30] on div "Changes All changes will appear here." at bounding box center [259, 25] width 404 height 50
click at [362, 89] on p "All changes will appear here." at bounding box center [259, 76] width 387 height 35
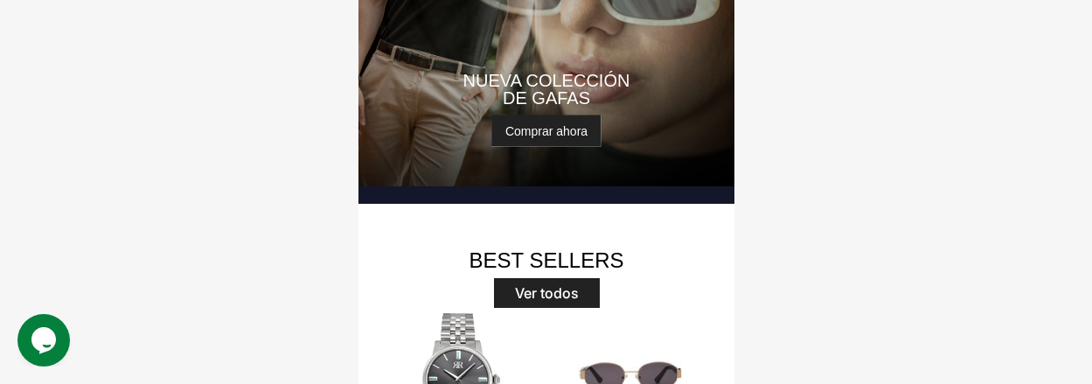
scroll to position [0, 0]
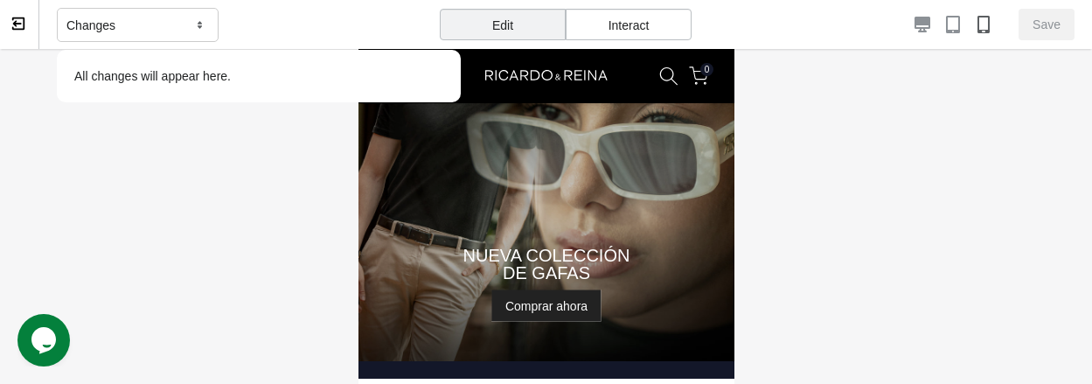
click at [199, 25] on icon at bounding box center [200, 25] width 4 height 8
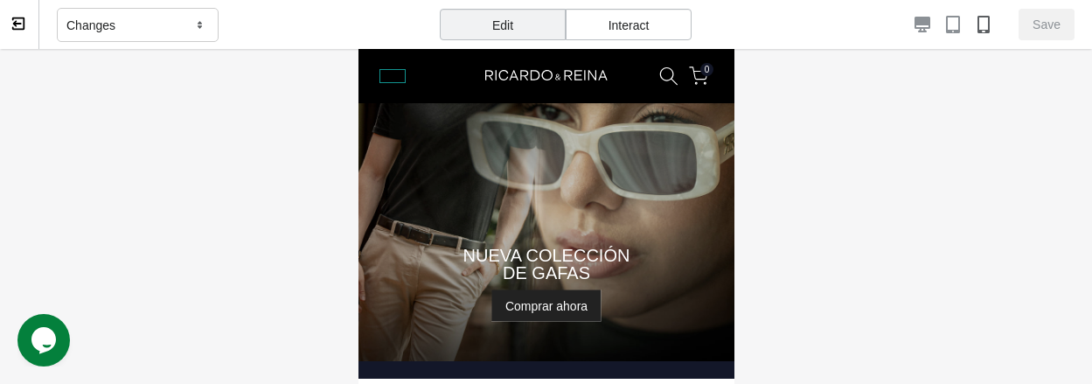
click at [387, 79] on icon at bounding box center [392, 76] width 26 height 14
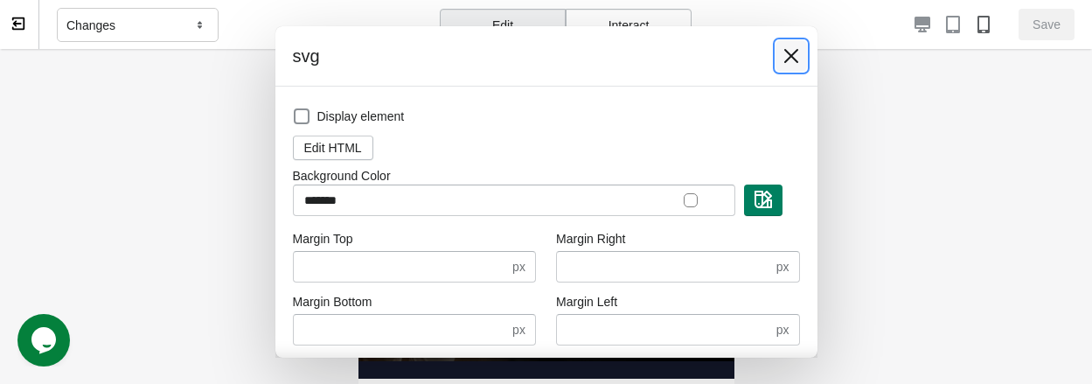
click at [792, 59] on icon at bounding box center [791, 56] width 14 height 14
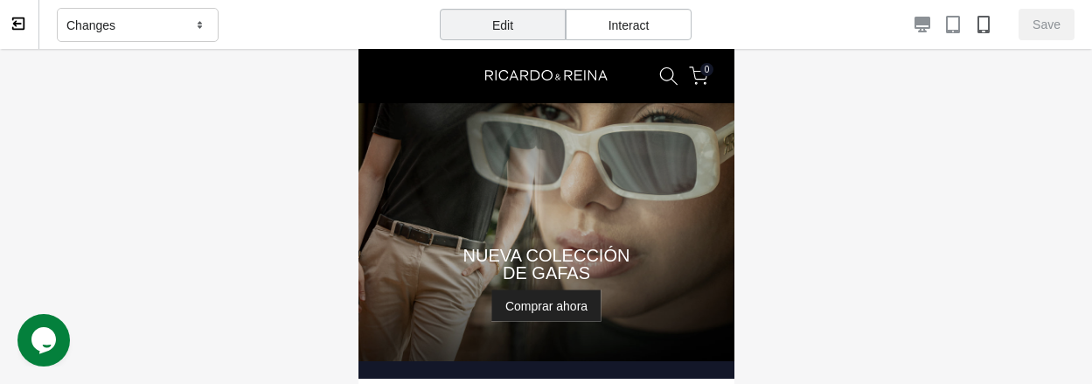
scroll to position [255, 0]
click at [625, 26] on div "Interact" at bounding box center [629, 24] width 126 height 31
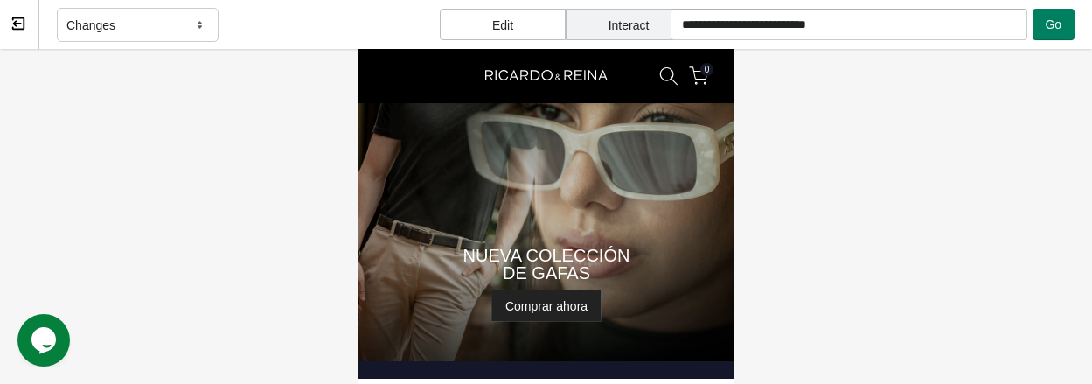
click at [499, 24] on div "Edit" at bounding box center [503, 24] width 126 height 31
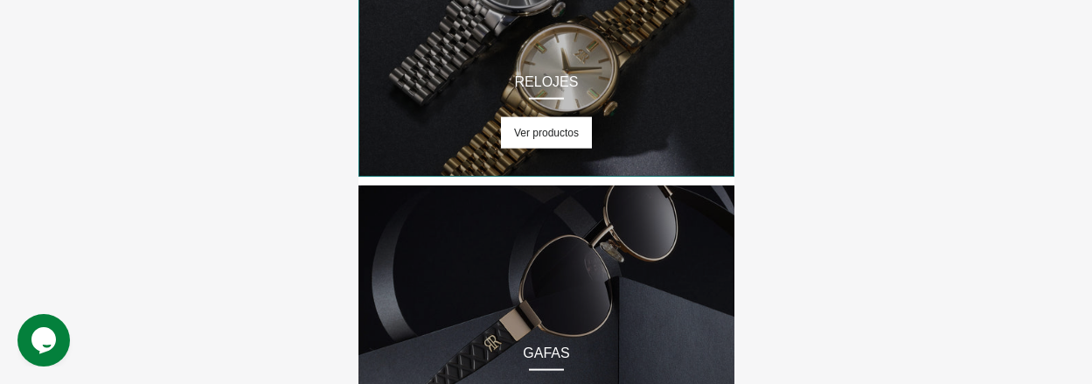
scroll to position [778, 0]
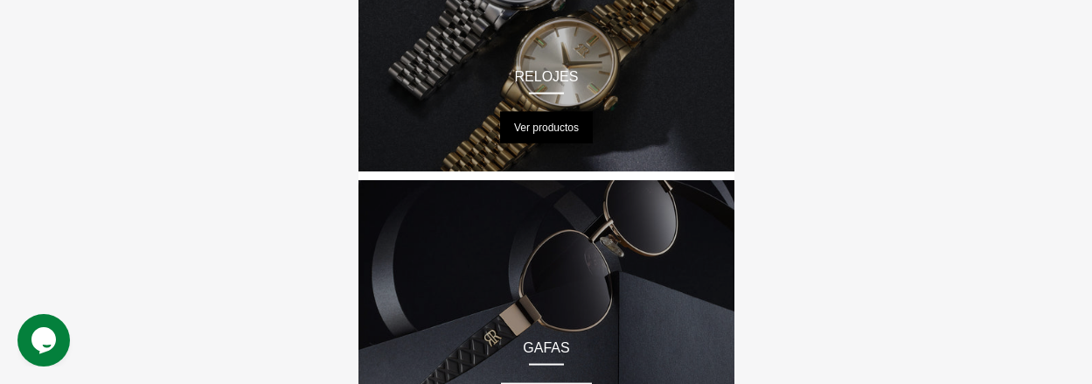
click at [536, 129] on link "Ver productos" at bounding box center [545, 126] width 93 height 31
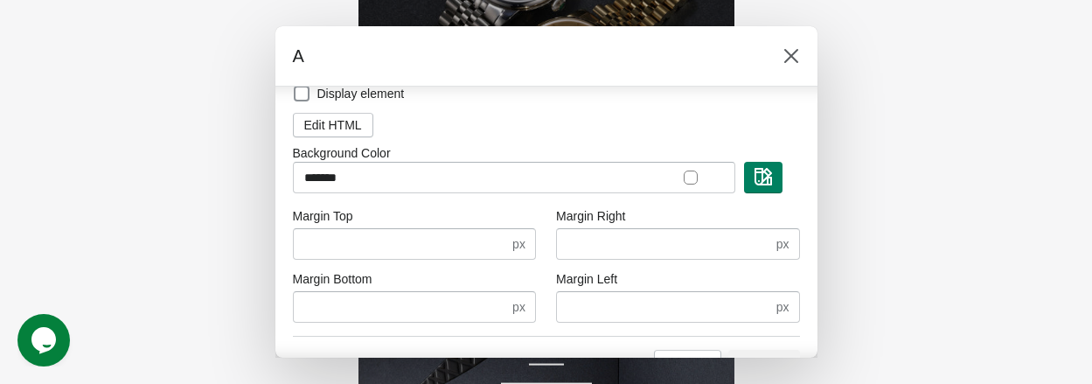
scroll to position [63, 0]
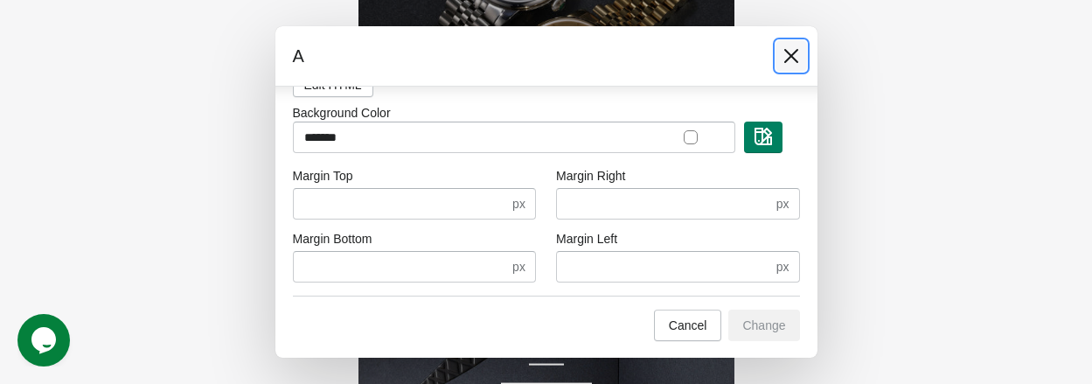
click at [803, 59] on button at bounding box center [791, 55] width 31 height 31
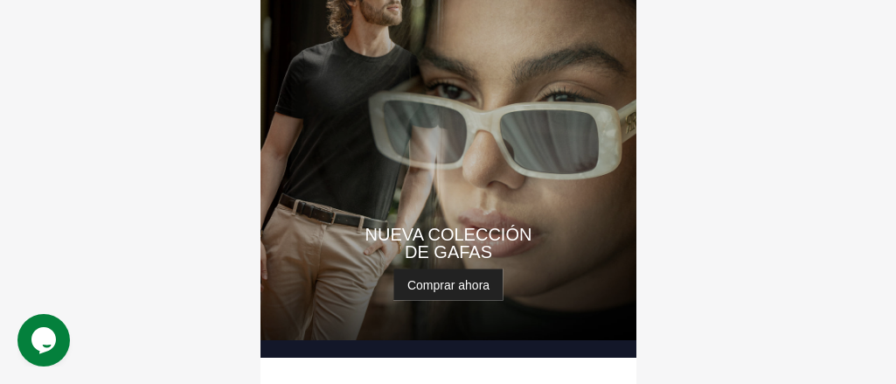
scroll to position [0, 0]
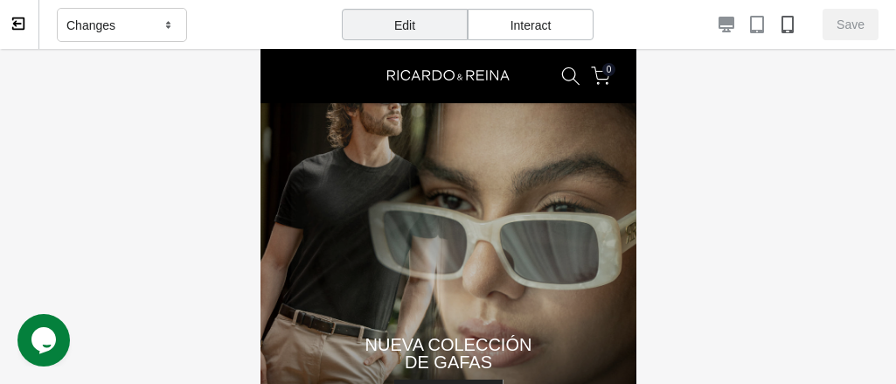
click at [21, 25] on icon at bounding box center [18, 24] width 16 height 16
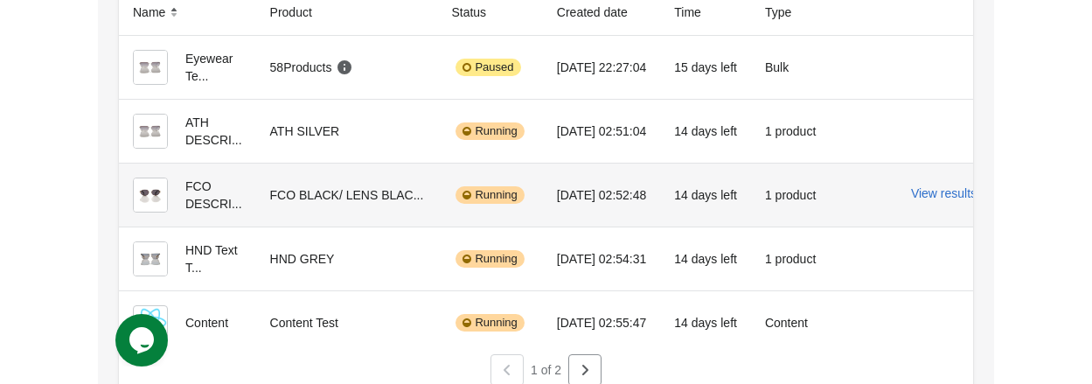
scroll to position [202, 0]
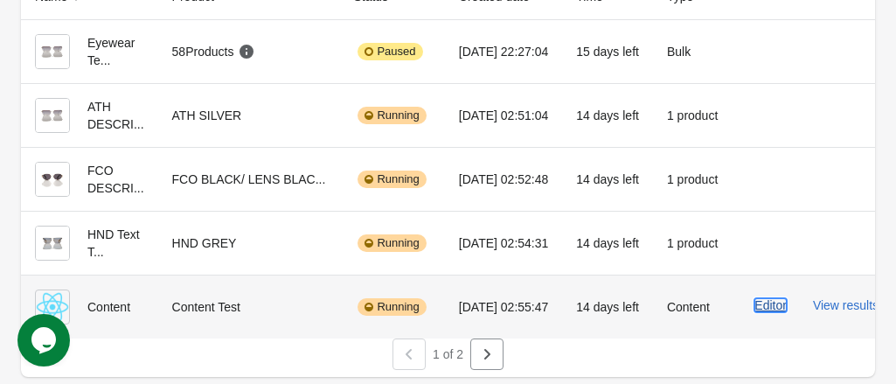
click at [768, 298] on button "Editor" at bounding box center [771, 305] width 32 height 14
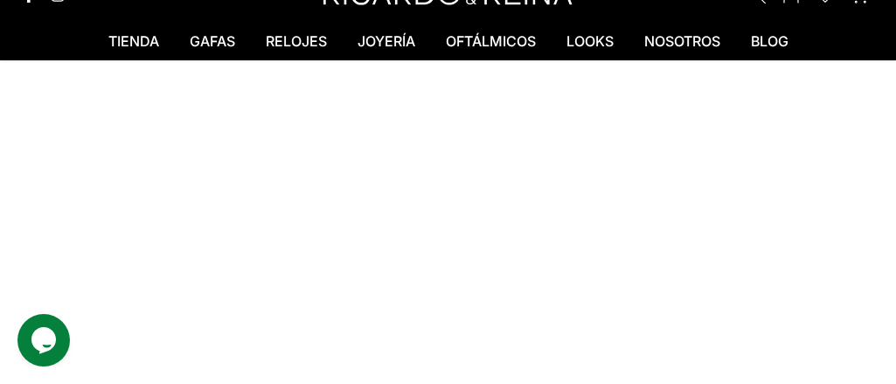
scroll to position [262, 0]
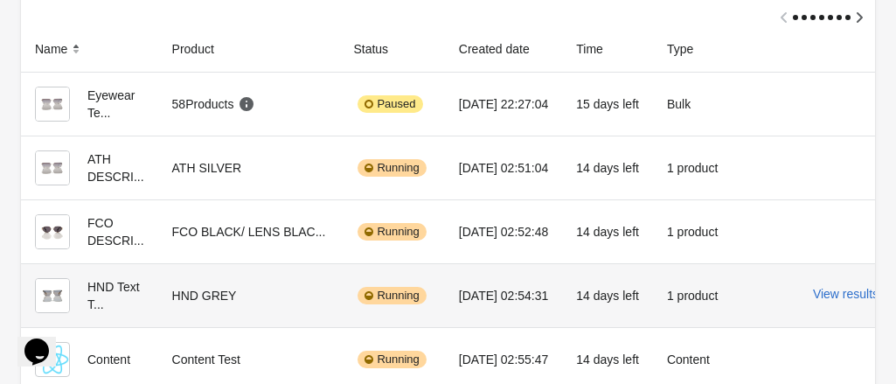
scroll to position [202, 0]
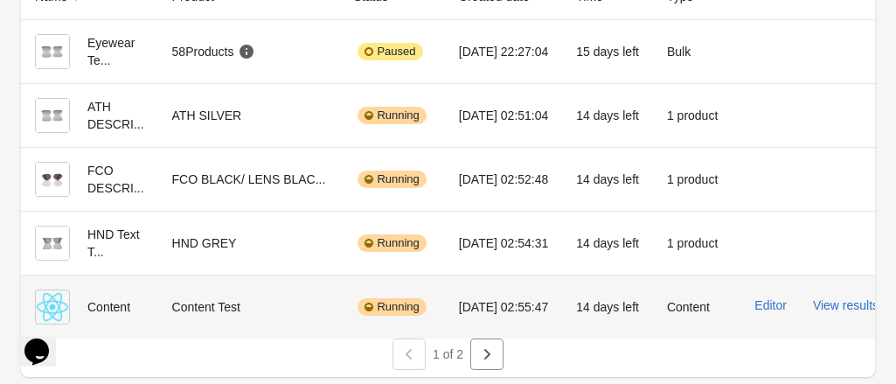
click at [367, 298] on div "Running" at bounding box center [392, 306] width 68 height 17
click at [59, 291] on img at bounding box center [52, 306] width 35 height 35
click at [101, 296] on div "Content" at bounding box center [89, 306] width 109 height 35
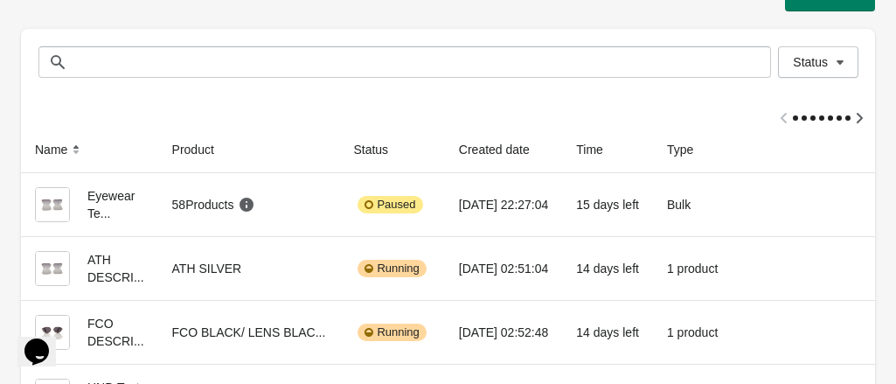
scroll to position [27, 0]
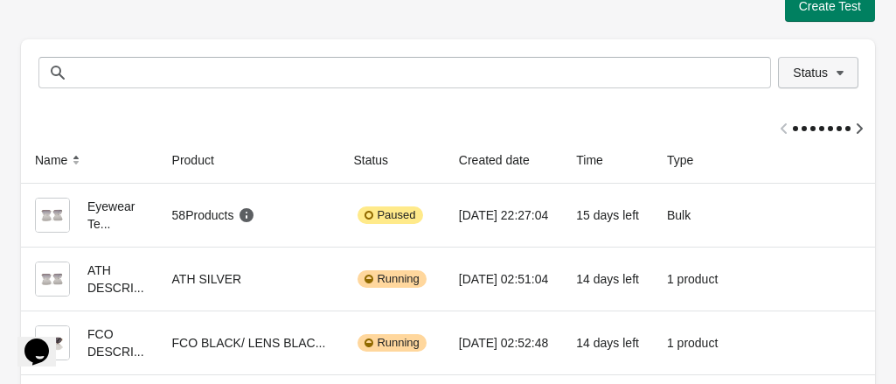
click at [819, 75] on span "Status" at bounding box center [810, 73] width 35 height 14
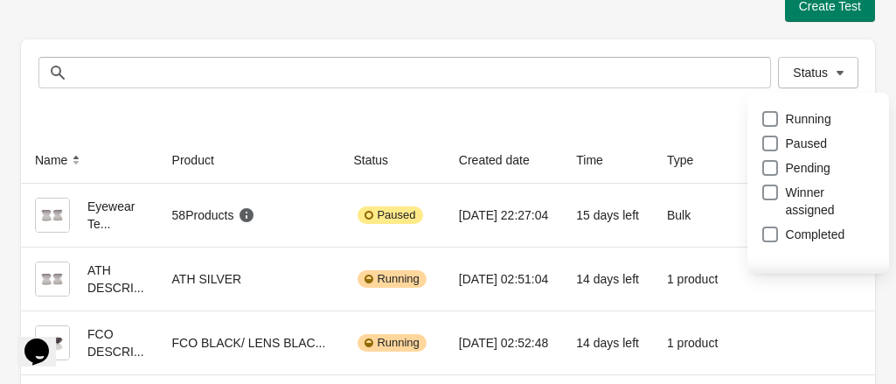
click at [684, 119] on div at bounding box center [448, 121] width 855 height 31
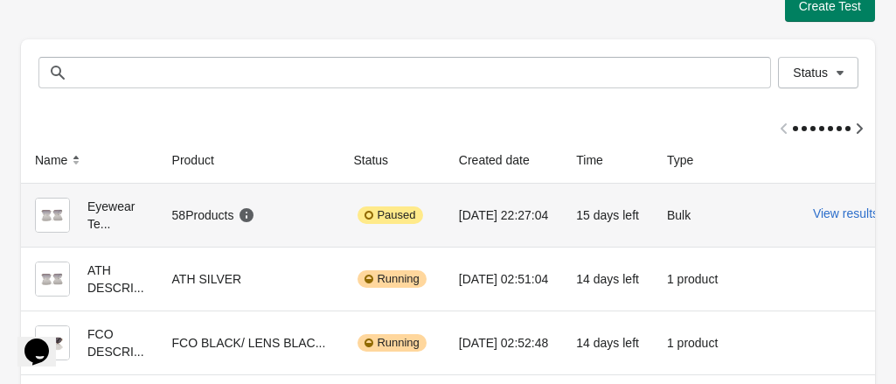
scroll to position [202, 0]
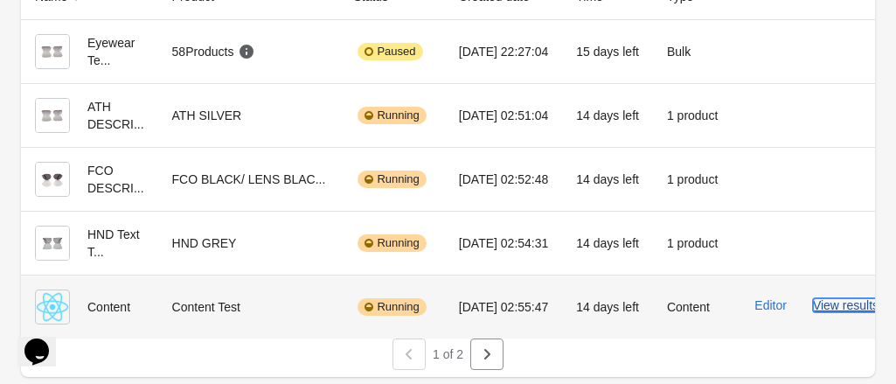
click at [828, 298] on button "View results" at bounding box center [846, 305] width 66 height 14
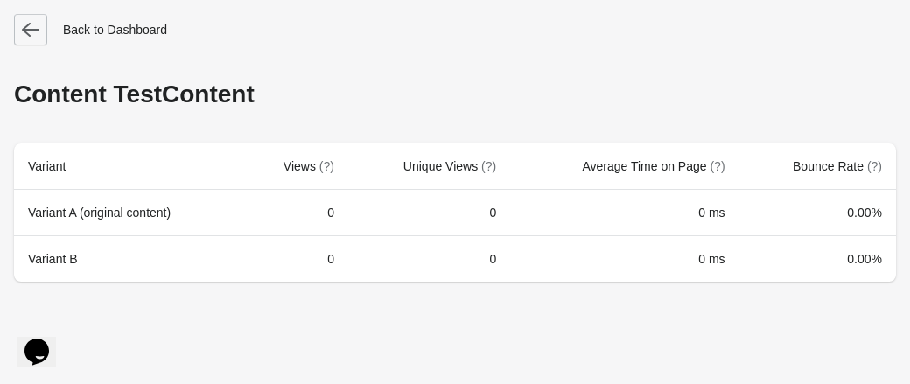
click at [30, 28] on icon "button" at bounding box center [30, 29] width 17 height 17
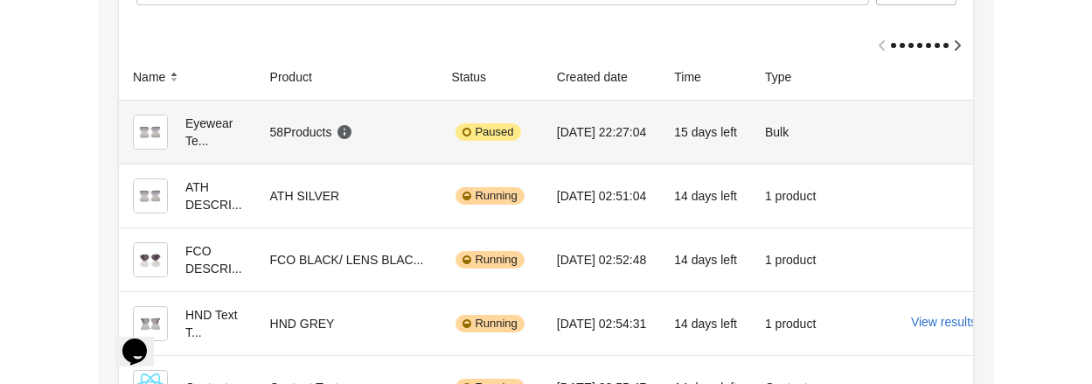
scroll to position [202, 0]
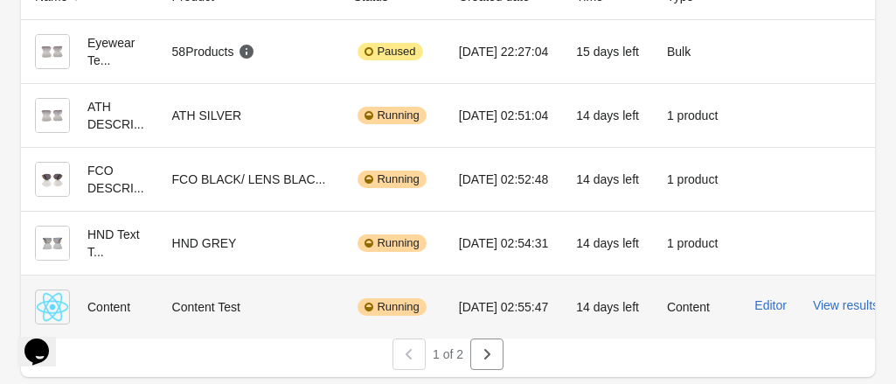
click at [55, 291] on img at bounding box center [52, 306] width 35 height 35
click at [765, 298] on button "Editor" at bounding box center [771, 305] width 32 height 14
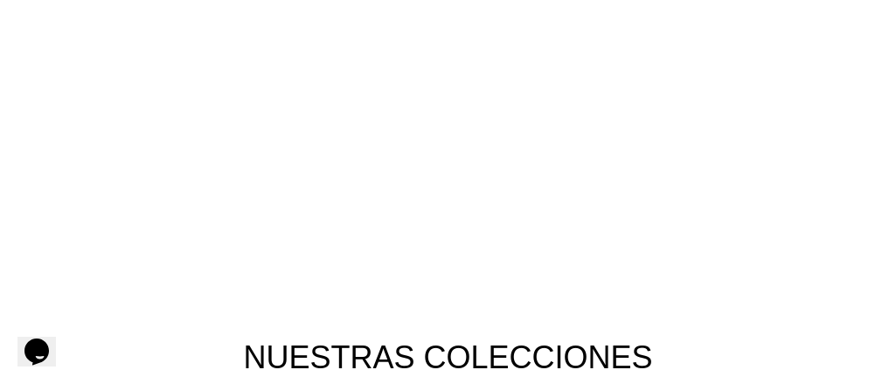
scroll to position [387, 0]
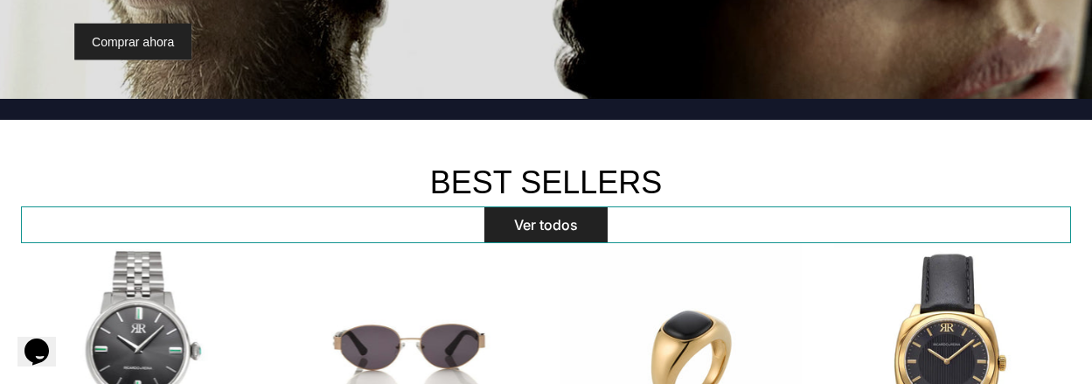
drag, startPoint x: 60, startPoint y: 155, endPoint x: 84, endPoint y: 213, distance: 62.4
click at [84, 213] on div "Ver todos" at bounding box center [546, 224] width 1050 height 37
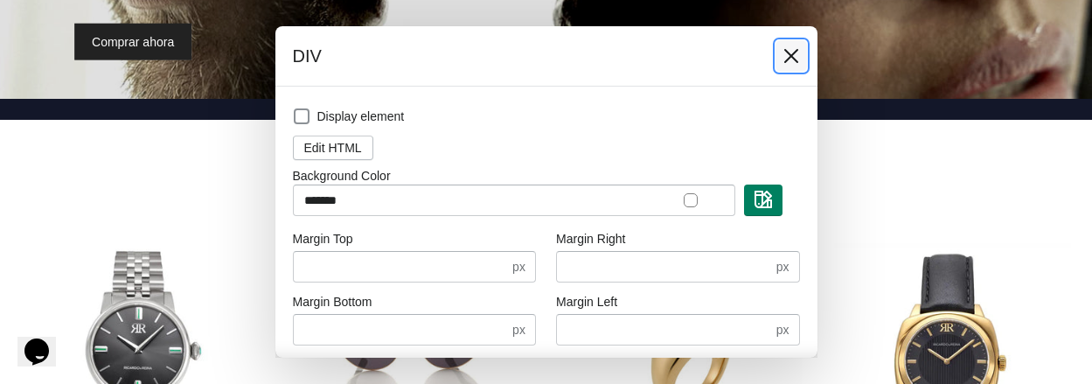
click at [794, 52] on icon at bounding box center [791, 56] width 14 height 14
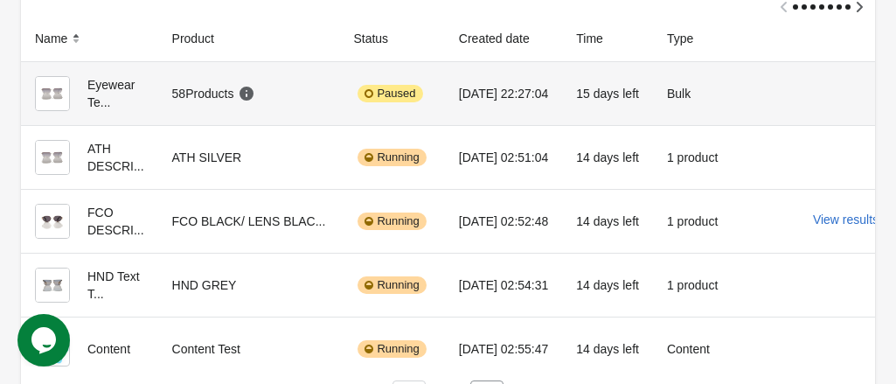
scroll to position [202, 0]
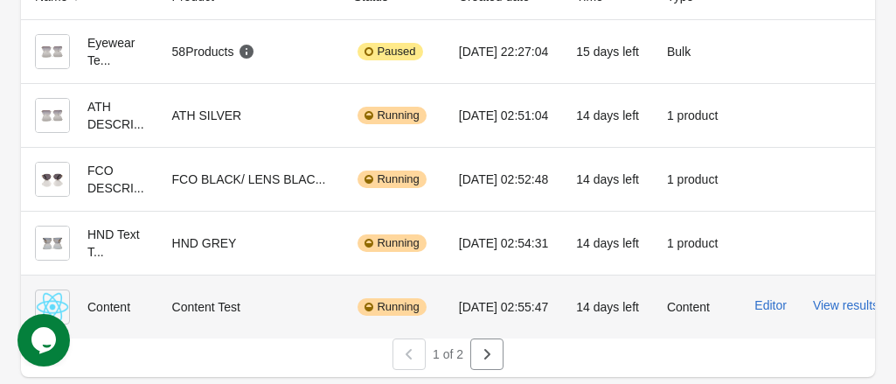
click at [58, 299] on img at bounding box center [52, 306] width 35 height 35
click at [366, 298] on div "Running" at bounding box center [392, 306] width 68 height 17
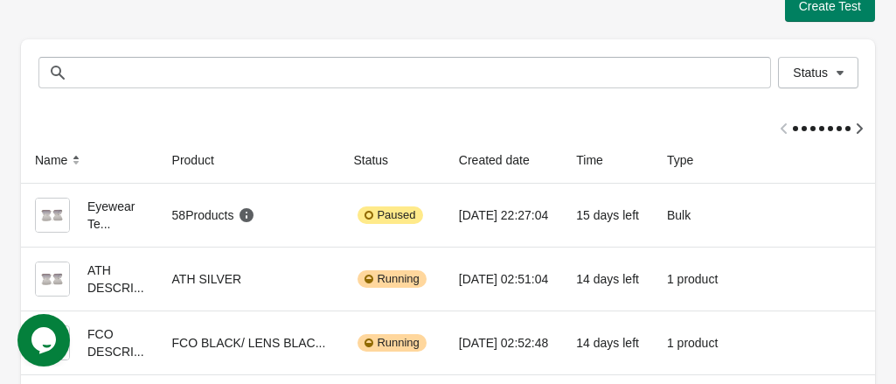
scroll to position [0, 0]
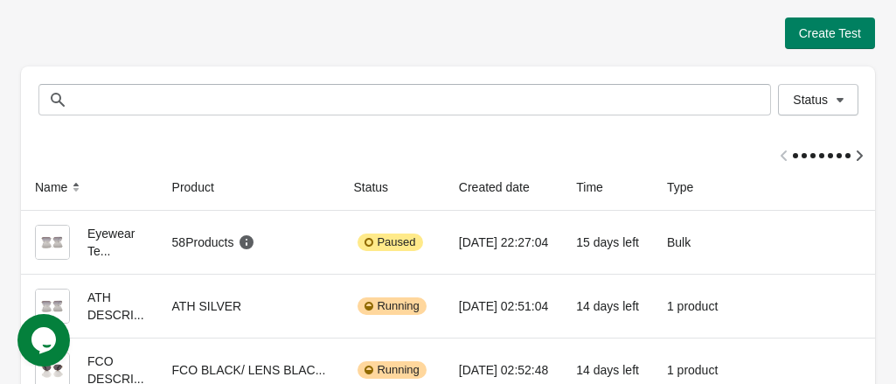
click at [581, 15] on div "Create Test Status Status Name Product Status Created date Time Type Eyewear Te…" at bounding box center [448, 287] width 855 height 575
click at [582, 15] on div "Create Test Status Status Name Product Status Created date Time Type Eyewear Te…" at bounding box center [448, 287] width 855 height 575
click at [608, 164] on div "Name Product Status Created date Time Type Eyewear Te... 58 Products Paused [DA…" at bounding box center [448, 331] width 855 height 396
click at [595, 5] on div "Create Test Status Status Name Product Status Created date Time Type Eyewear Te…" at bounding box center [448, 287] width 855 height 575
click at [845, 103] on icon "button" at bounding box center [840, 99] width 17 height 17
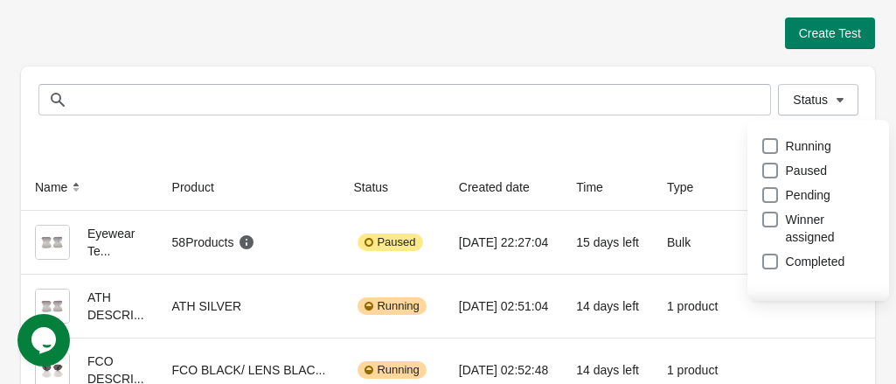
click at [624, 37] on div "Create Test" at bounding box center [448, 32] width 855 height 31
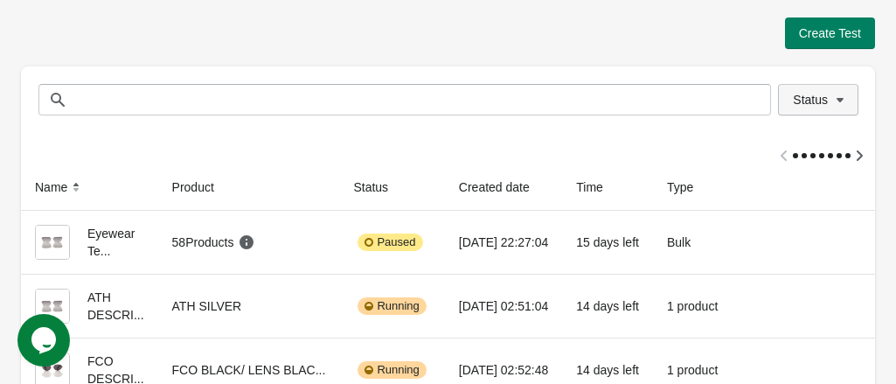
click at [826, 102] on span "Status" at bounding box center [810, 100] width 35 height 14
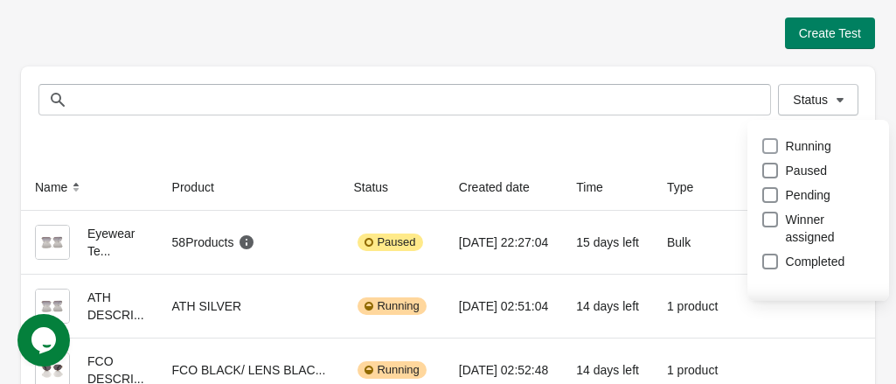
click at [776, 146] on span at bounding box center [771, 146] width 16 height 16
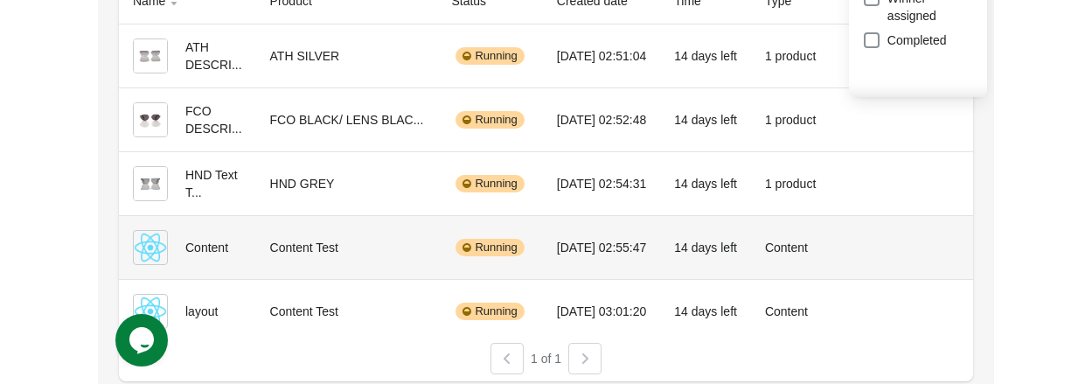
scroll to position [237, 0]
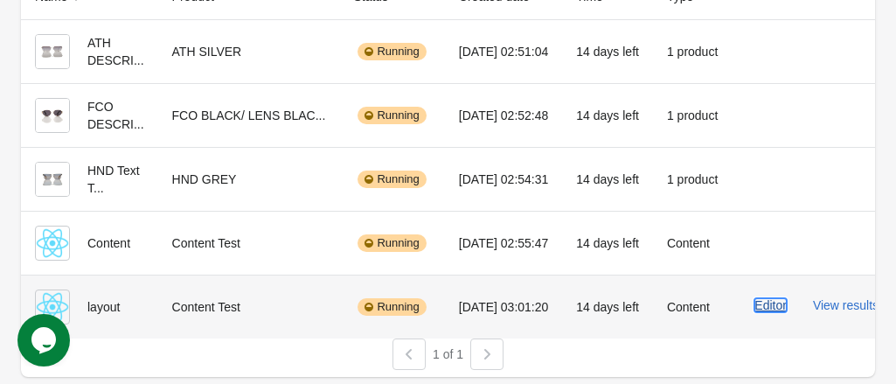
click at [765, 298] on button "Editor" at bounding box center [771, 305] width 32 height 14
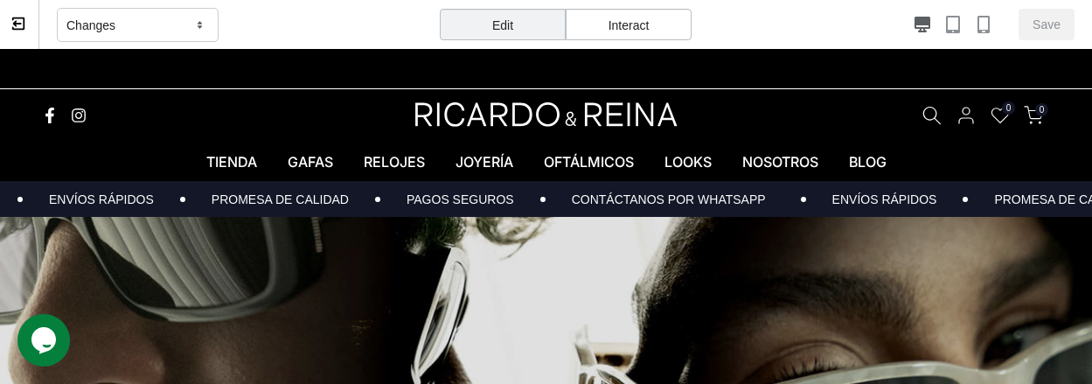
click at [14, 26] on icon at bounding box center [18, 24] width 16 height 16
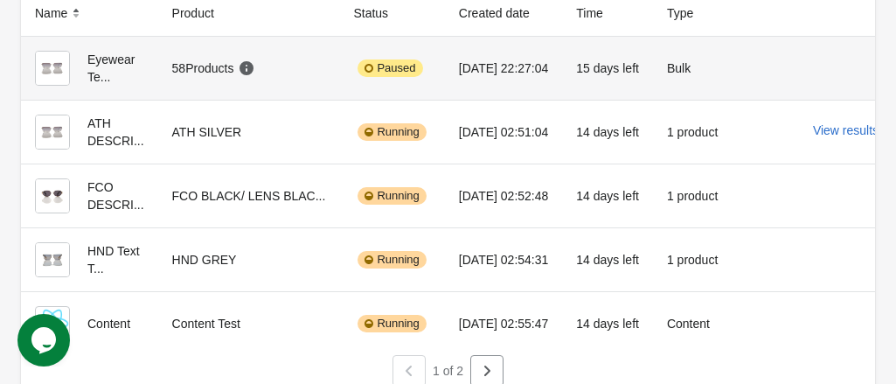
scroll to position [175, 0]
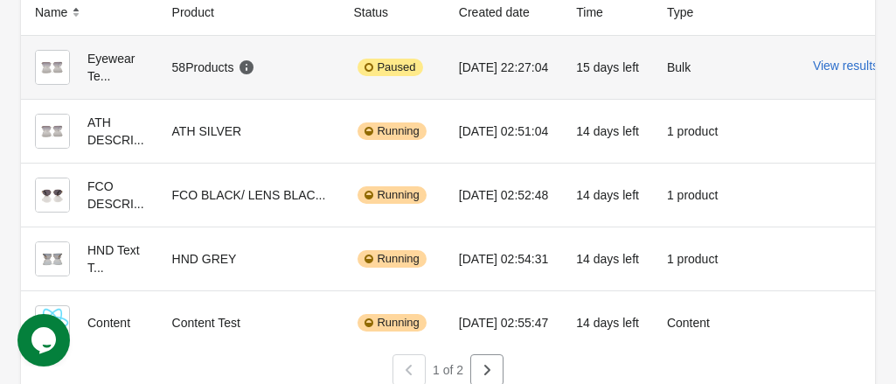
click at [205, 66] on div "58 Products" at bounding box center [214, 67] width 84 height 17
click at [98, 57] on div "Eyewear Te..." at bounding box center [89, 67] width 109 height 35
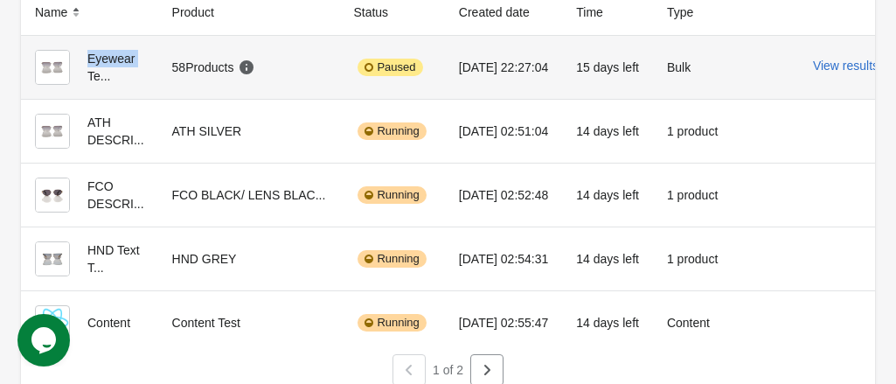
click at [52, 67] on img at bounding box center [52, 67] width 35 height 35
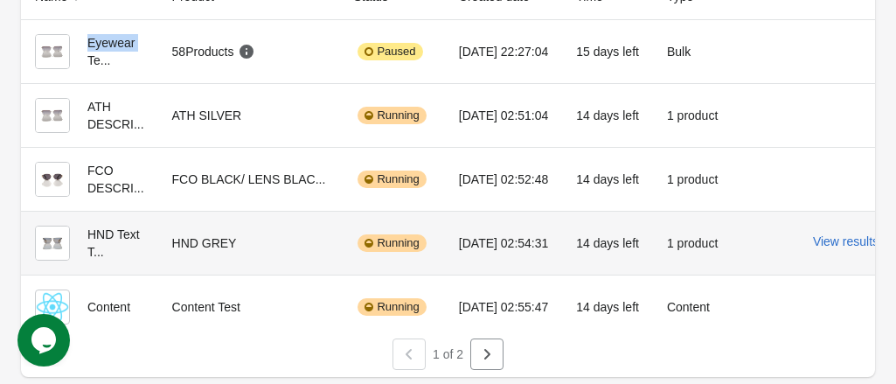
scroll to position [202, 0]
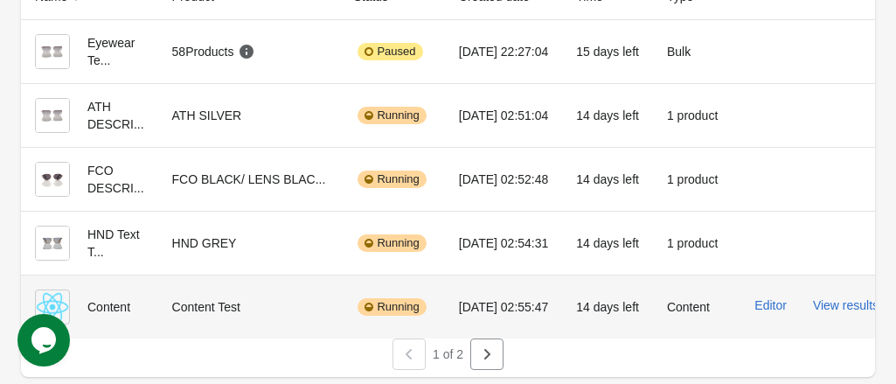
click at [103, 298] on div "Content" at bounding box center [89, 306] width 109 height 35
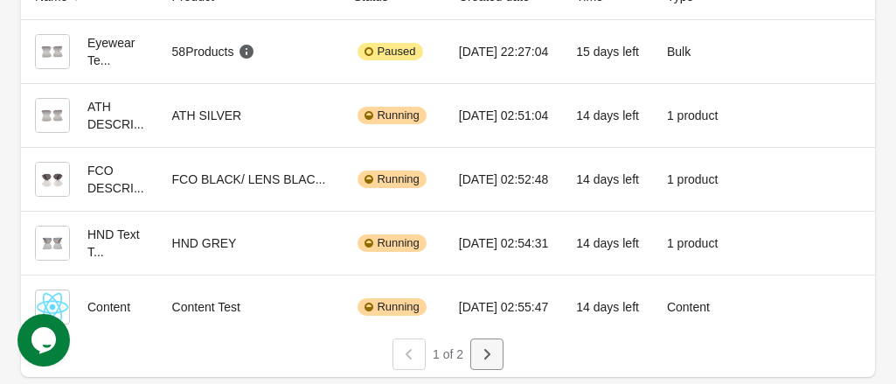
click at [485, 358] on icon "button" at bounding box center [488, 354] width 6 height 10
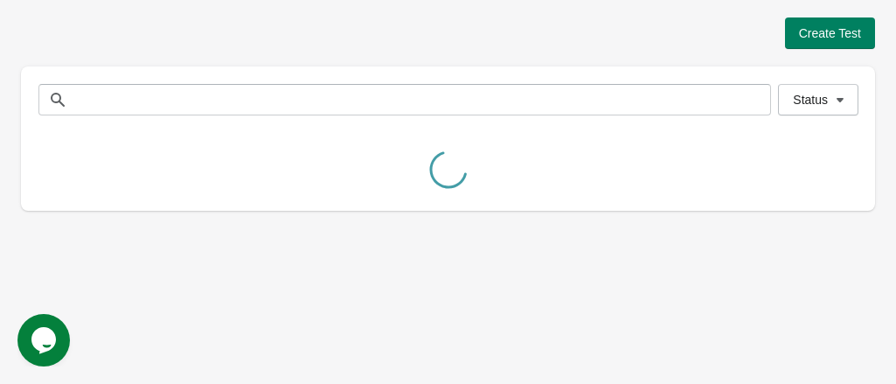
scroll to position [0, 0]
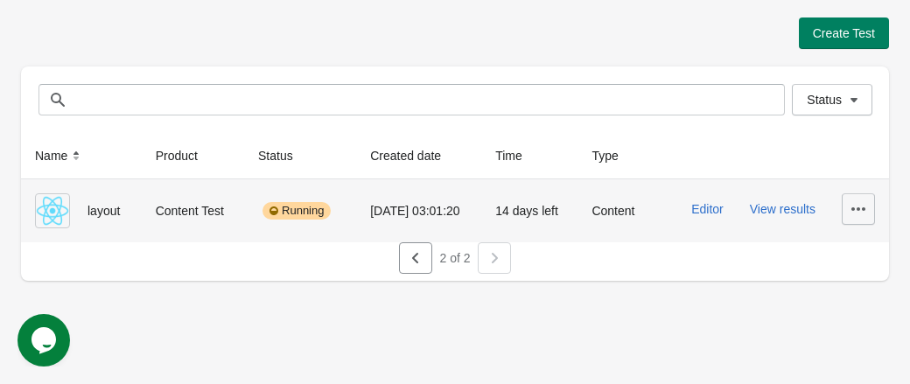
click at [857, 211] on icon "button" at bounding box center [857, 208] width 17 height 17
click at [845, 290] on span "Pause" at bounding box center [843, 290] width 35 height 17
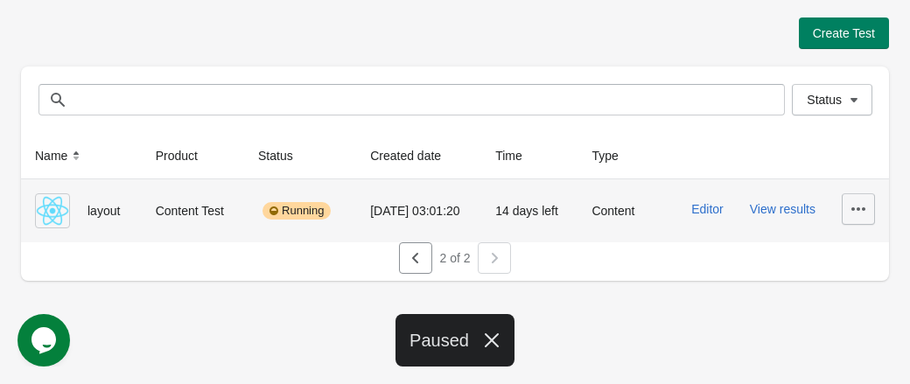
click at [862, 213] on icon "button" at bounding box center [857, 208] width 17 height 17
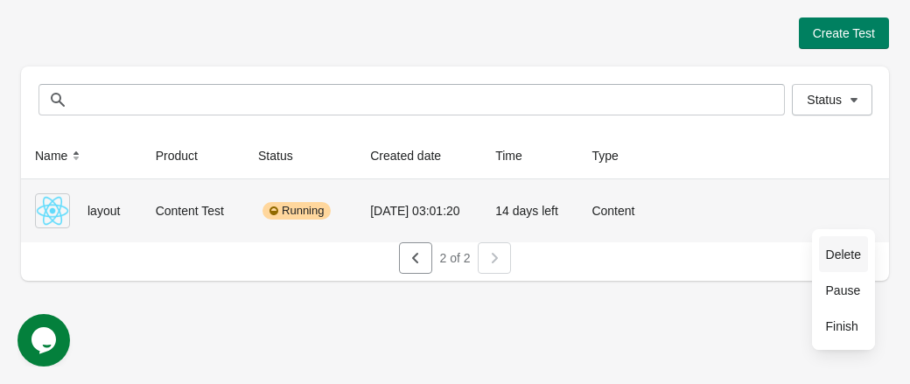
click at [849, 255] on span "Delete" at bounding box center [843, 254] width 35 height 17
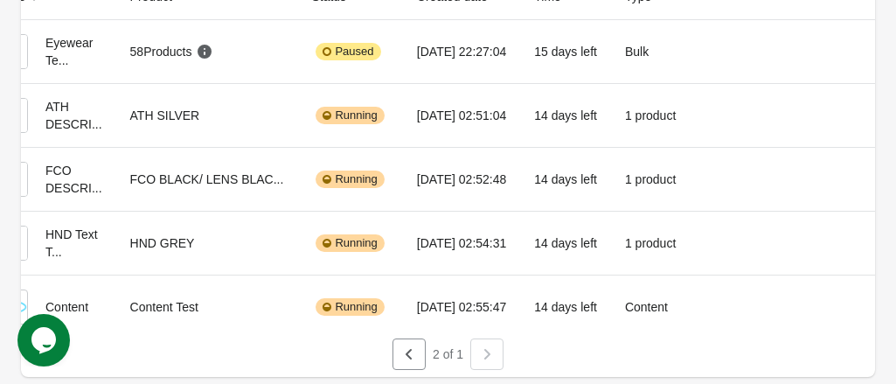
scroll to position [0, 70]
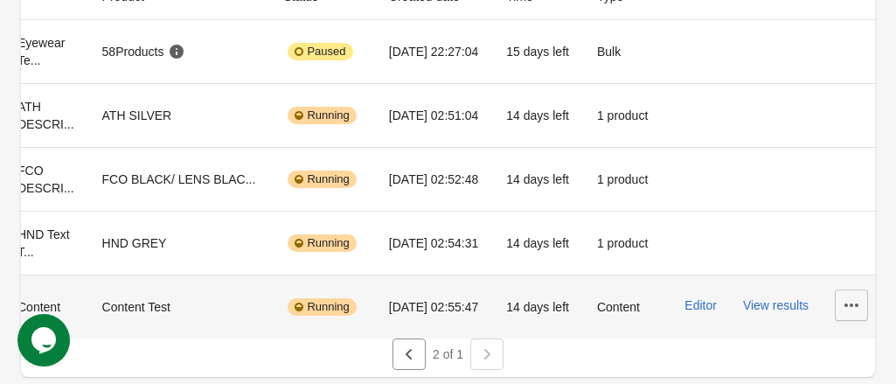
click at [849, 296] on icon "button" at bounding box center [851, 304] width 17 height 17
click at [836, 181] on span "Delete" at bounding box center [829, 187] width 35 height 17
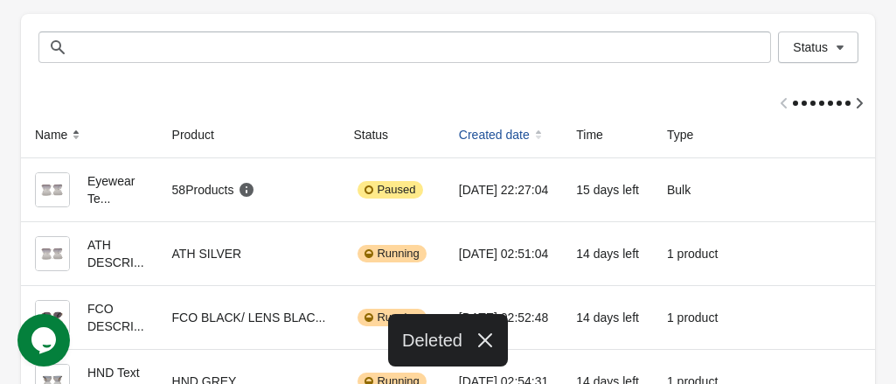
scroll to position [138, 0]
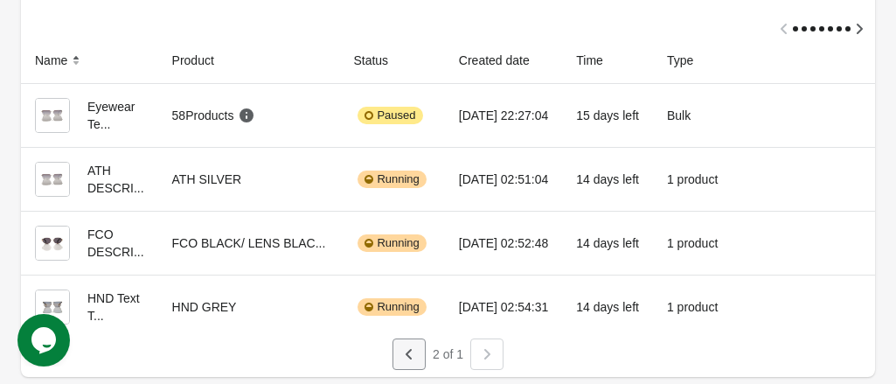
click at [415, 356] on icon "button" at bounding box center [409, 353] width 17 height 17
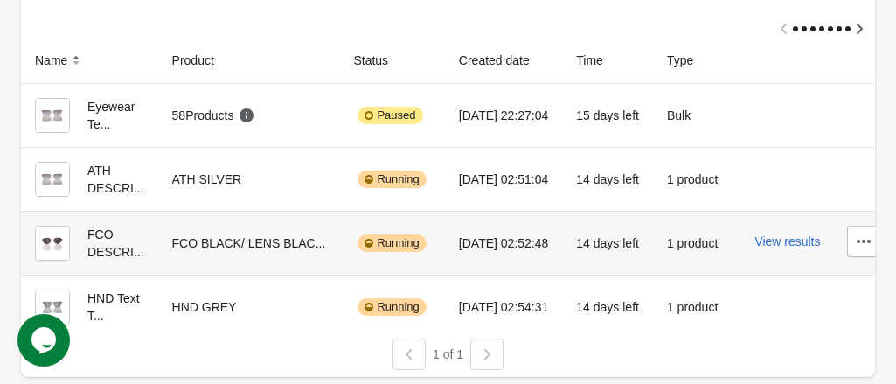
scroll to position [0, 0]
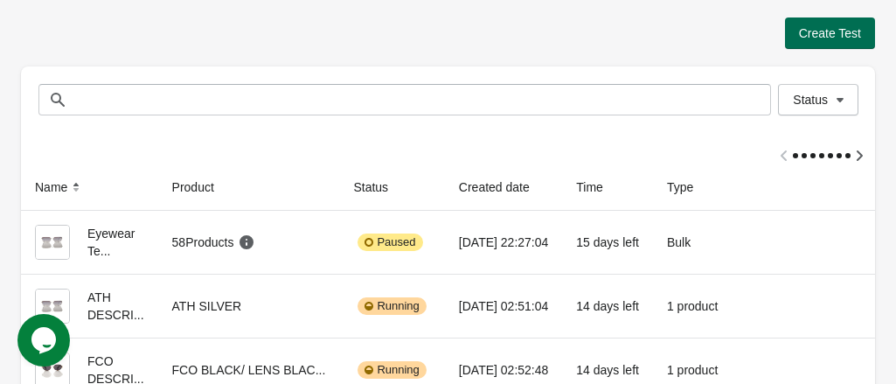
click at [819, 38] on span "Create Test" at bounding box center [830, 33] width 62 height 14
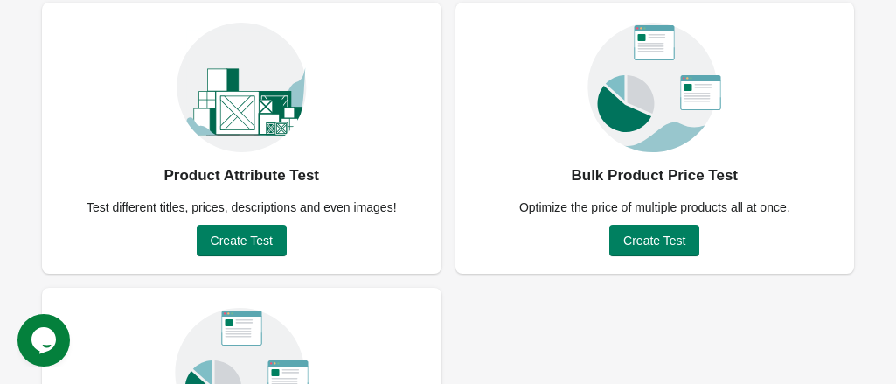
scroll to position [175, 0]
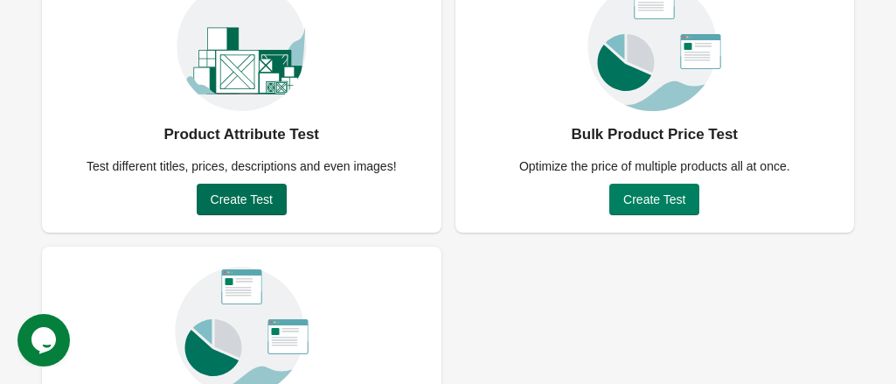
click at [248, 199] on span "Create Test" at bounding box center [242, 199] width 62 height 14
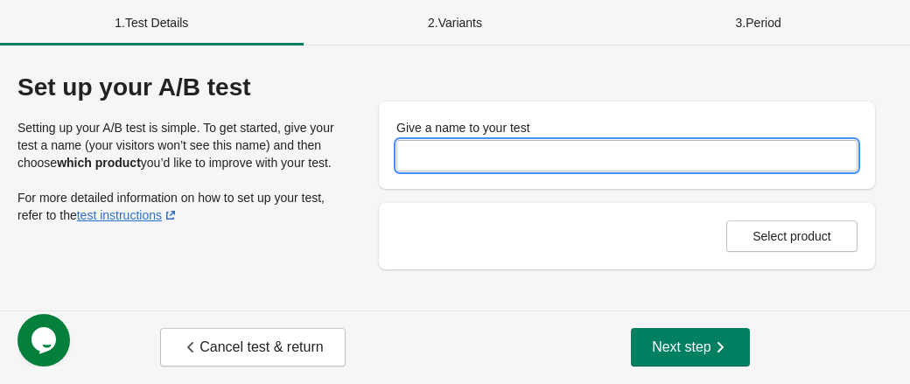
click at [442, 155] on input "Give a name to your test" at bounding box center [626, 155] width 461 height 31
type input "***"
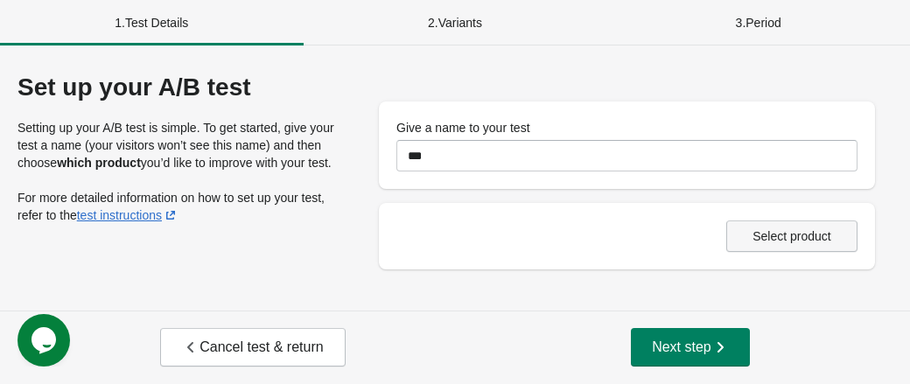
click at [783, 232] on span "Select product" at bounding box center [791, 236] width 79 height 14
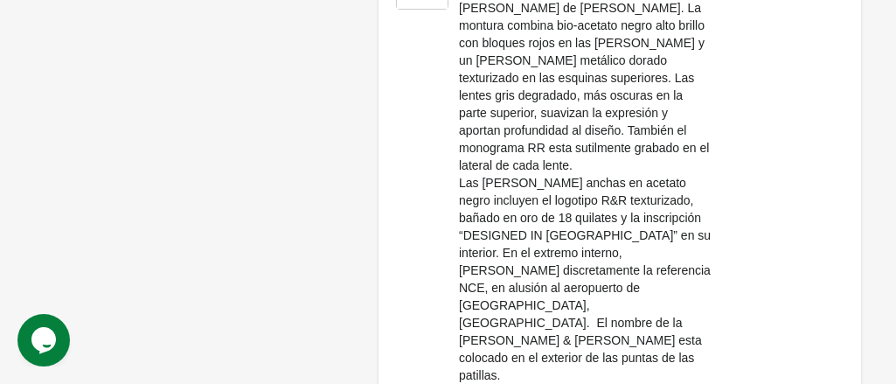
scroll to position [406, 0]
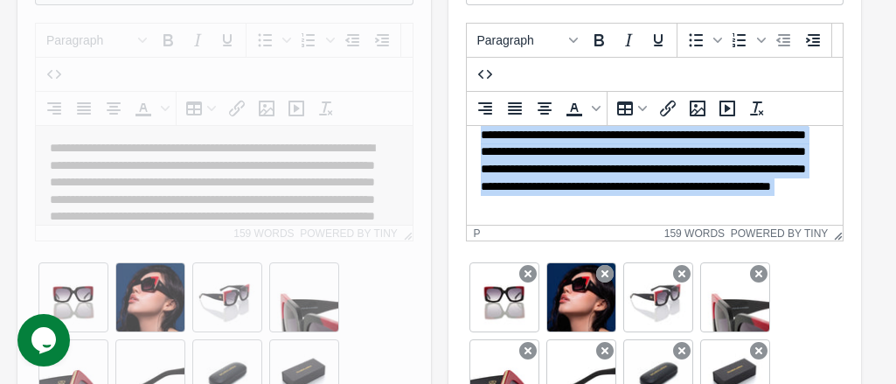
scroll to position [278, 0]
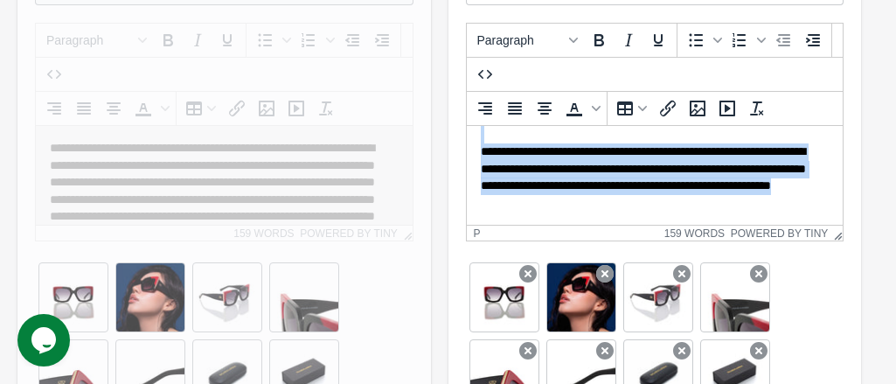
drag, startPoint x: 479, startPoint y: 206, endPoint x: 768, endPoint y: 209, distance: 288.6
click at [768, 209] on body "**********" at bounding box center [654, 37] width 349 height 350
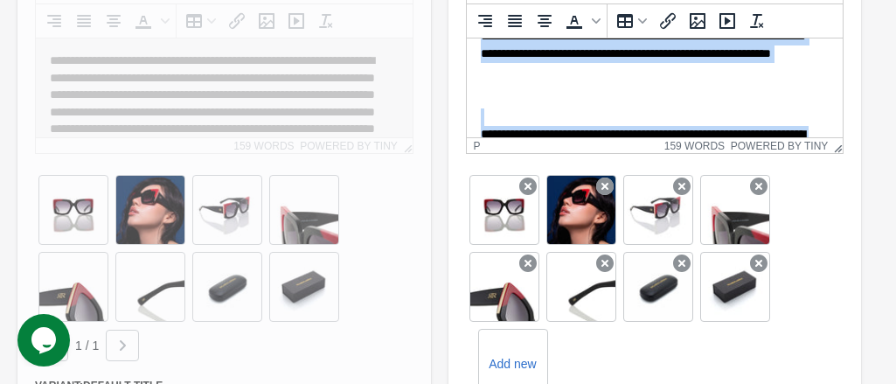
scroll to position [173, 0]
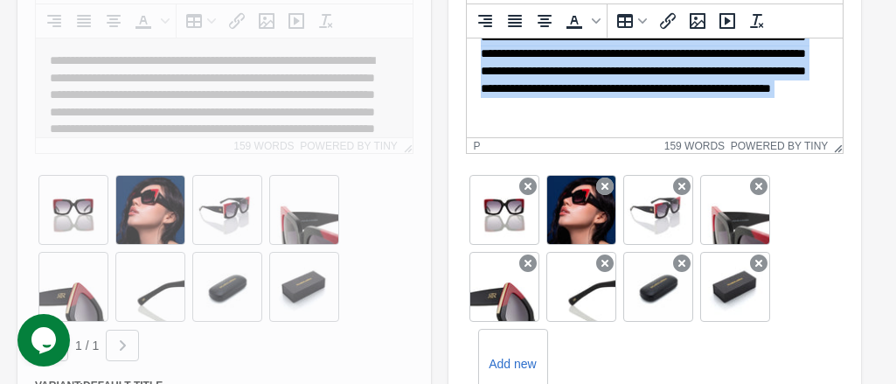
click at [637, 125] on p "**********" at bounding box center [648, 71] width 336 height 120
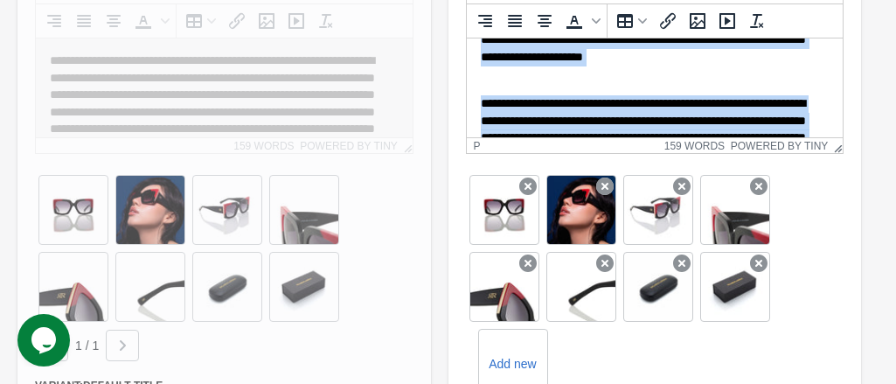
scroll to position [82, 0]
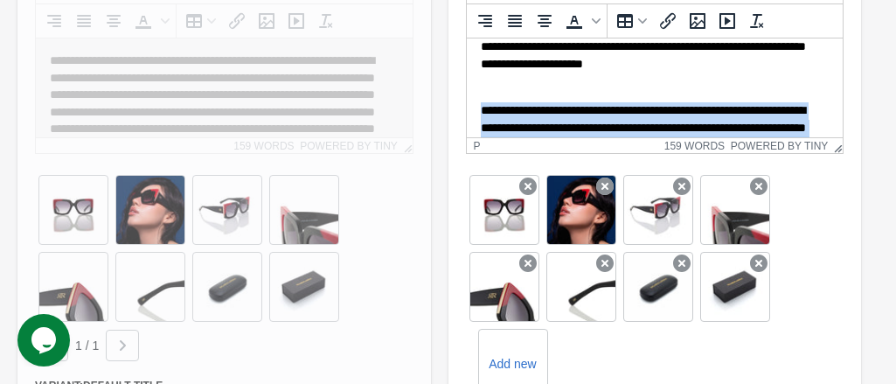
drag, startPoint x: 612, startPoint y: 125, endPoint x: 477, endPoint y: 108, distance: 136.6
click at [477, 108] on html "**********" at bounding box center [654, 145] width 377 height 378
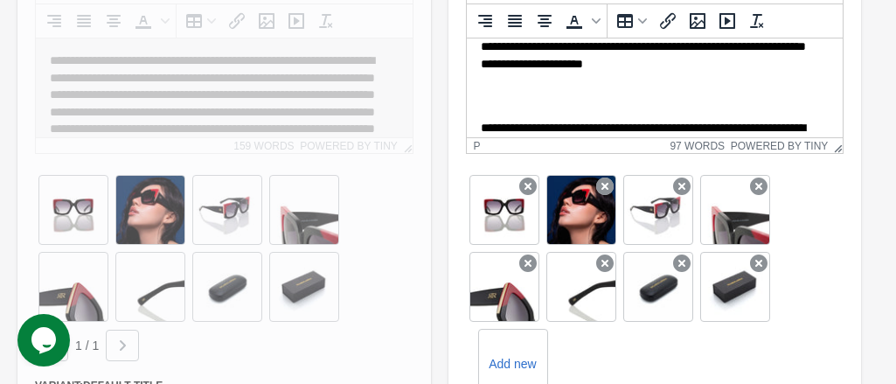
click at [504, 112] on p "**********" at bounding box center [648, 145] width 336 height 86
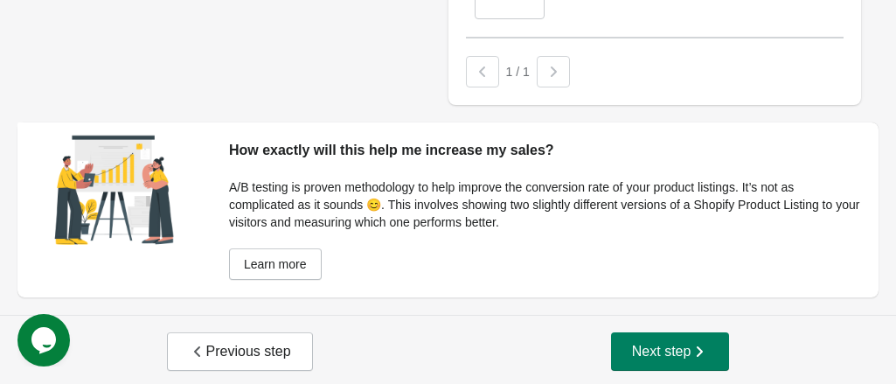
scroll to position [1242, 0]
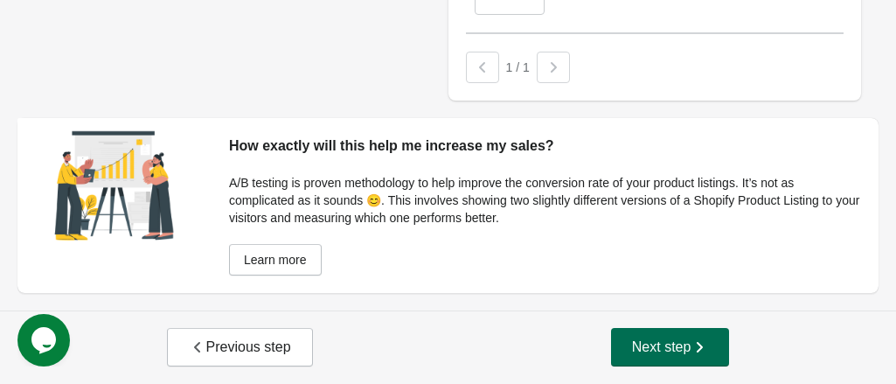
click at [656, 350] on span "Next step" at bounding box center [670, 346] width 77 height 17
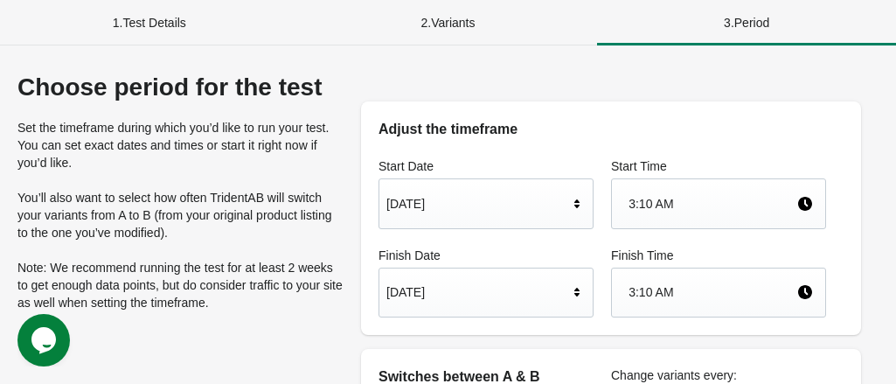
click at [579, 295] on icon at bounding box center [577, 291] width 17 height 17
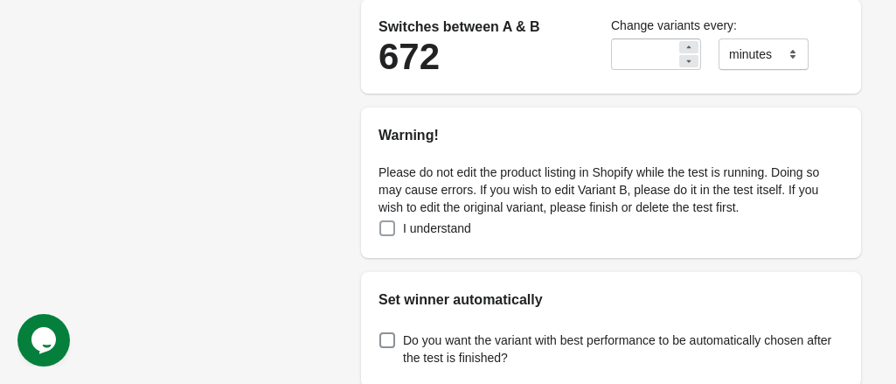
click at [385, 228] on span at bounding box center [388, 228] width 16 height 16
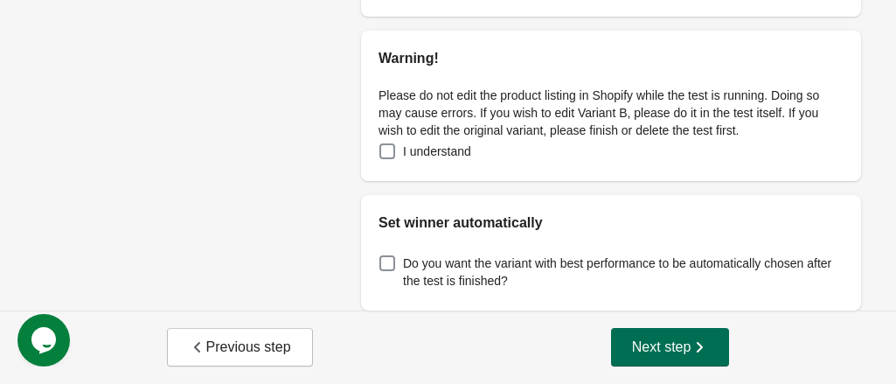
click at [662, 342] on span "Next step" at bounding box center [670, 346] width 77 height 17
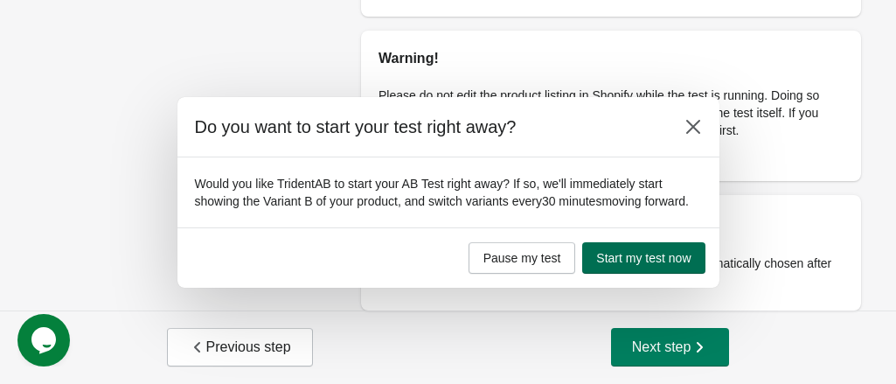
click at [636, 253] on span "Start my test now" at bounding box center [643, 258] width 94 height 14
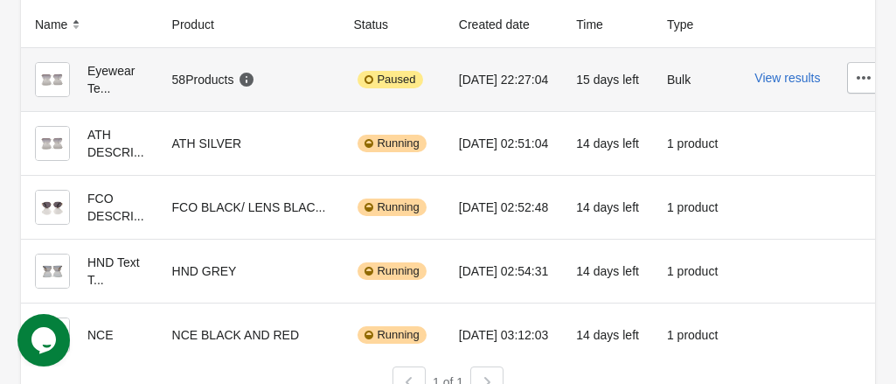
scroll to position [202, 0]
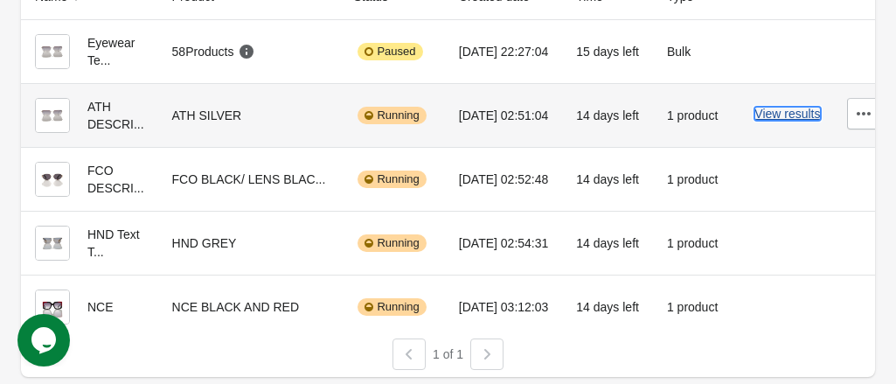
click at [771, 107] on button "View results" at bounding box center [788, 114] width 66 height 14
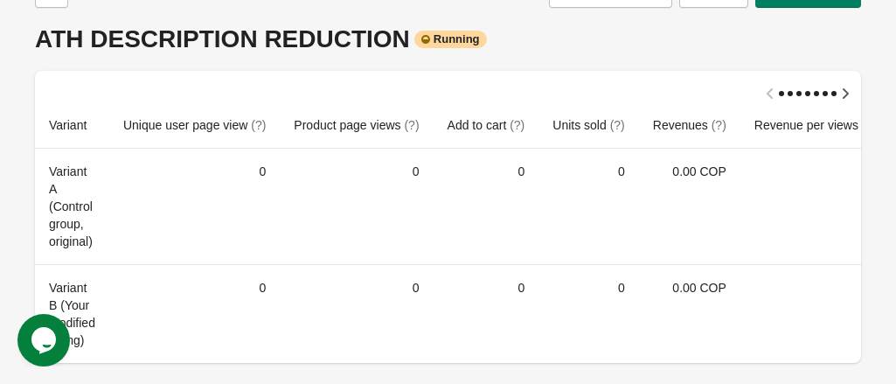
scroll to position [18, 0]
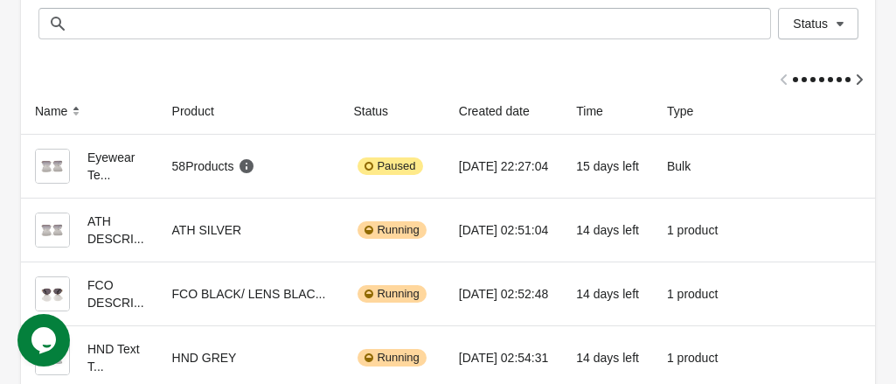
scroll to position [87, 0]
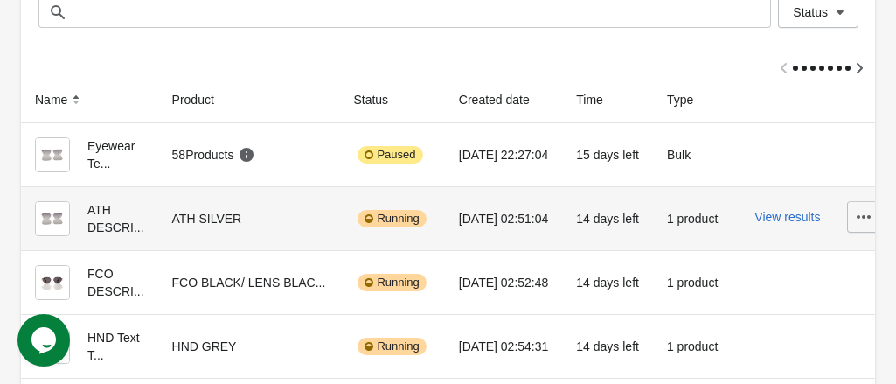
click at [861, 223] on icon "button" at bounding box center [863, 216] width 17 height 17
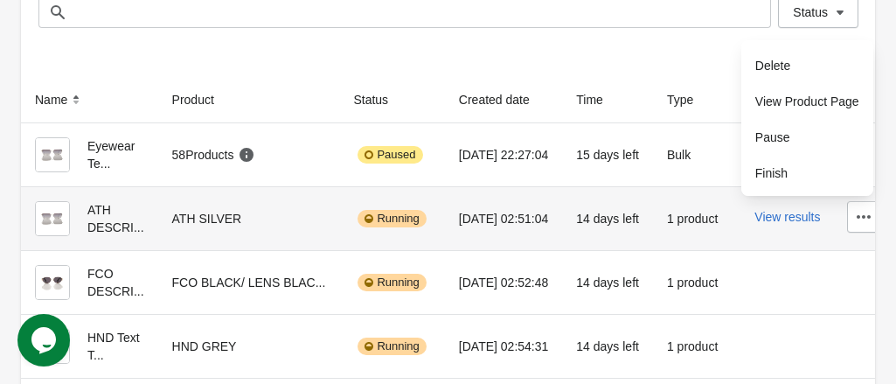
click at [459, 223] on div "[DATE] 02:51:04" at bounding box center [503, 218] width 89 height 35
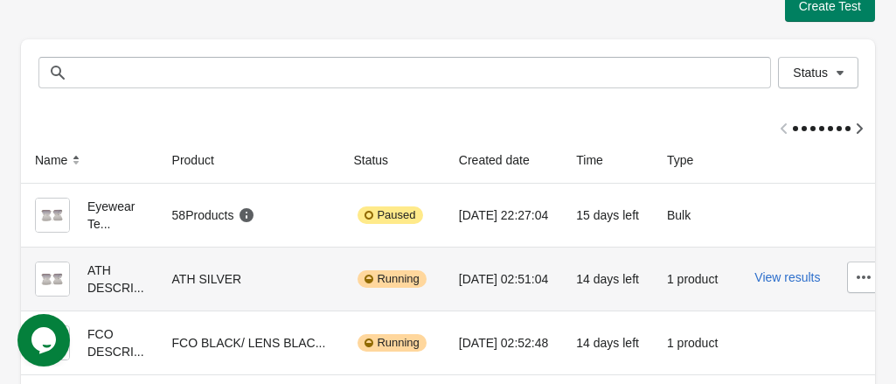
scroll to position [115, 0]
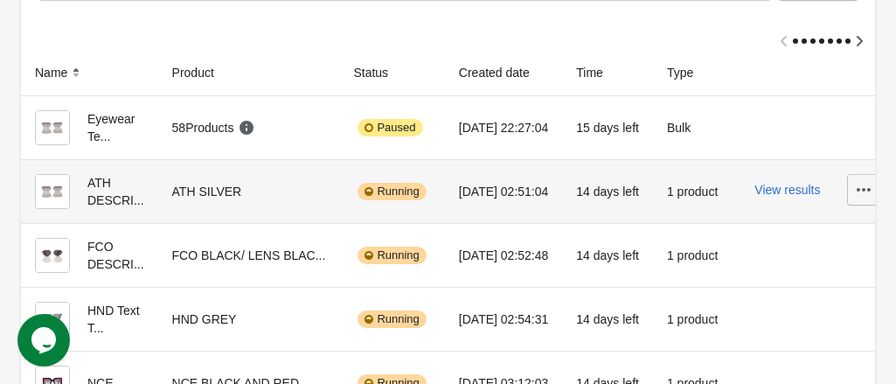
click at [855, 192] on icon "button" at bounding box center [863, 189] width 17 height 17
click at [634, 165] on td "14 days left" at bounding box center [607, 191] width 91 height 64
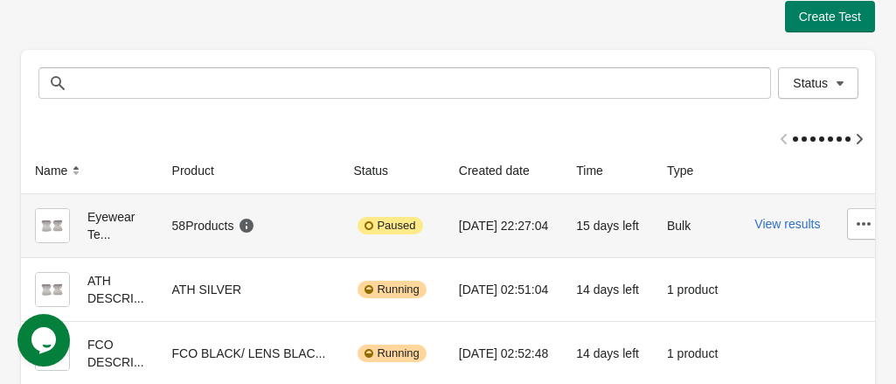
scroll to position [0, 0]
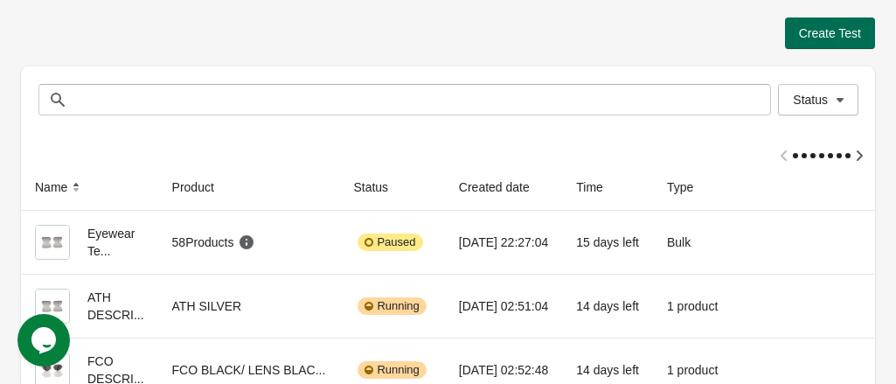
click at [822, 38] on span "Create Test" at bounding box center [830, 33] width 62 height 14
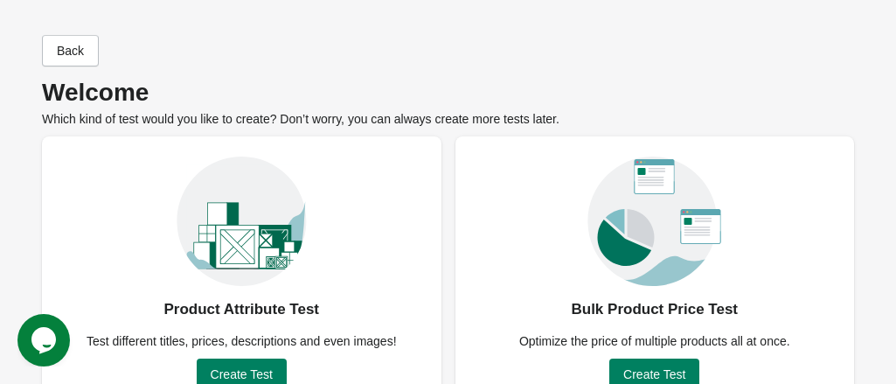
scroll to position [175, 0]
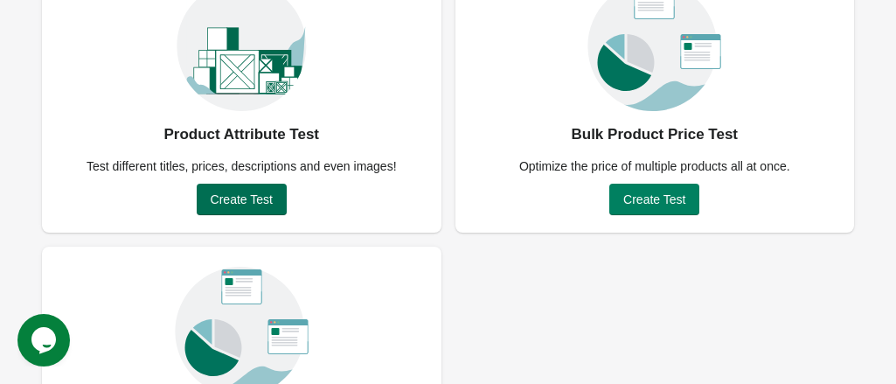
click at [252, 204] on span "Create Test" at bounding box center [242, 199] width 62 height 14
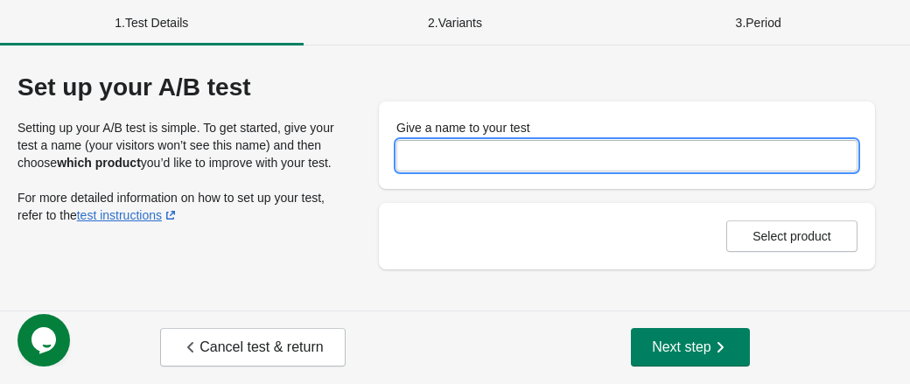
click at [441, 158] on input "Give a name to your test" at bounding box center [626, 155] width 461 height 31
type input "**********"
click at [775, 238] on span "Select product" at bounding box center [791, 236] width 79 height 14
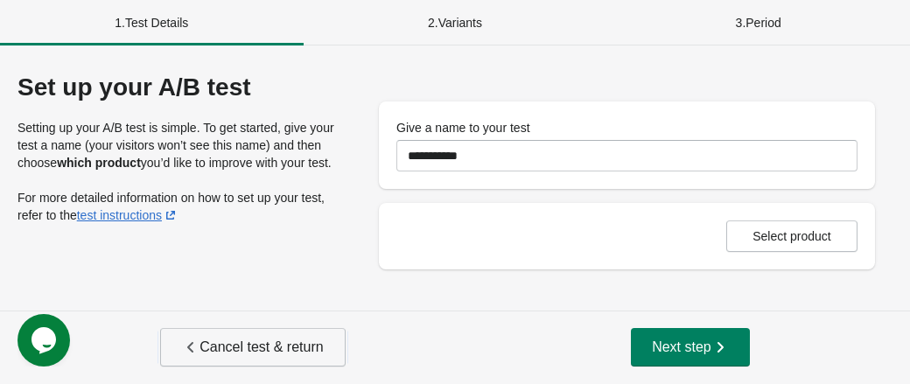
click at [273, 352] on span "Cancel test & return" at bounding box center [252, 346] width 141 height 17
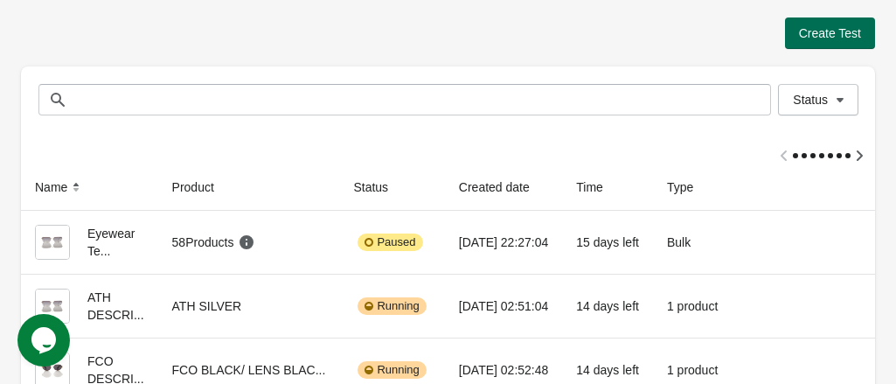
click at [803, 34] on span "Create Test" at bounding box center [830, 33] width 62 height 14
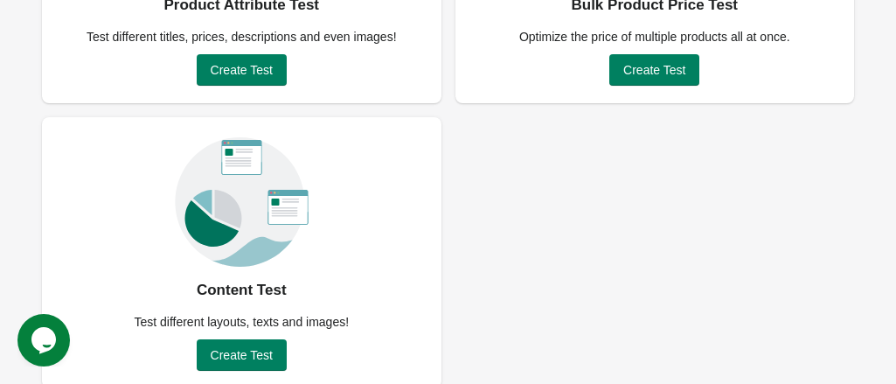
scroll to position [322, 0]
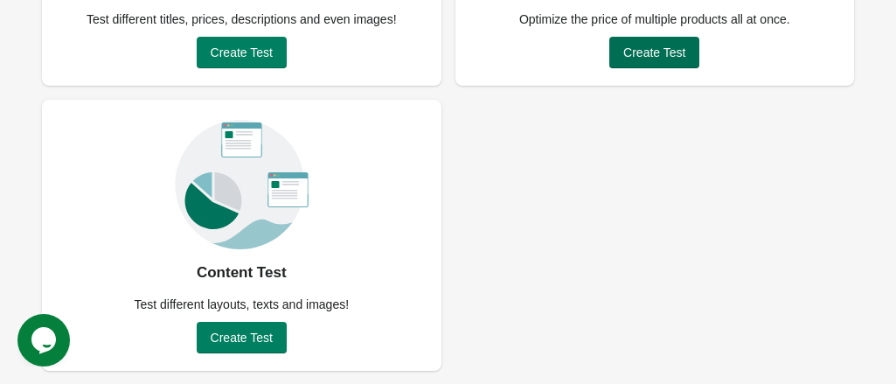
click at [652, 59] on span "Create Test" at bounding box center [655, 52] width 62 height 14
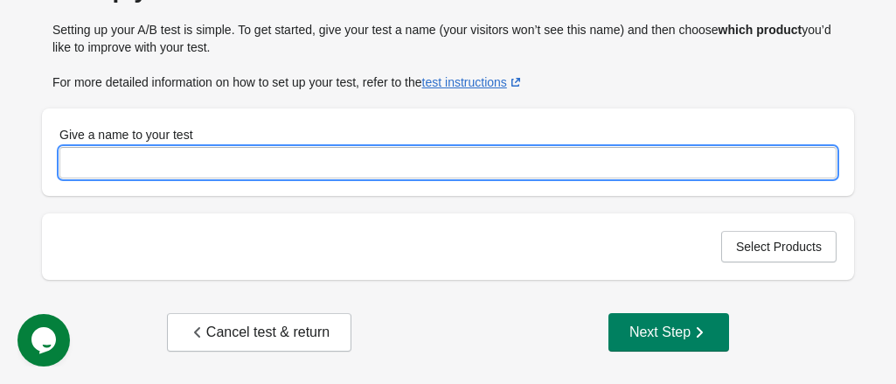
click at [336, 164] on input "Give a name to your test" at bounding box center [448, 162] width 778 height 31
type input "***"
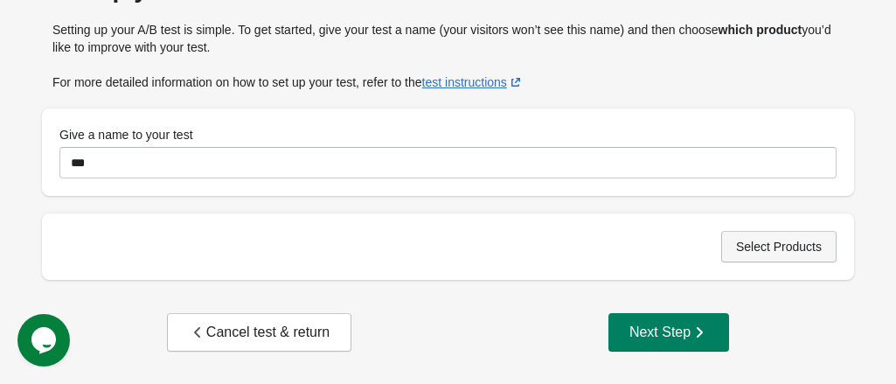
click at [774, 248] on span "Select Products" at bounding box center [779, 247] width 86 height 14
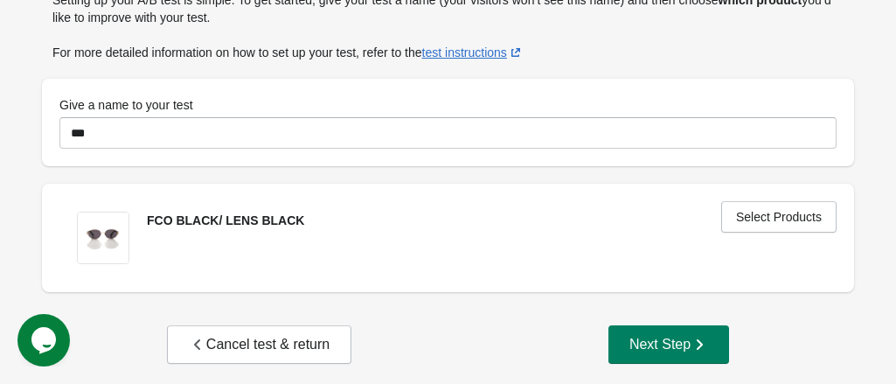
scroll to position [148, 0]
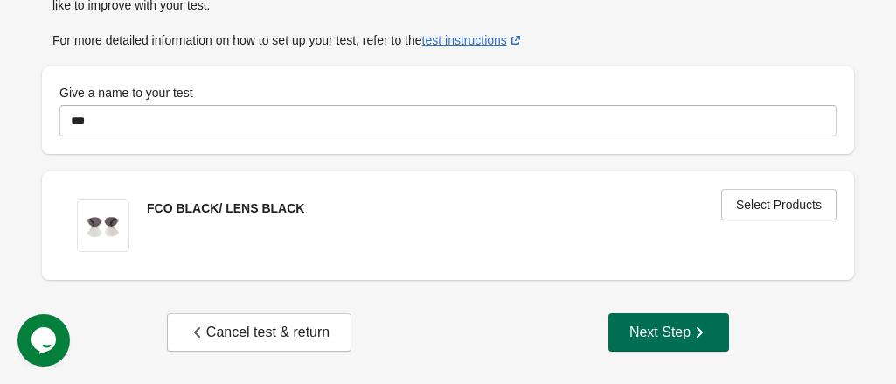
click at [659, 337] on div "Next Step" at bounding box center [669, 332] width 79 height 17
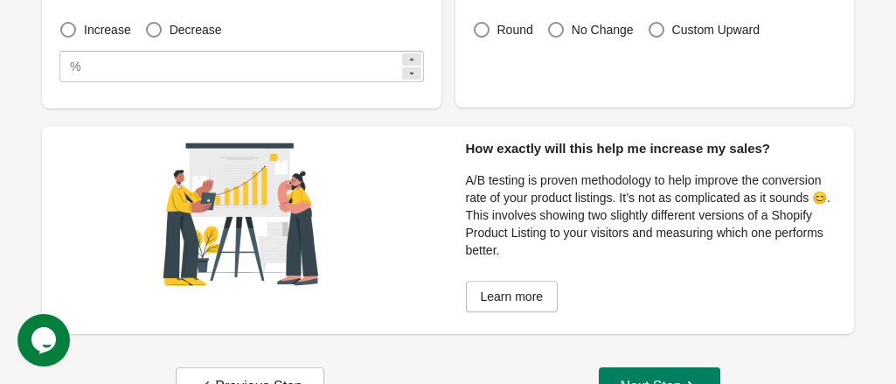
scroll to position [266, 0]
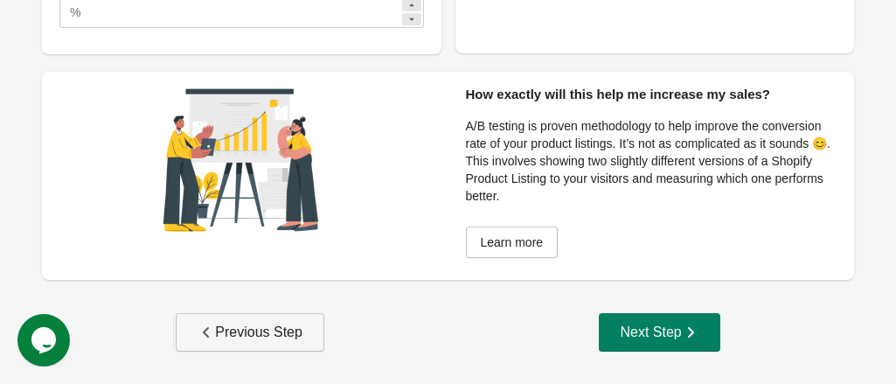
click at [255, 333] on div "Previous Step" at bounding box center [250, 332] width 105 height 17
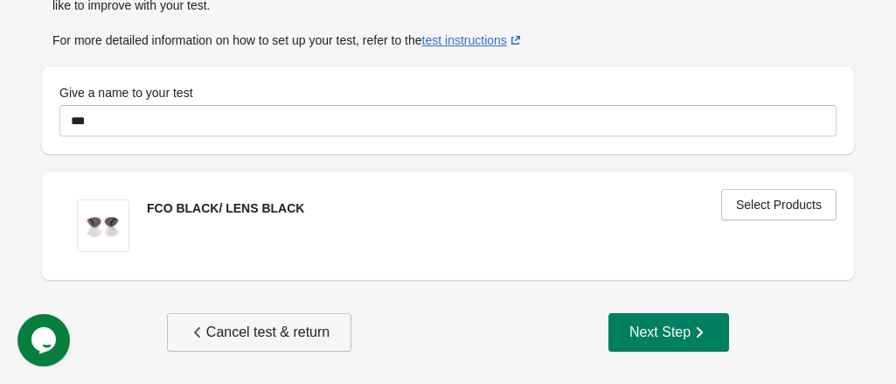
click at [273, 333] on div "Cancel test & return" at bounding box center [259, 332] width 141 height 17
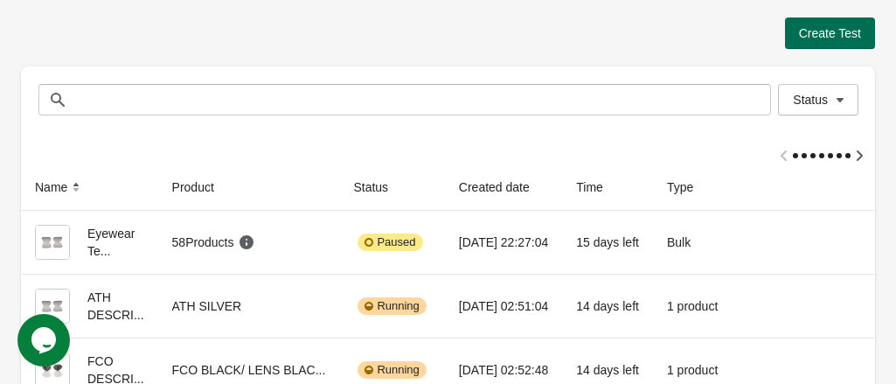
click at [822, 29] on span "Create Test" at bounding box center [830, 33] width 62 height 14
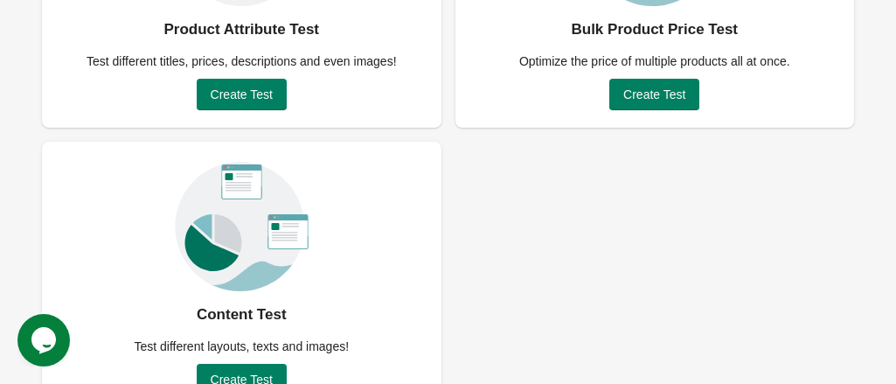
scroll to position [322, 0]
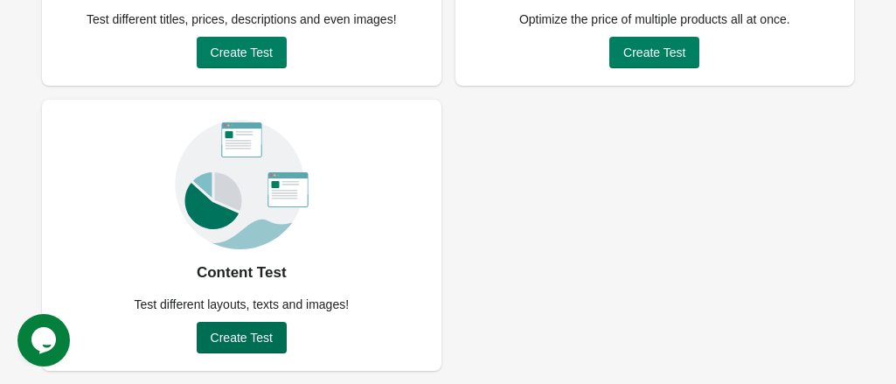
click at [247, 337] on span "Create Test" at bounding box center [242, 338] width 62 height 14
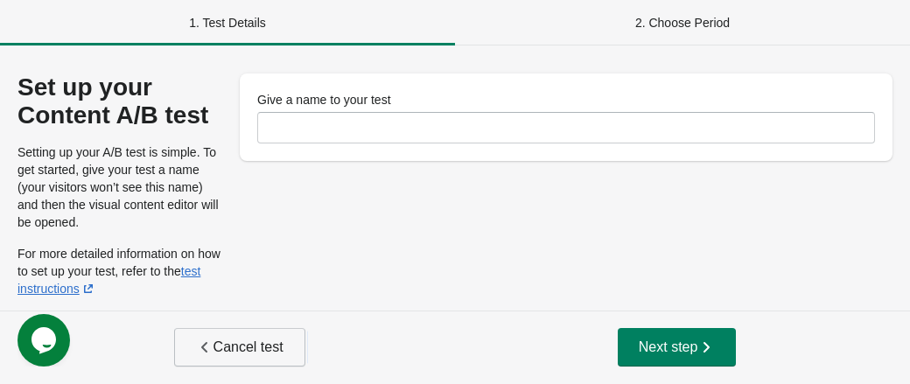
click at [236, 352] on span "Cancel test" at bounding box center [239, 346] width 87 height 17
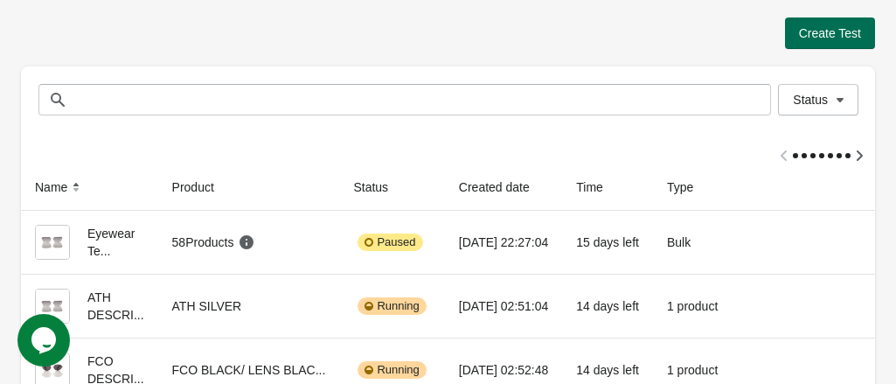
click at [811, 39] on span "Create Test" at bounding box center [830, 33] width 62 height 14
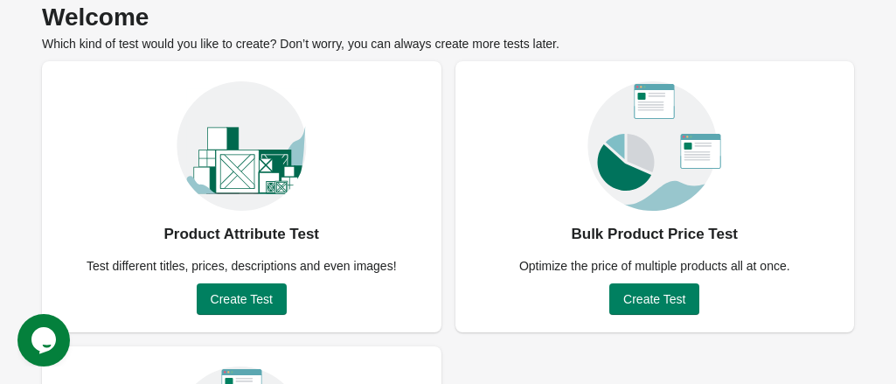
scroll to position [175, 0]
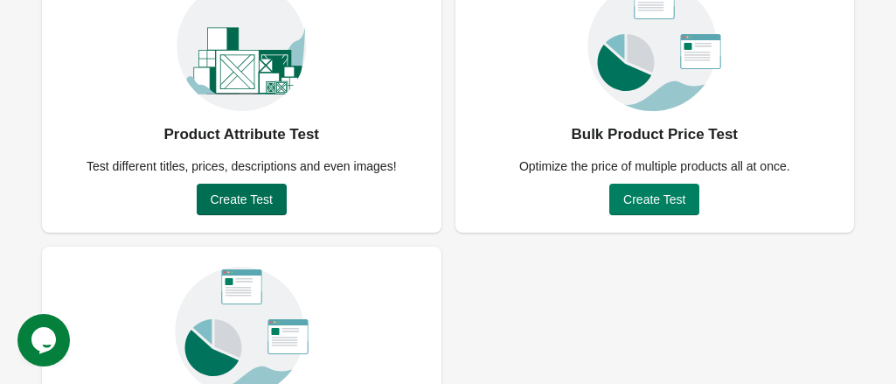
click at [242, 198] on span "Create Test" at bounding box center [242, 199] width 62 height 14
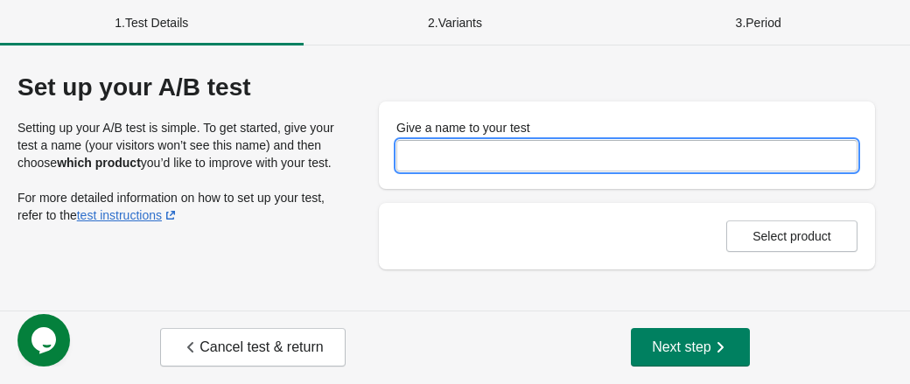
click at [460, 155] on input "Give a name to your test" at bounding box center [626, 155] width 461 height 31
type input "*****"
click at [765, 235] on span "Select product" at bounding box center [791, 236] width 79 height 14
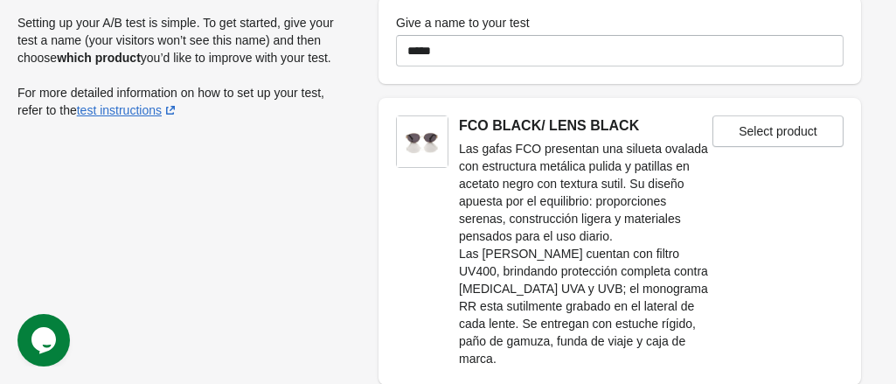
scroll to position [161, 0]
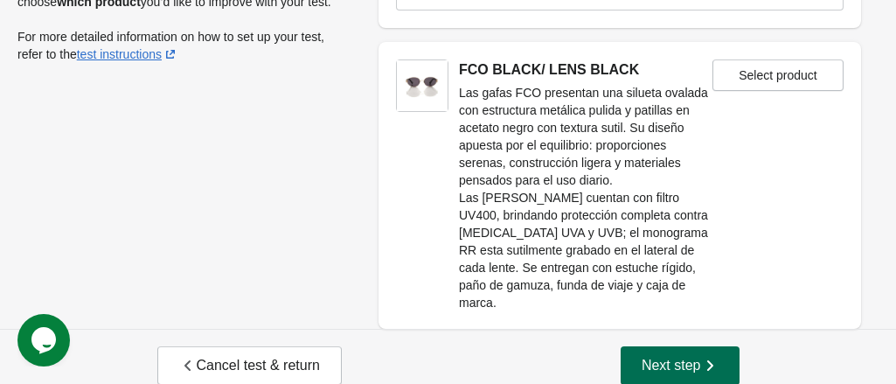
click at [666, 357] on span "Next step" at bounding box center [680, 365] width 77 height 17
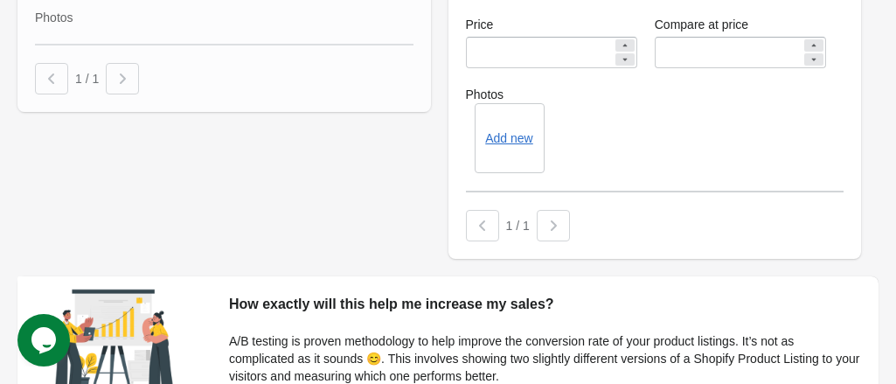
scroll to position [717, 0]
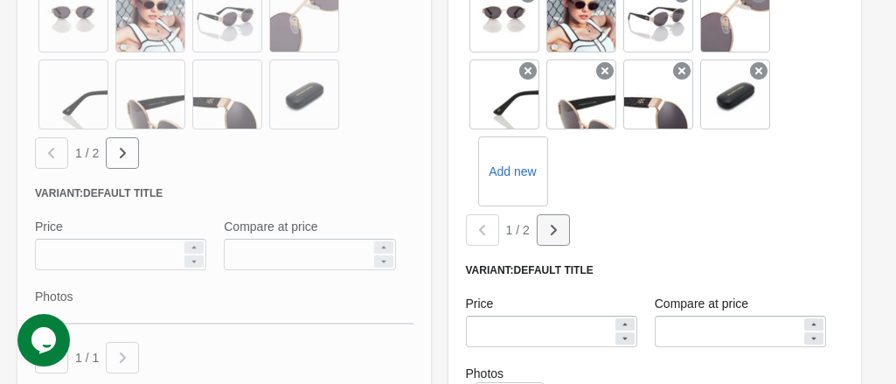
click at [131, 162] on icon "button" at bounding box center [122, 152] width 17 height 17
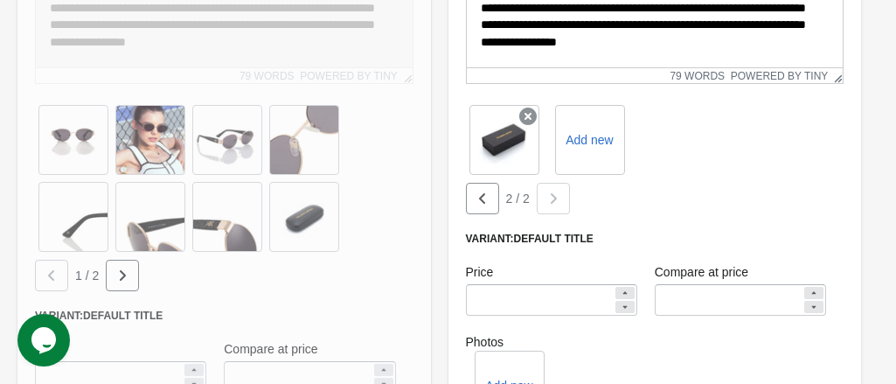
scroll to position [455, 0]
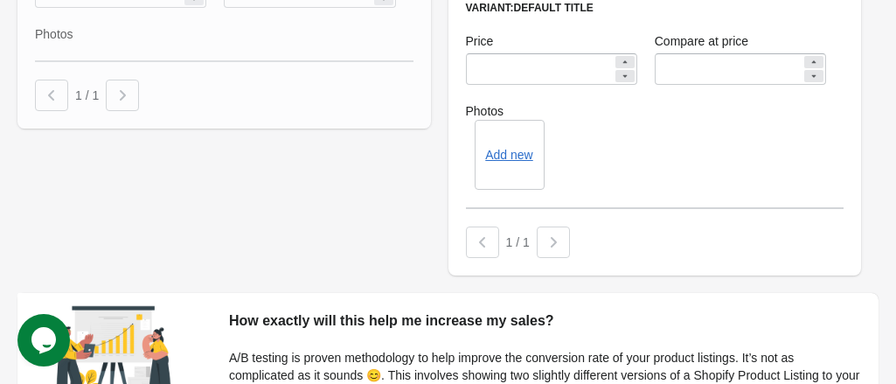
scroll to position [1155, 0]
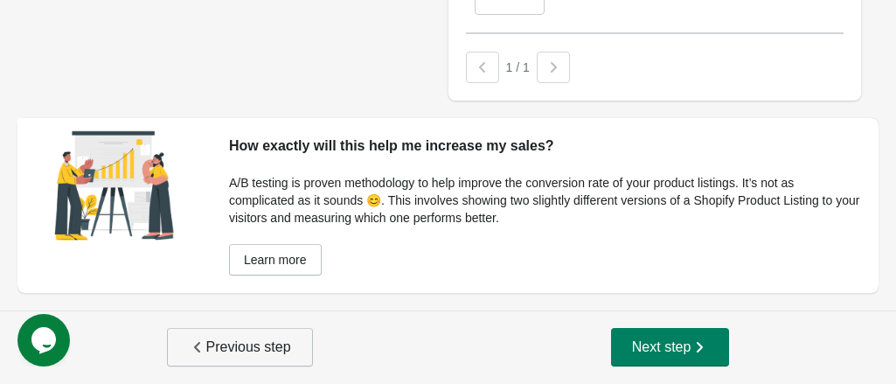
click at [189, 345] on icon "button" at bounding box center [197, 346] width 17 height 17
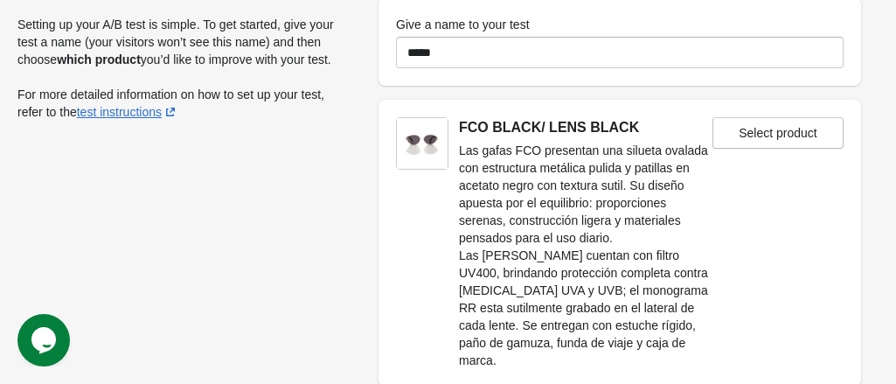
scroll to position [161, 0]
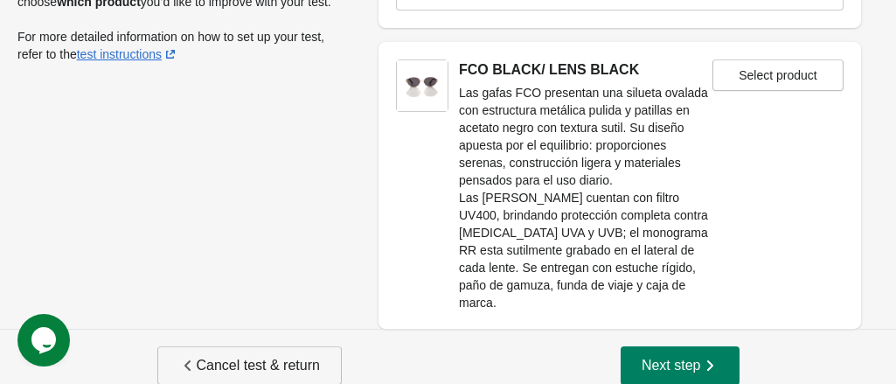
click at [234, 357] on span "Cancel test & return" at bounding box center [249, 365] width 141 height 17
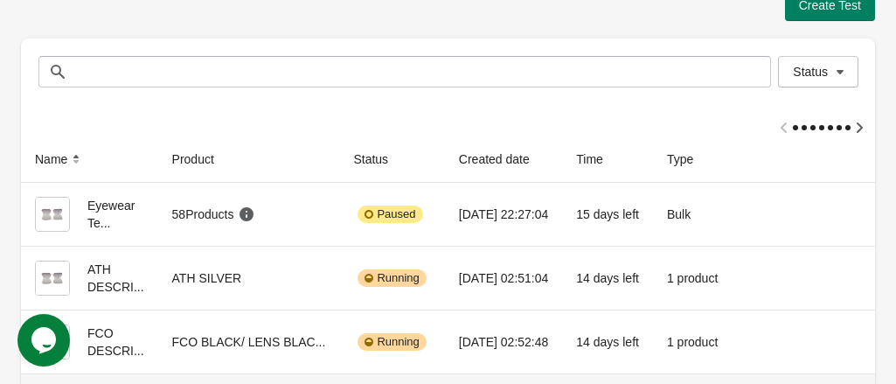
scroll to position [27, 0]
